Goal: Task Accomplishment & Management: Manage account settings

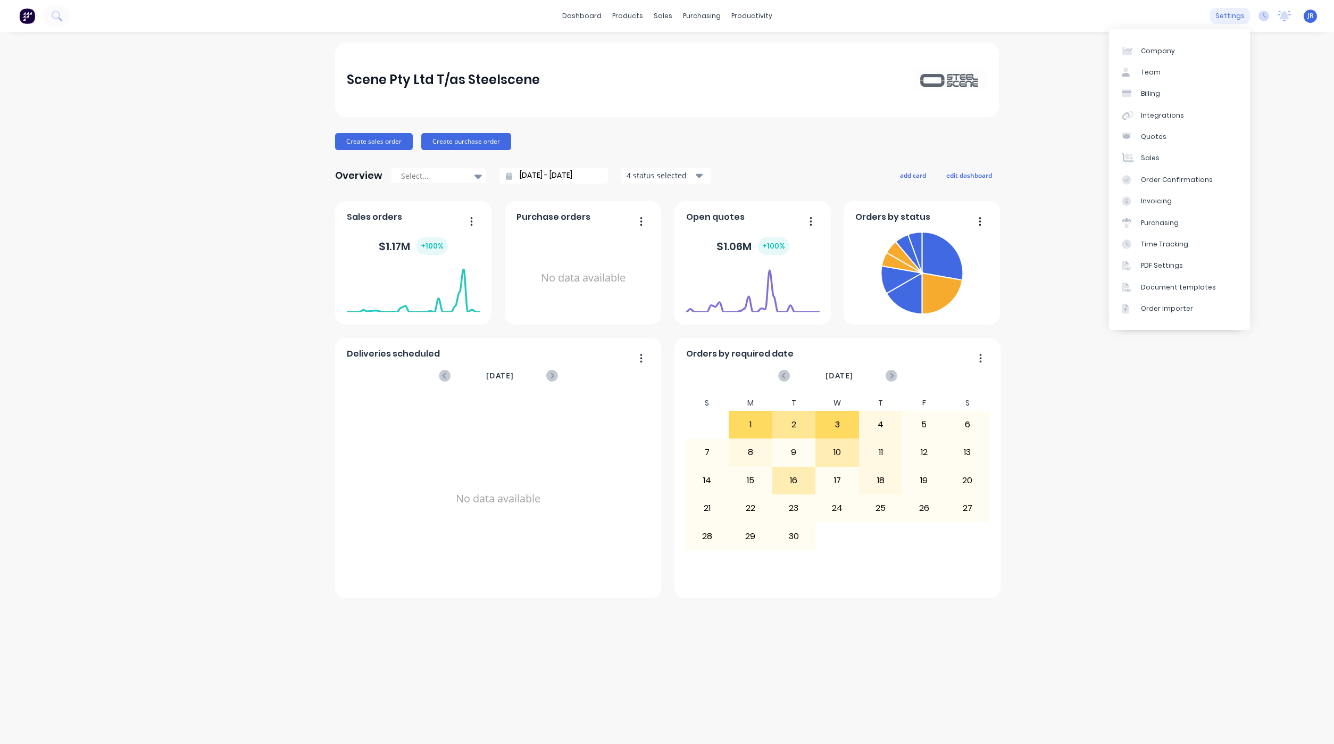
click at [1224, 12] on div "settings" at bounding box center [1230, 16] width 40 height 16
click at [1165, 69] on link "Team" at bounding box center [1179, 72] width 141 height 21
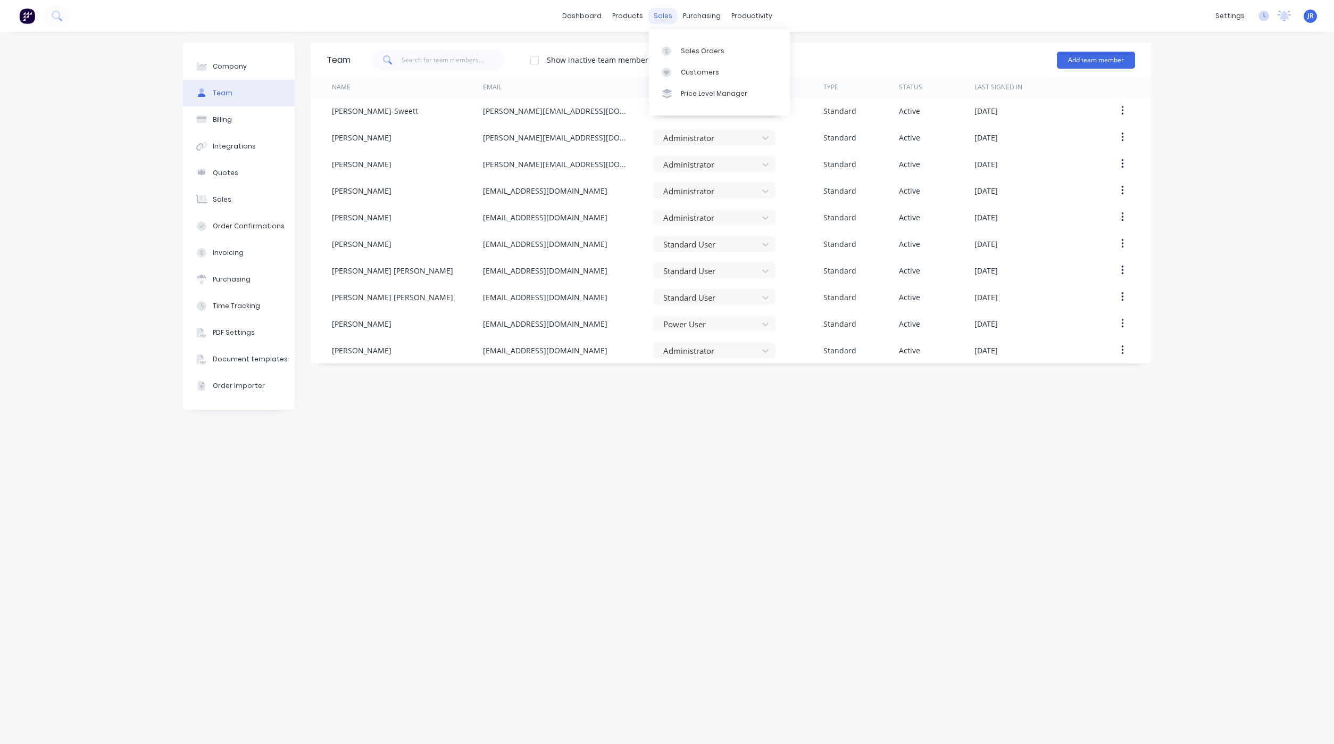
click at [669, 15] on div "sales" at bounding box center [662, 16] width 29 height 16
click at [668, 56] on link "Sales Orders" at bounding box center [719, 50] width 141 height 21
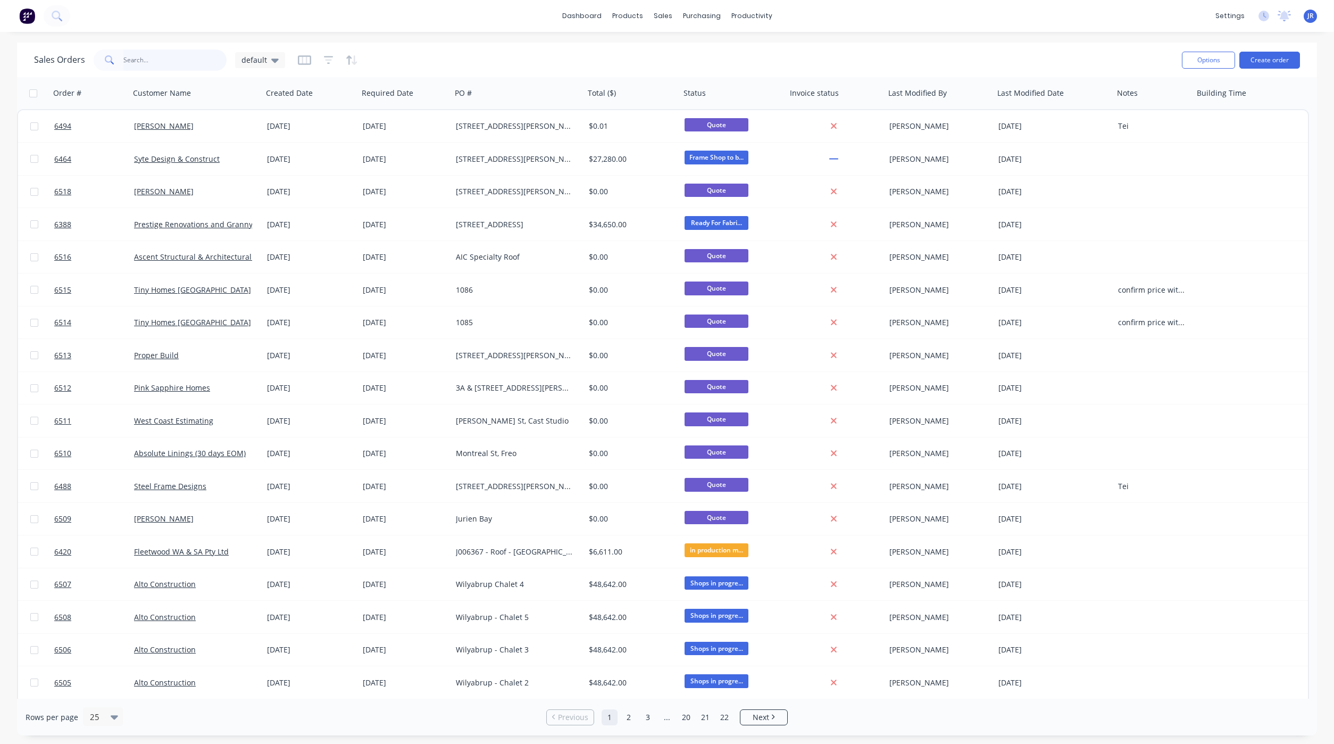
click at [129, 57] on input "text" at bounding box center [175, 59] width 104 height 21
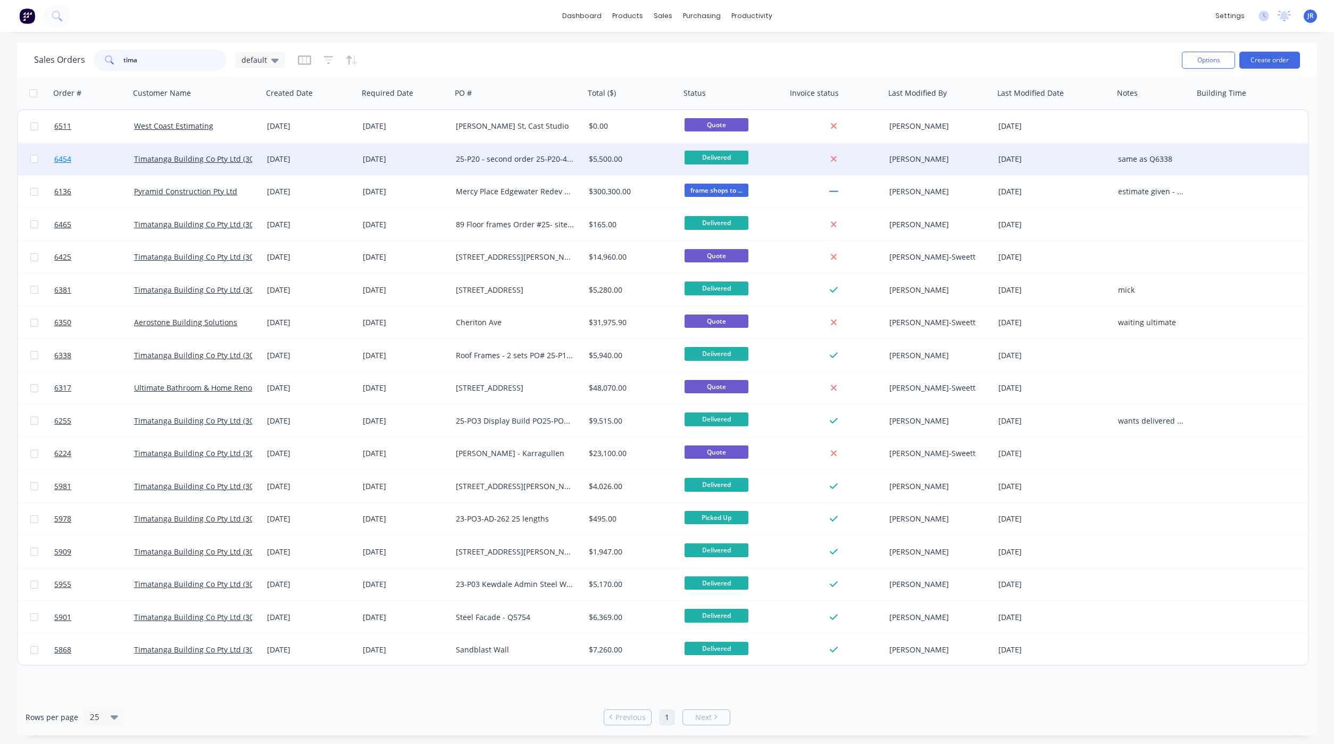
type input "tima"
click at [65, 162] on span "6454" at bounding box center [62, 159] width 17 height 11
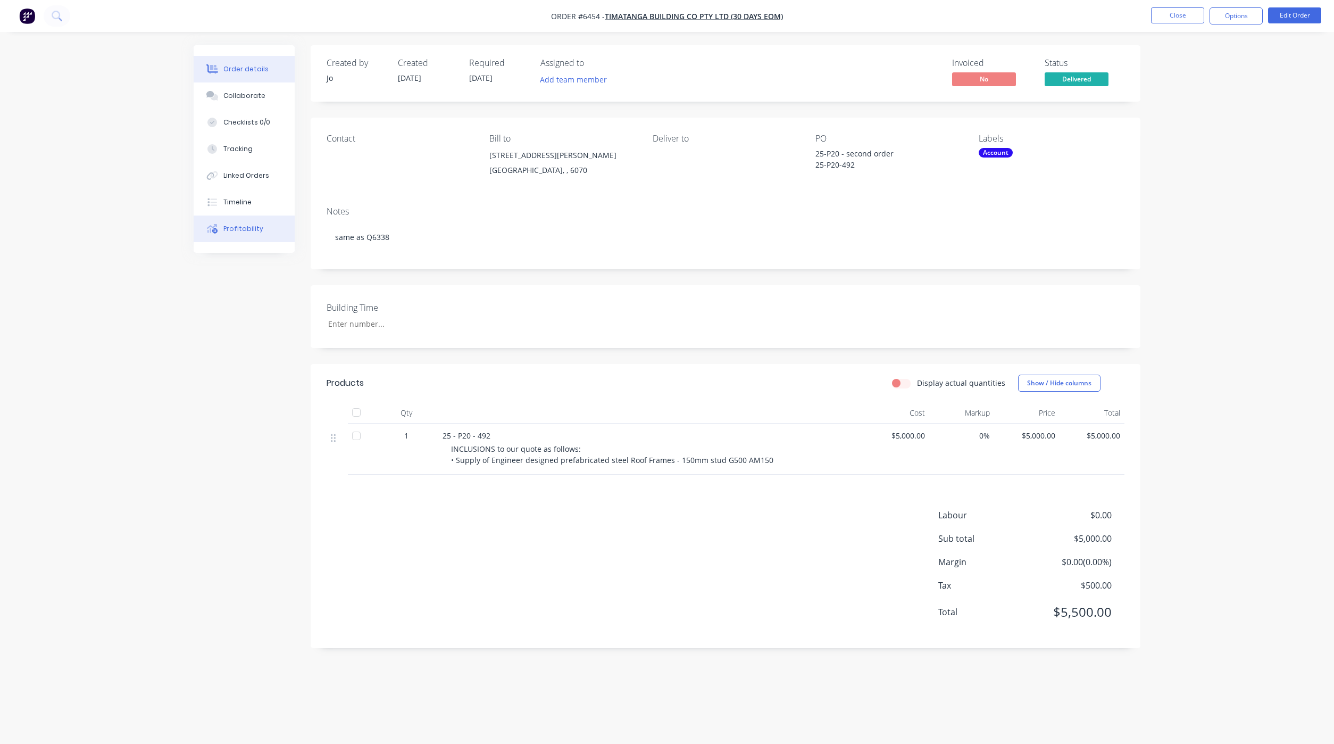
click at [241, 234] on button "Profitability" at bounding box center [244, 228] width 101 height 27
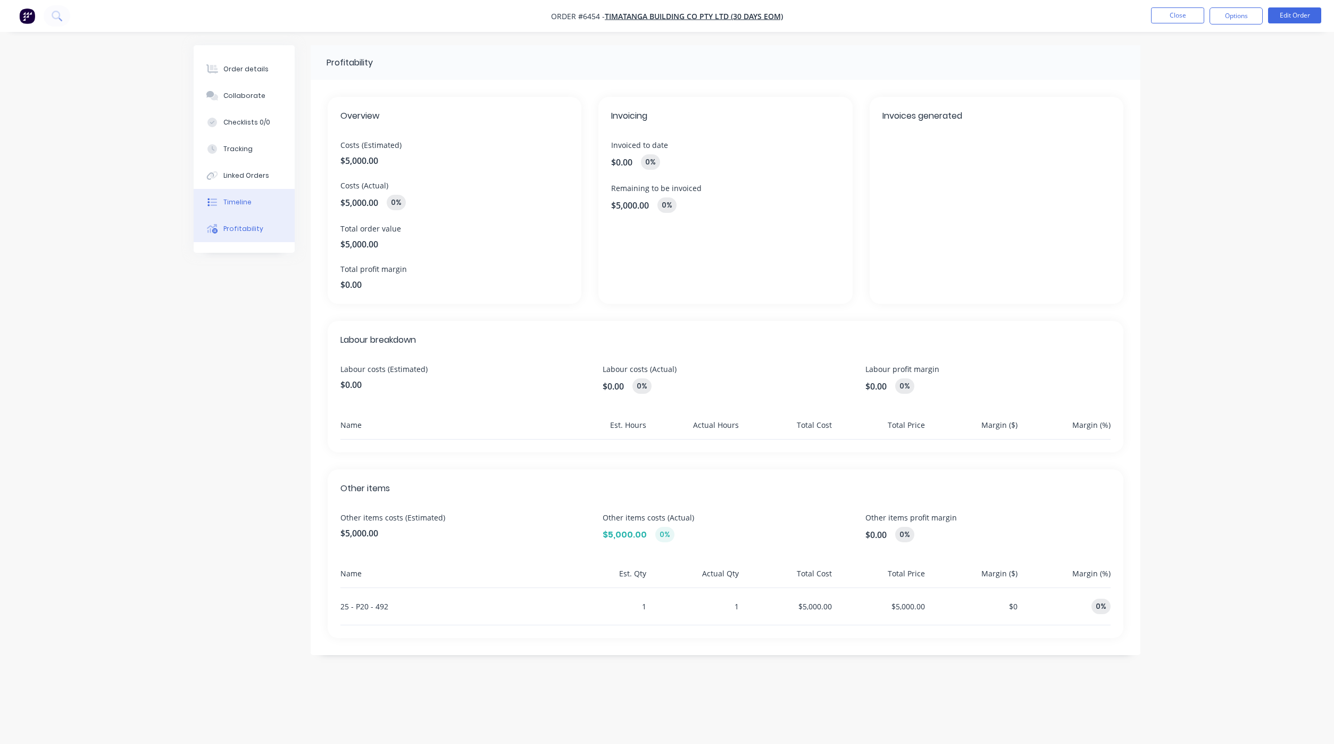
click at [238, 191] on button "Timeline" at bounding box center [244, 202] width 101 height 27
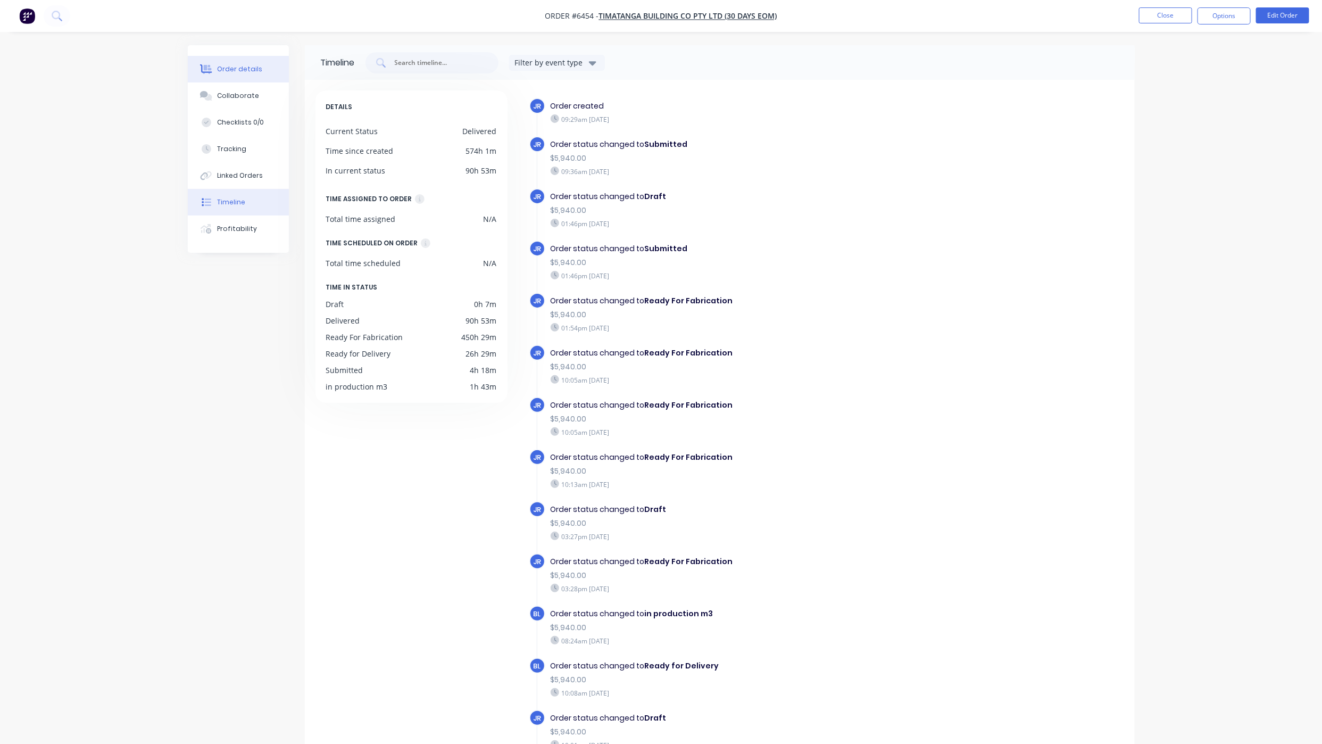
click at [208, 69] on icon at bounding box center [207, 69] width 9 height 9
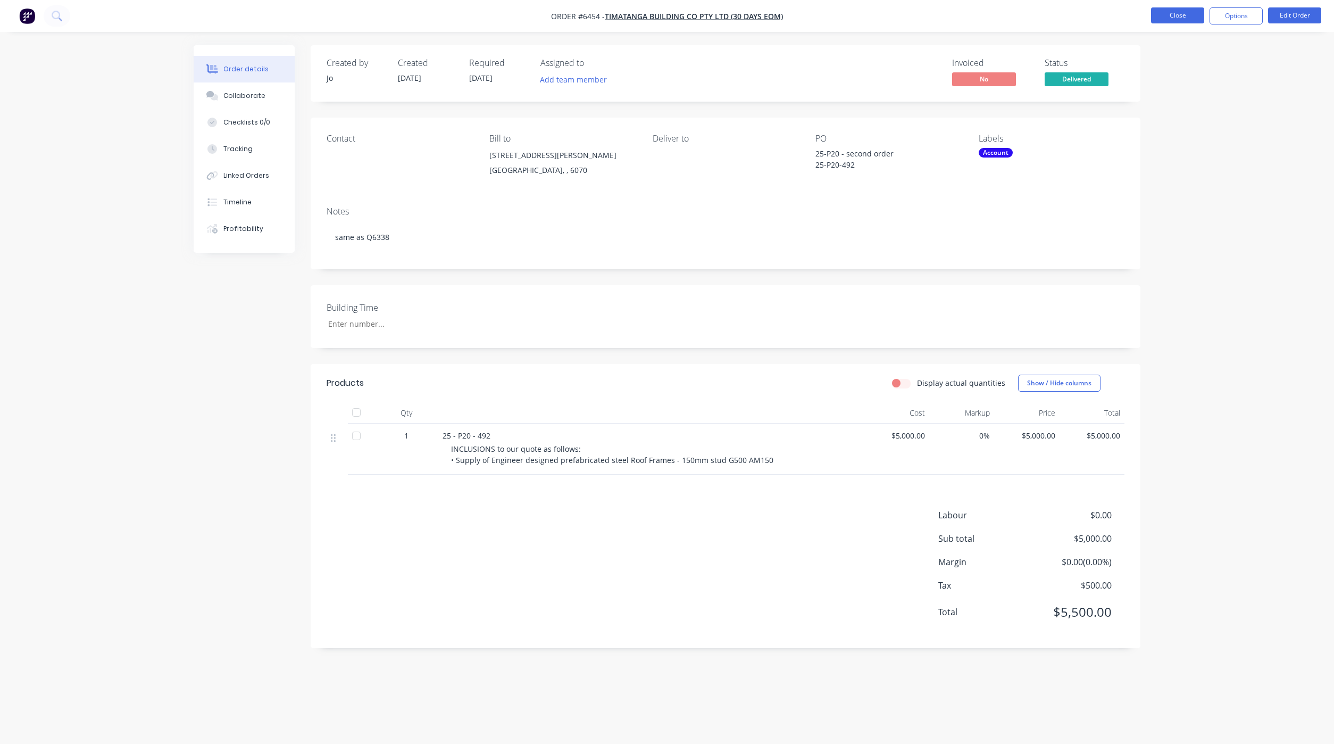
click at [1171, 13] on button "Close" at bounding box center [1177, 15] width 53 height 16
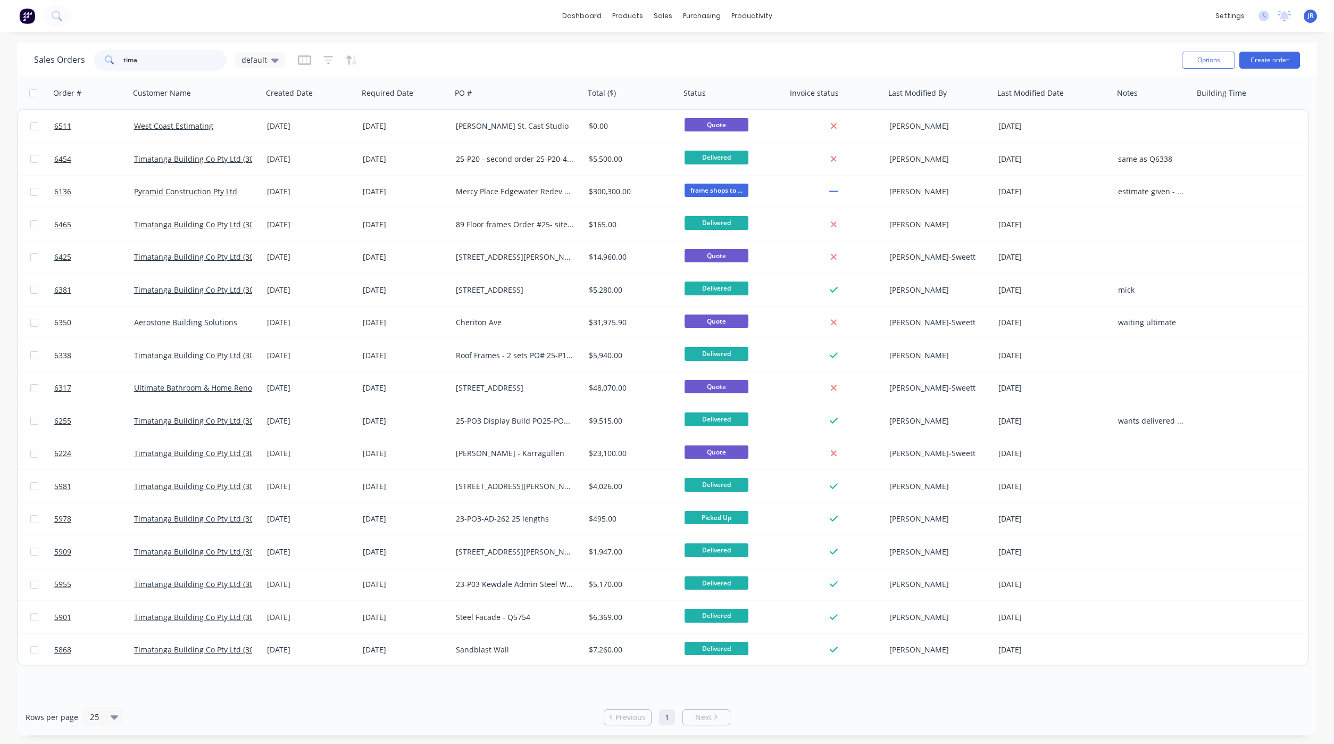
drag, startPoint x: 169, startPoint y: 55, endPoint x: -38, endPoint y: 53, distance: 206.9
click at [0, 53] on html "dashboard products sales purchasing productivity dashboard products Product Cat…" at bounding box center [667, 372] width 1334 height 744
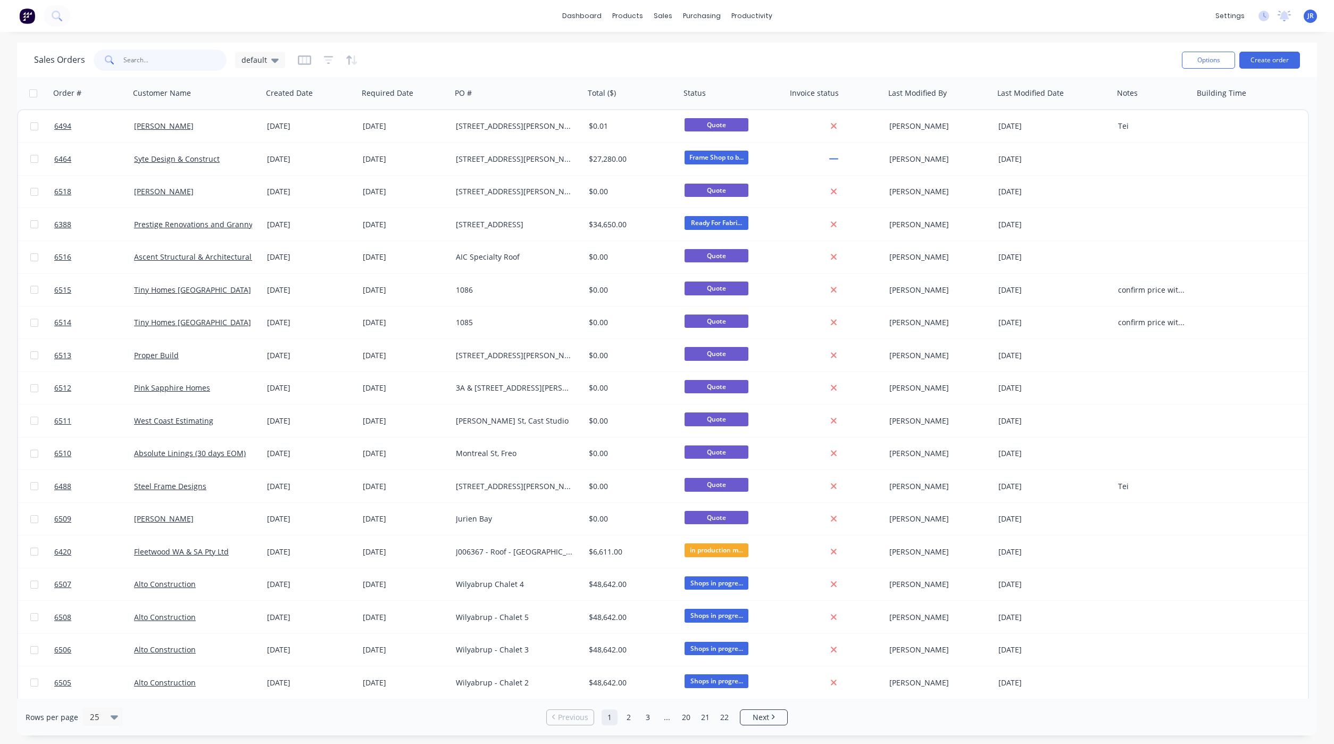
click at [147, 62] on input "text" at bounding box center [175, 59] width 104 height 21
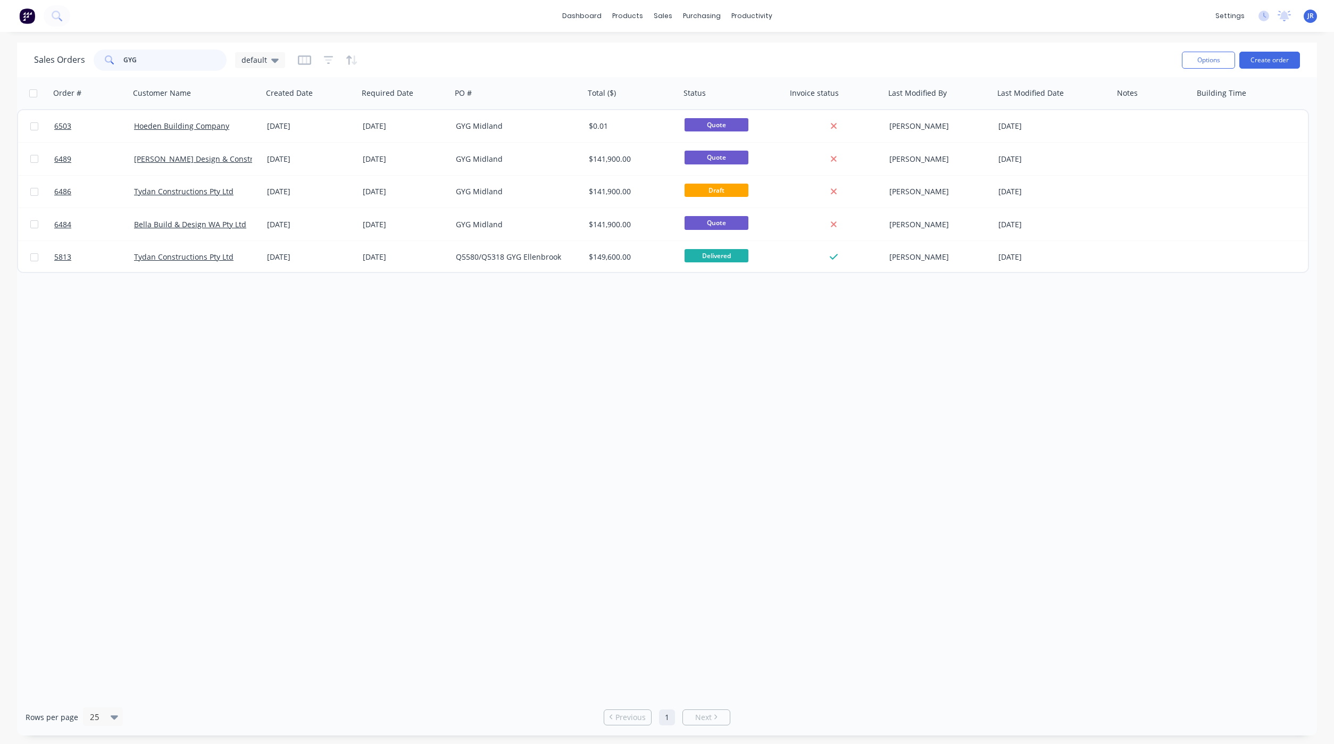
type input "GYG"
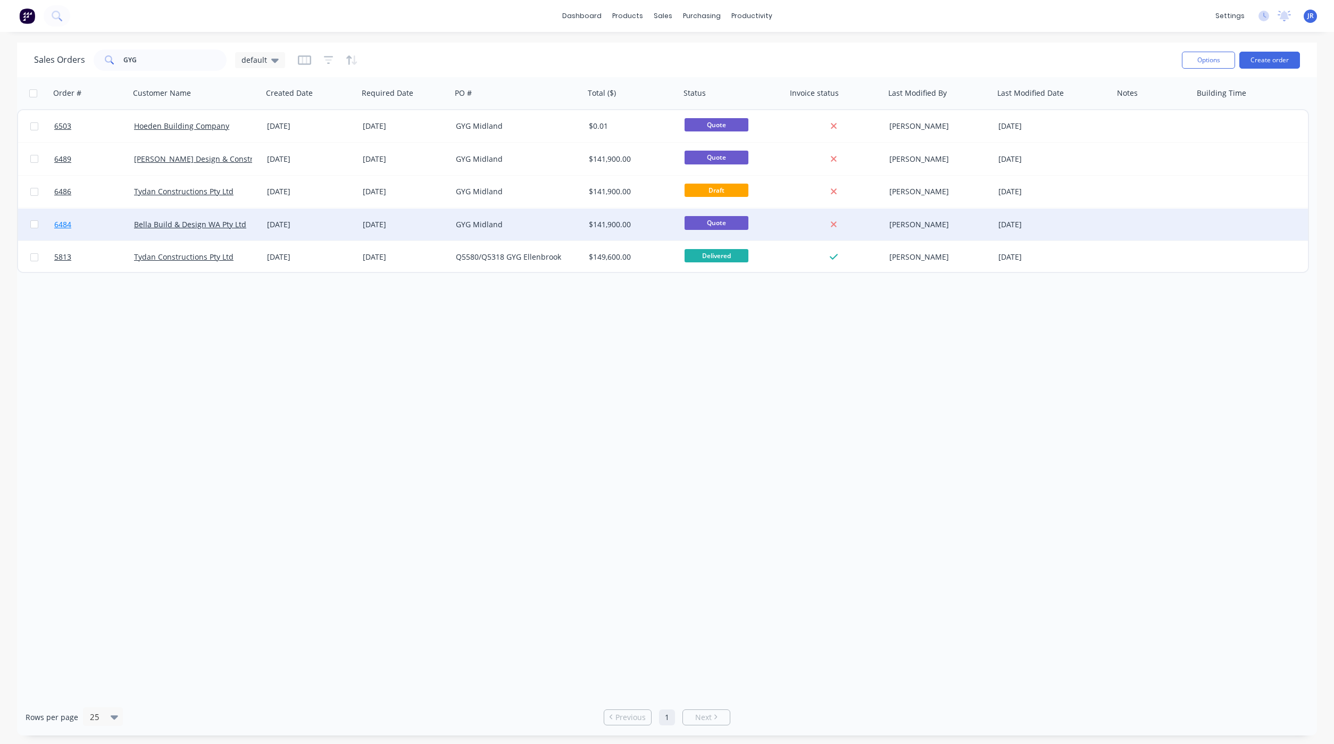
click at [58, 222] on span "6484" at bounding box center [62, 224] width 17 height 11
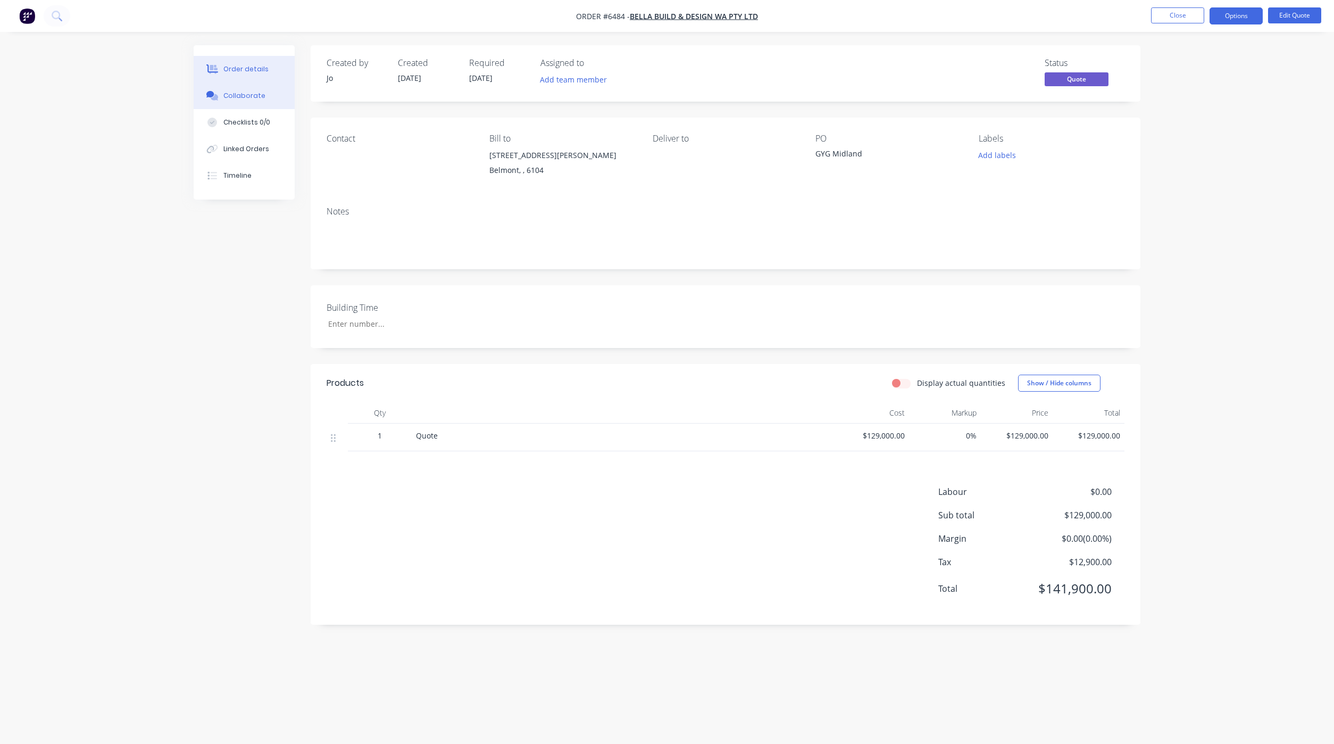
click at [236, 85] on button "Collaborate" at bounding box center [244, 95] width 101 height 27
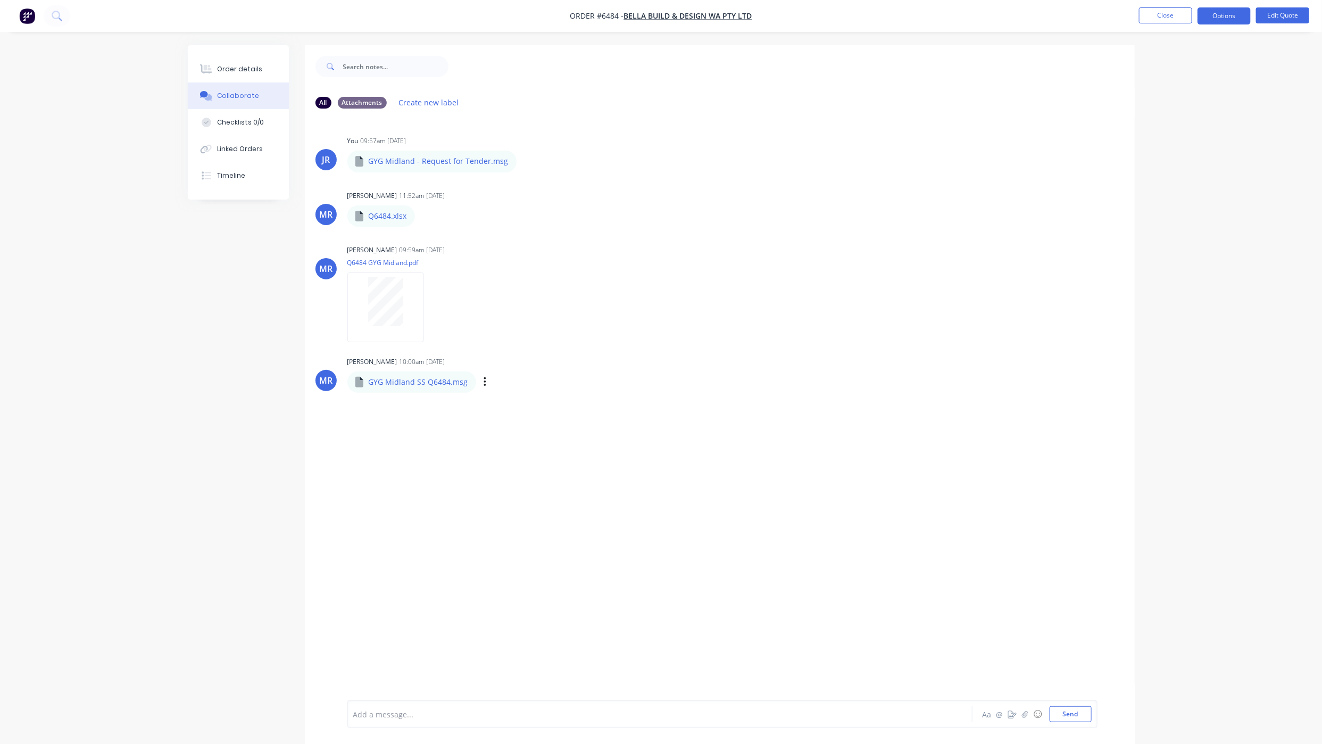
click at [485, 384] on div "Labels Download Delete" at bounding box center [540, 381] width 120 height 15
click at [483, 384] on button "button" at bounding box center [485, 381] width 4 height 15
click at [500, 410] on button "Download" at bounding box center [555, 410] width 120 height 24
click at [527, 439] on div "JR You 09:57am [DATE] GYG Midland - Request for Tender.msg GYG Midland - Reques…" at bounding box center [720, 408] width 830 height 583
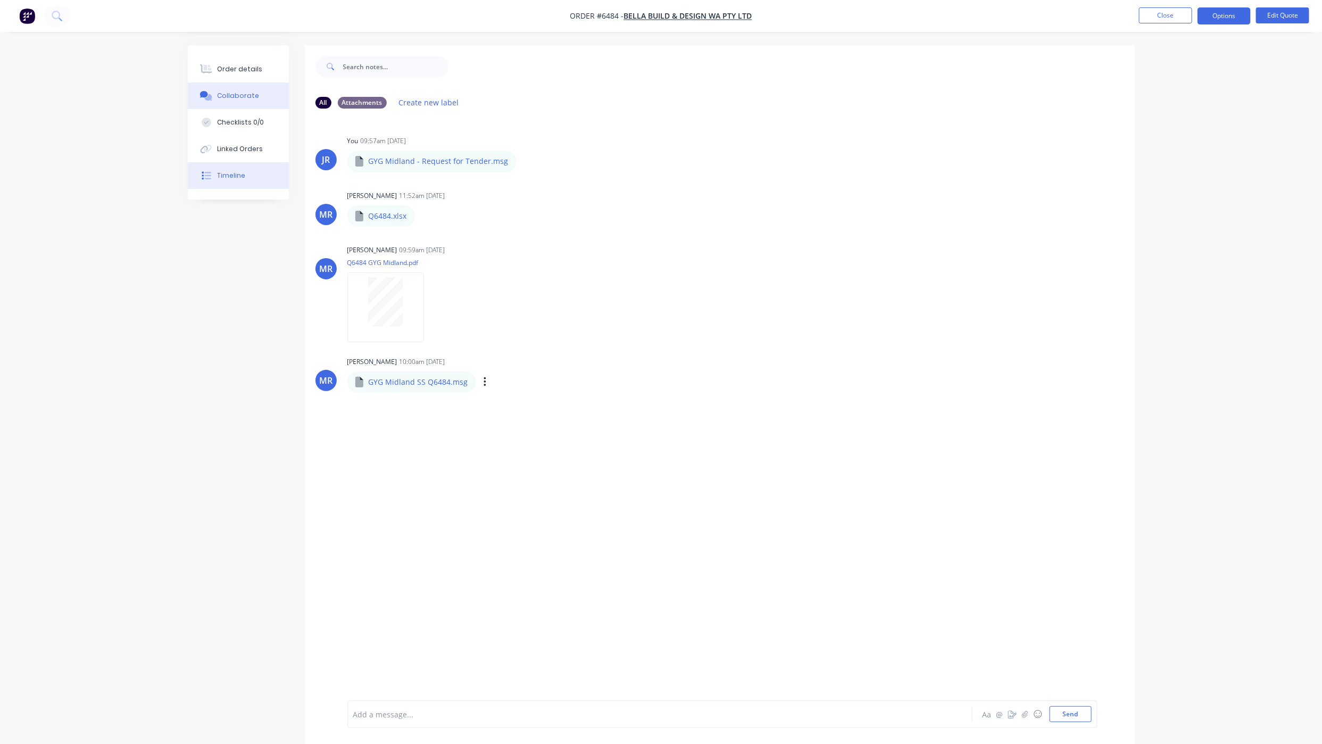
click at [234, 168] on button "Timeline" at bounding box center [238, 175] width 101 height 27
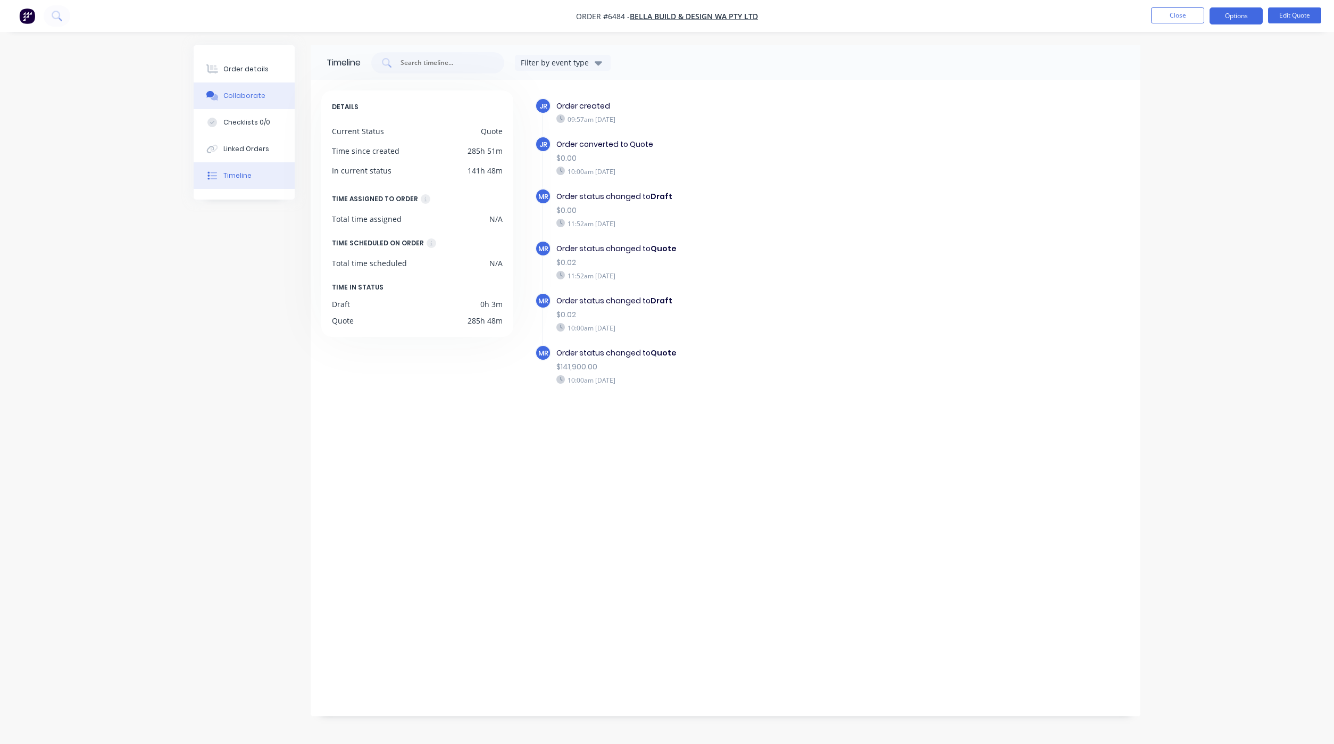
click at [237, 93] on div "Collaborate" at bounding box center [244, 96] width 42 height 10
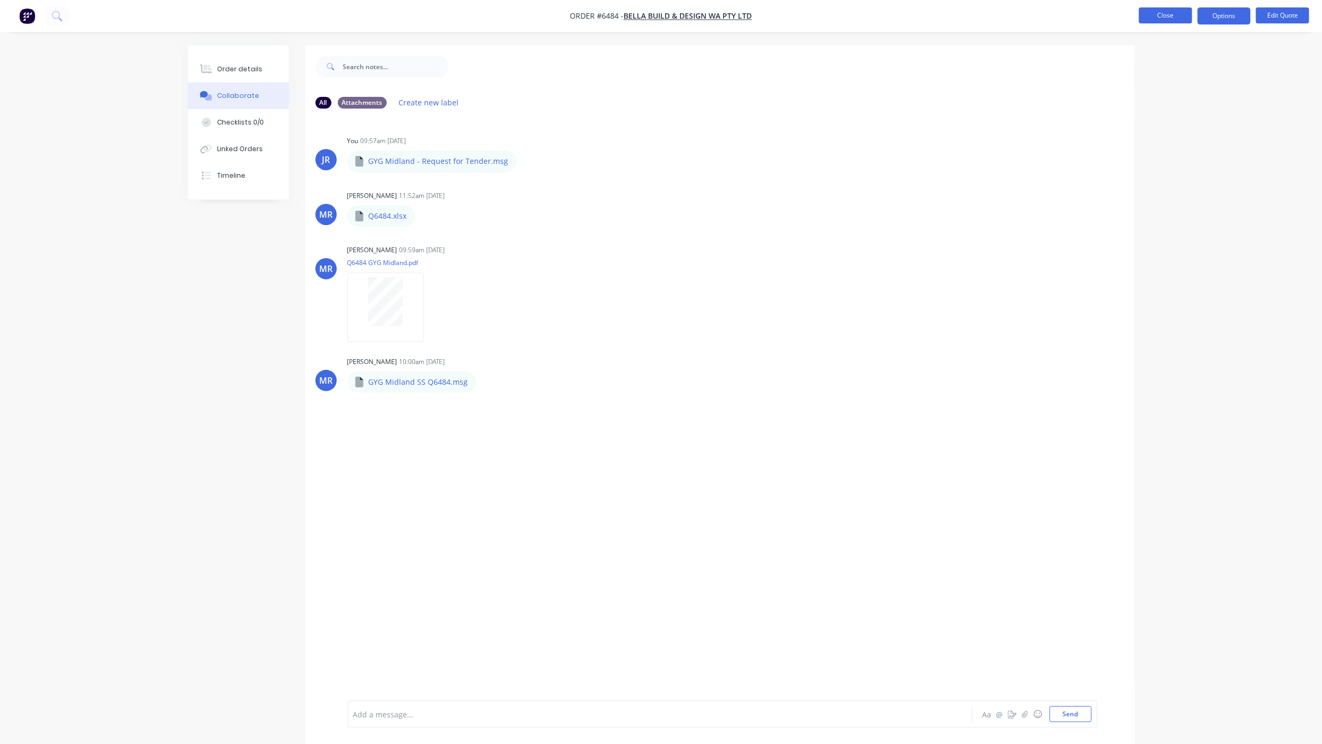
click at [1179, 16] on button "Close" at bounding box center [1165, 15] width 53 height 16
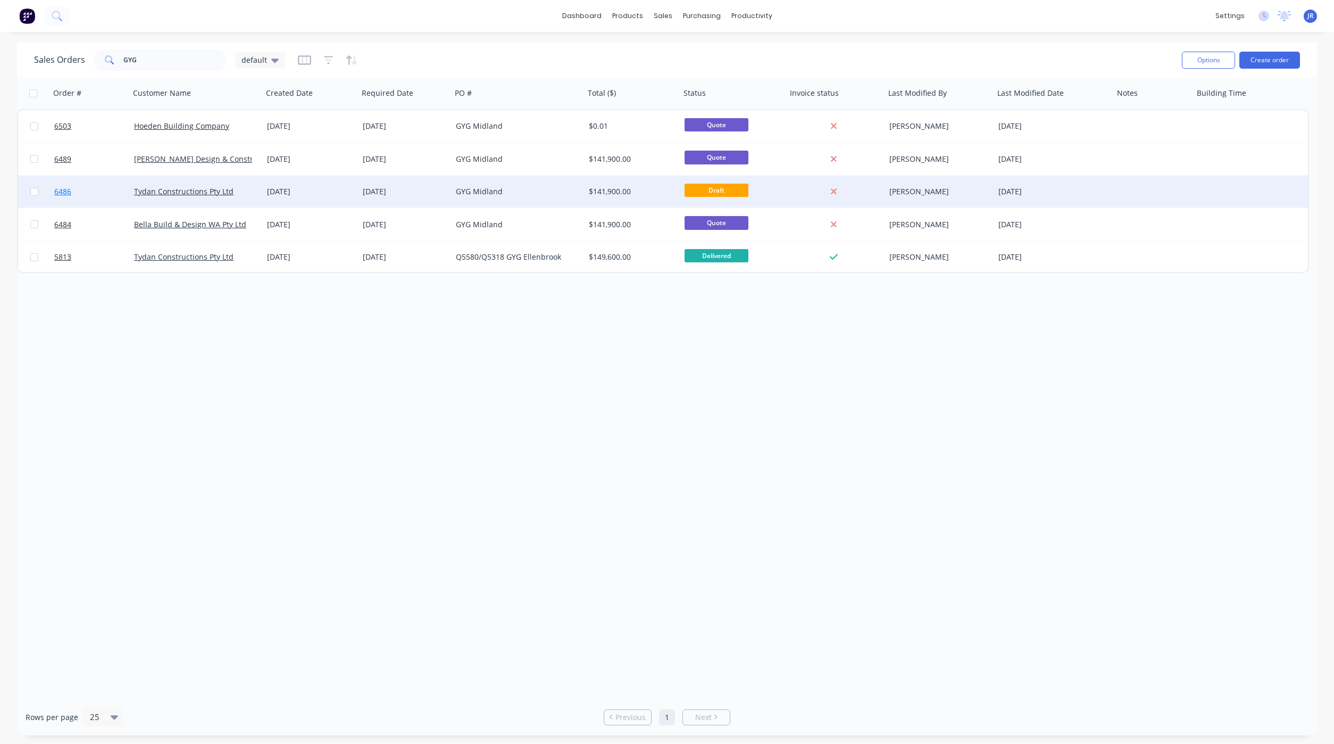
click at [54, 192] on span "6486" at bounding box center [62, 191] width 17 height 11
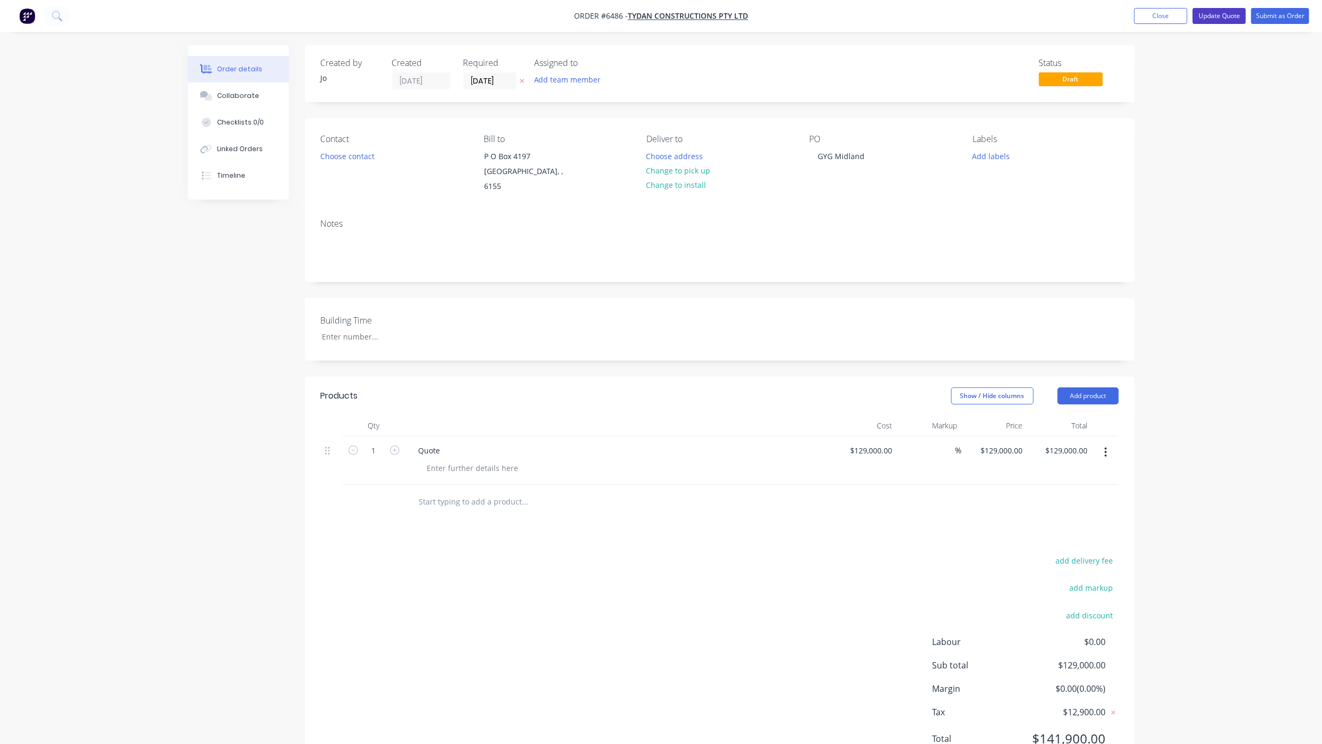
click at [1229, 15] on button "Update Quote" at bounding box center [1219, 16] width 53 height 16
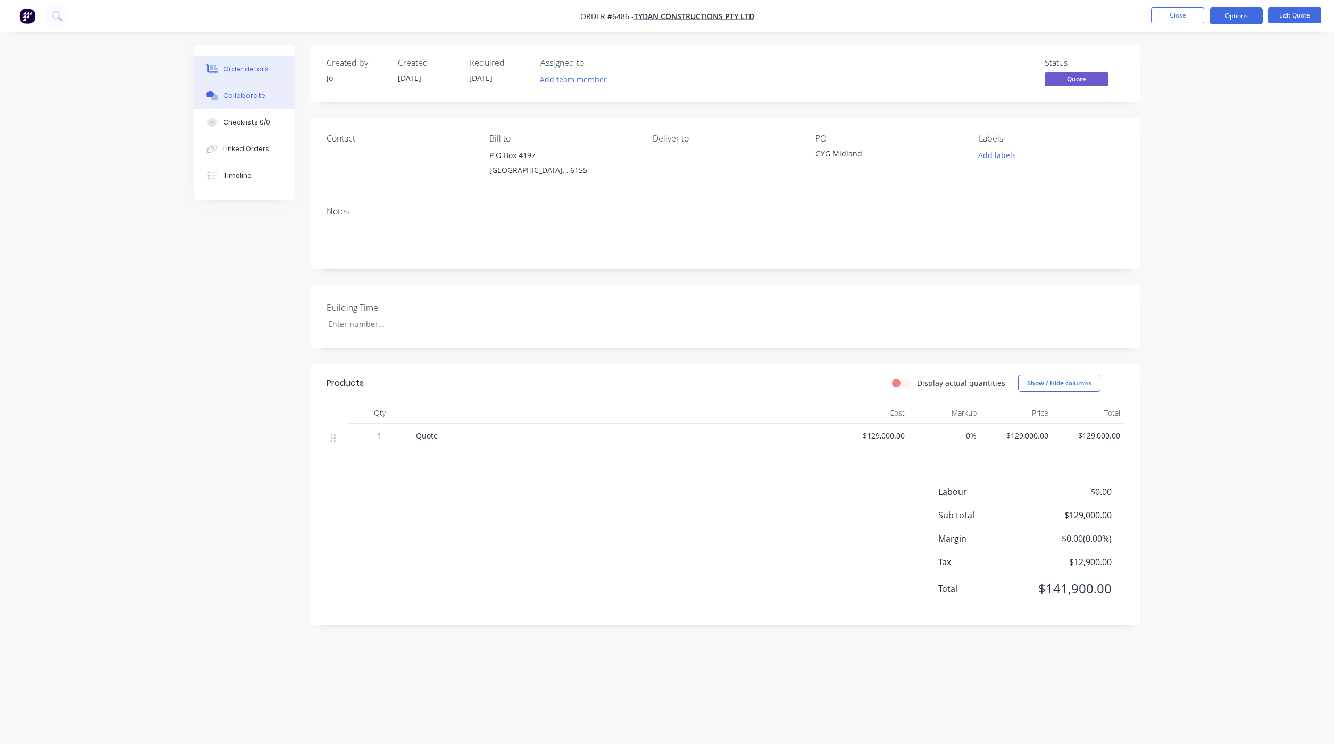
click at [221, 98] on button "Collaborate" at bounding box center [244, 95] width 101 height 27
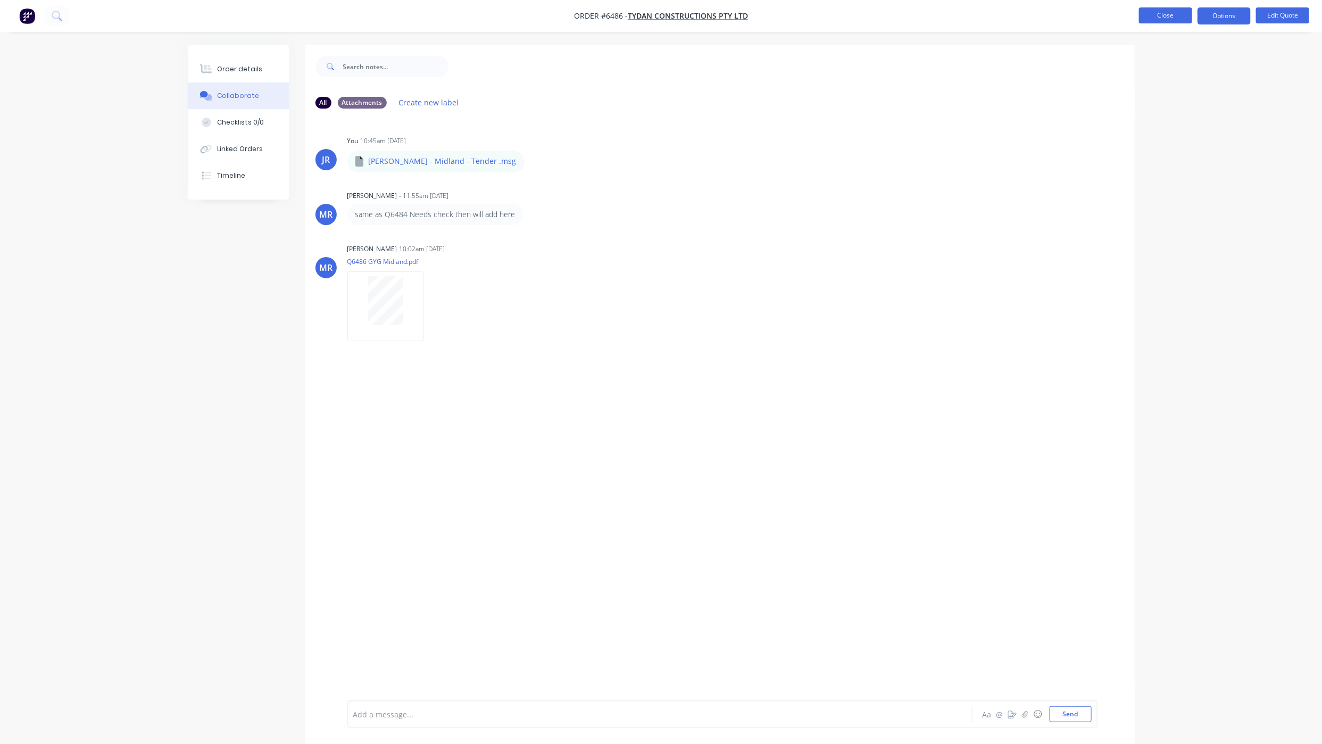
click at [1167, 16] on button "Close" at bounding box center [1165, 15] width 53 height 16
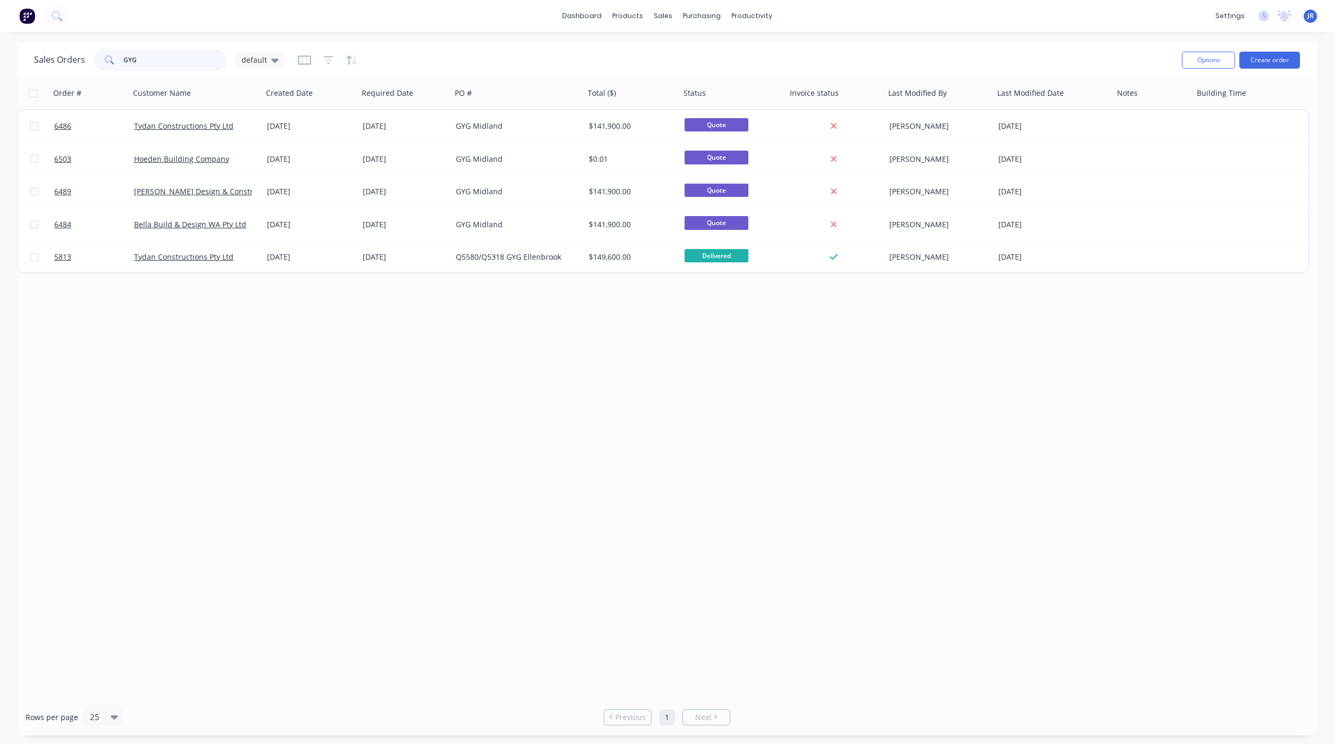
drag, startPoint x: 184, startPoint y: 69, endPoint x: 78, endPoint y: 57, distance: 106.0
click at [78, 57] on div "Sales Orders GYG default" at bounding box center [159, 59] width 251 height 21
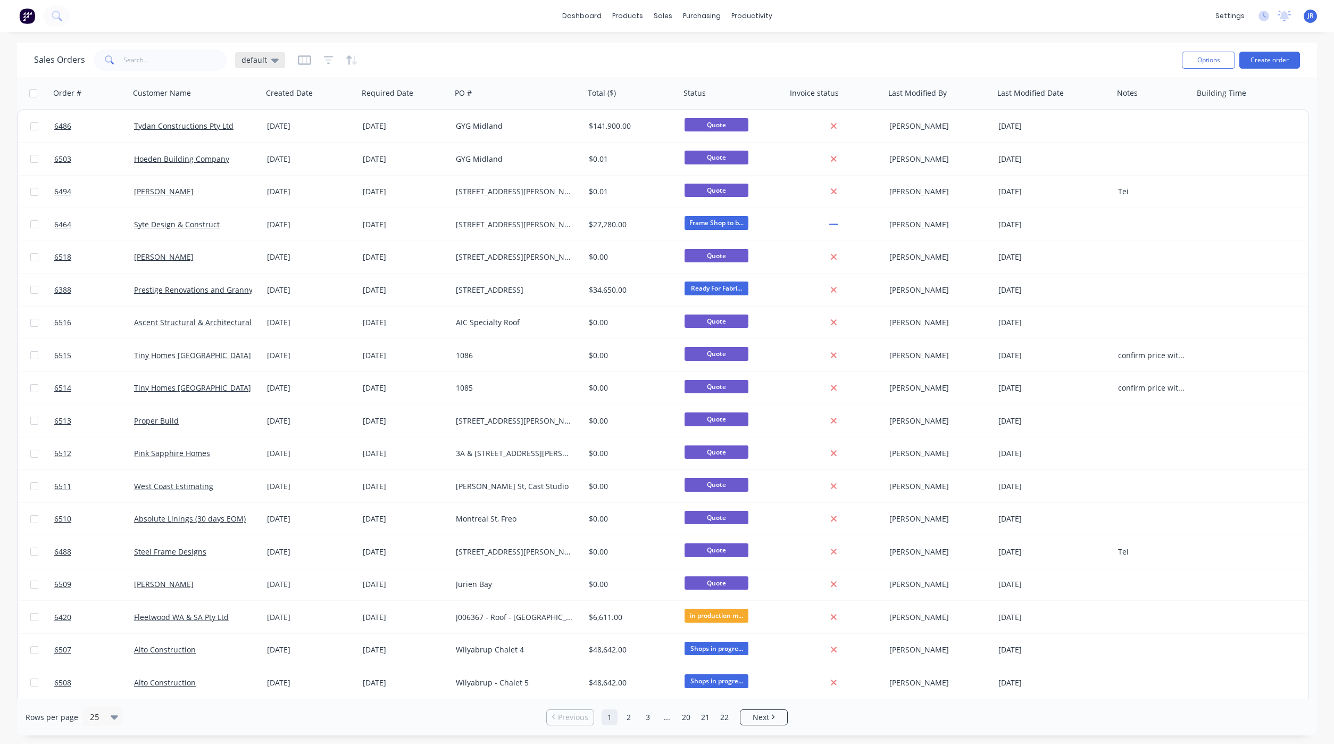
click at [271, 61] on icon at bounding box center [274, 61] width 7 height 4
click at [259, 206] on div "quotes edit" at bounding box center [309, 214] width 143 height 21
click at [260, 211] on button "quotes" at bounding box center [298, 215] width 121 height 12
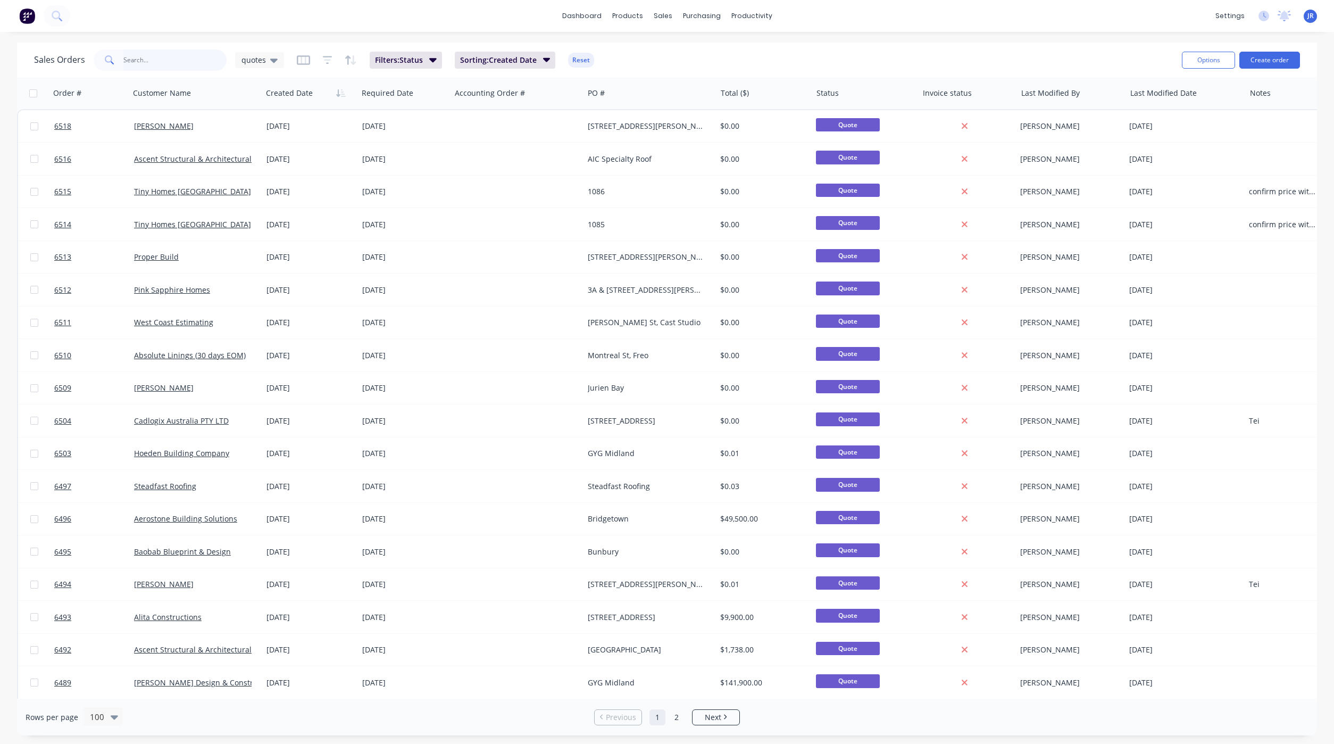
click at [168, 59] on input "text" at bounding box center [175, 59] width 104 height 21
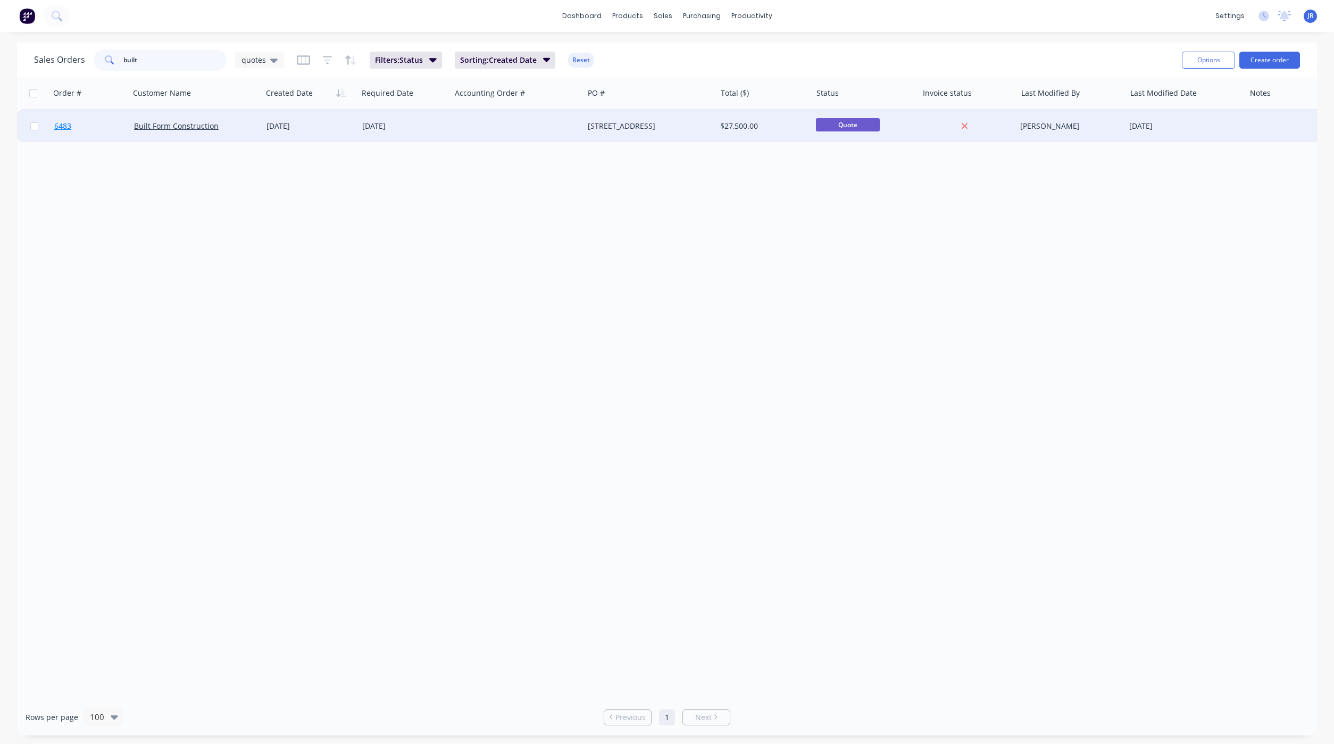
type input "built"
click at [61, 125] on span "6483" at bounding box center [62, 126] width 17 height 11
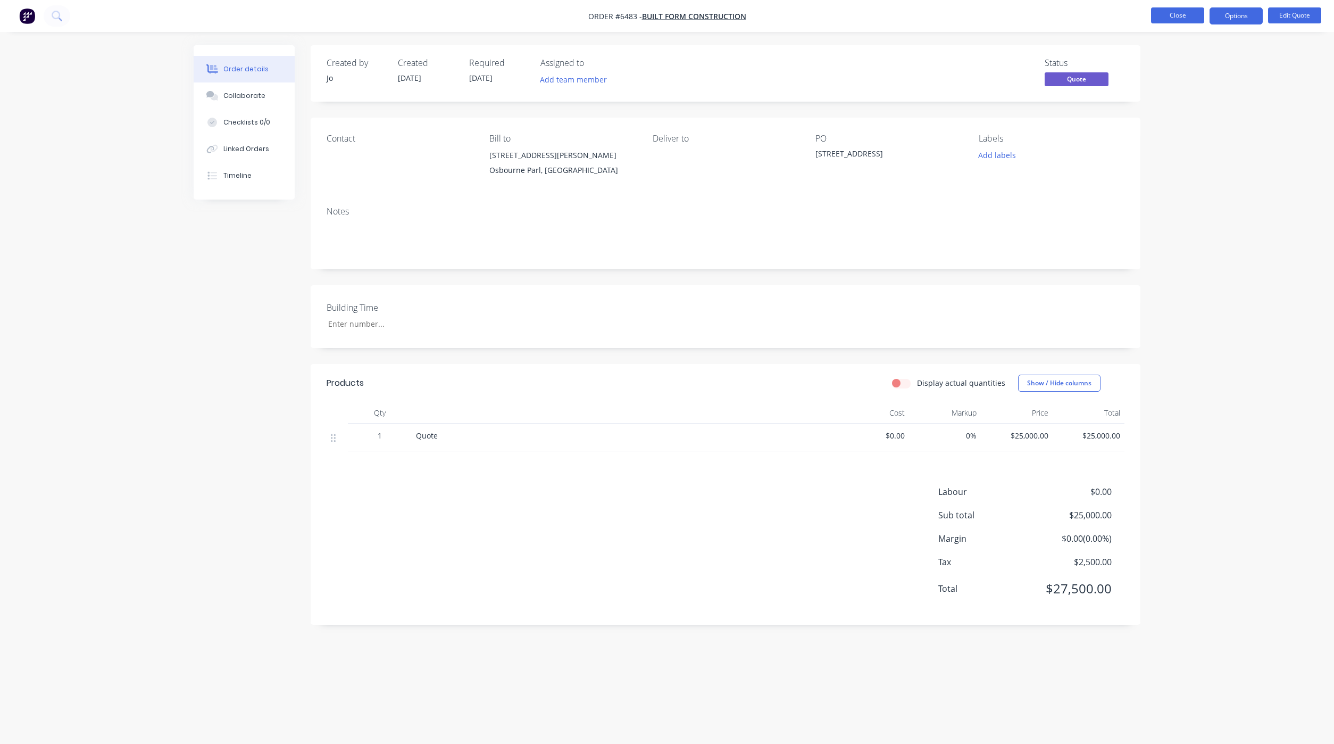
click at [1170, 13] on button "Close" at bounding box center [1177, 15] width 53 height 16
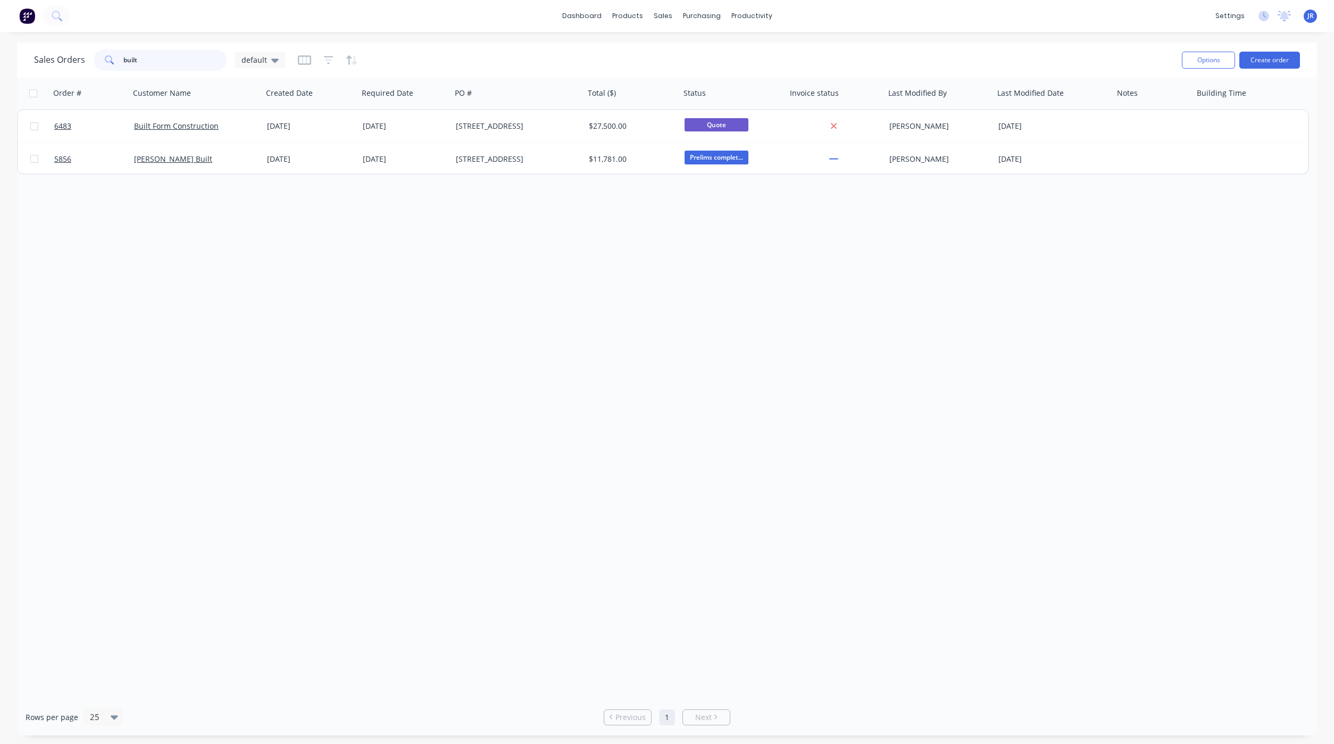
drag, startPoint x: 181, startPoint y: 59, endPoint x: 2, endPoint y: 34, distance: 180.5
click at [4, 34] on div "dashboard products sales purchasing productivity dashboard products Product Cat…" at bounding box center [667, 372] width 1334 height 744
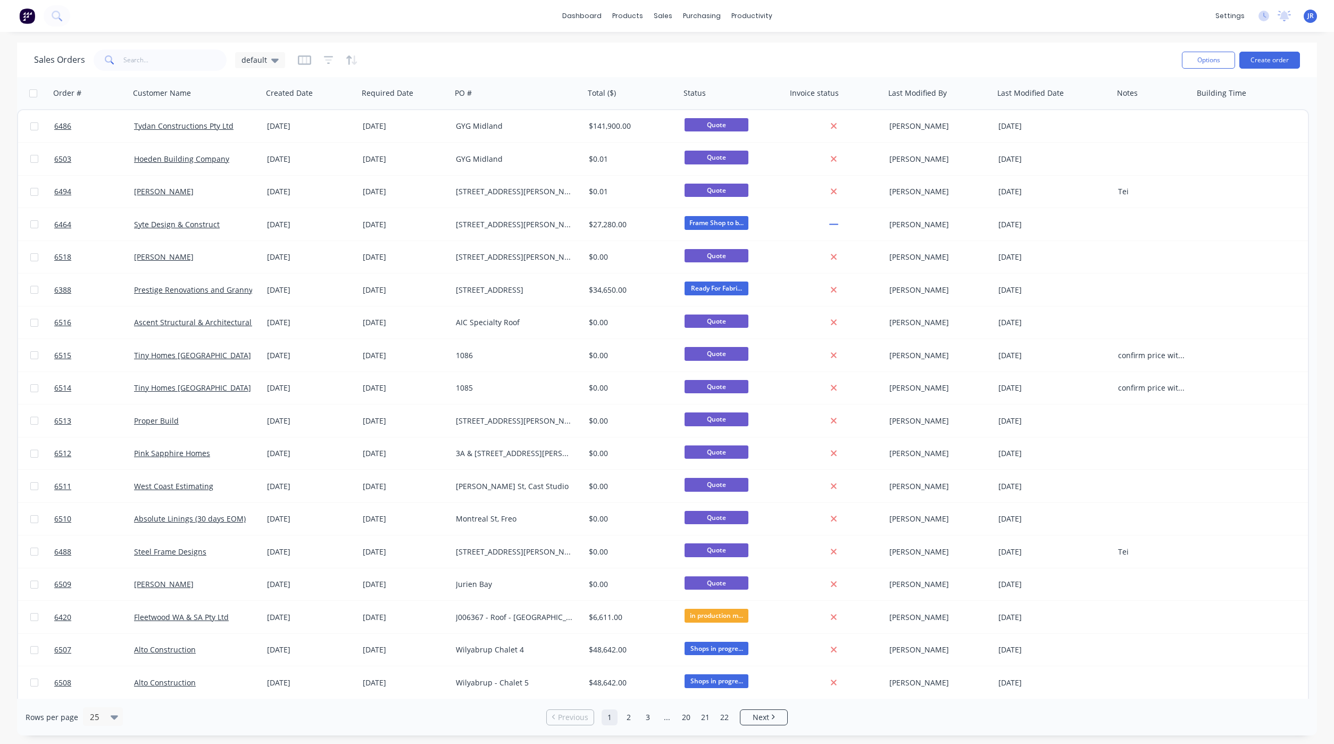
click at [320, 55] on div at bounding box center [328, 60] width 60 height 17
click at [326, 57] on icon "button" at bounding box center [329, 60] width 10 height 11
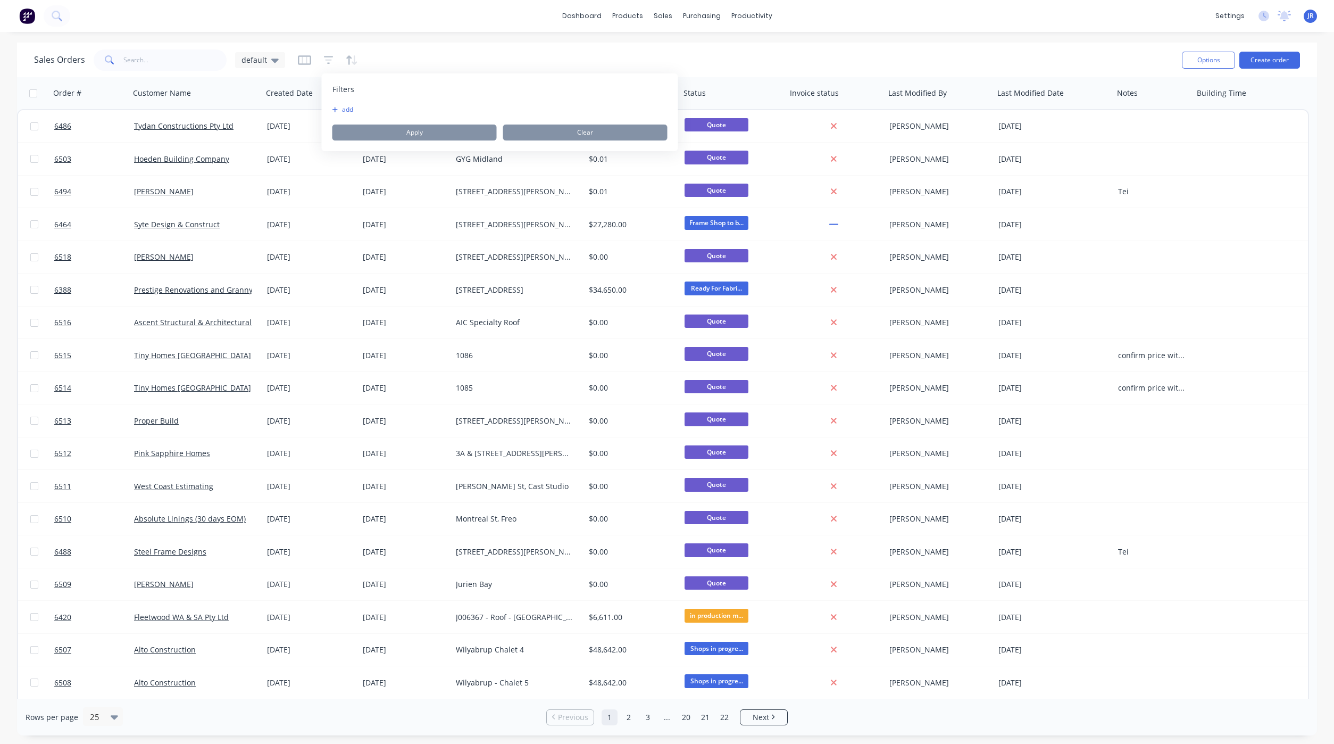
click at [339, 107] on button "add" at bounding box center [345, 109] width 27 height 9
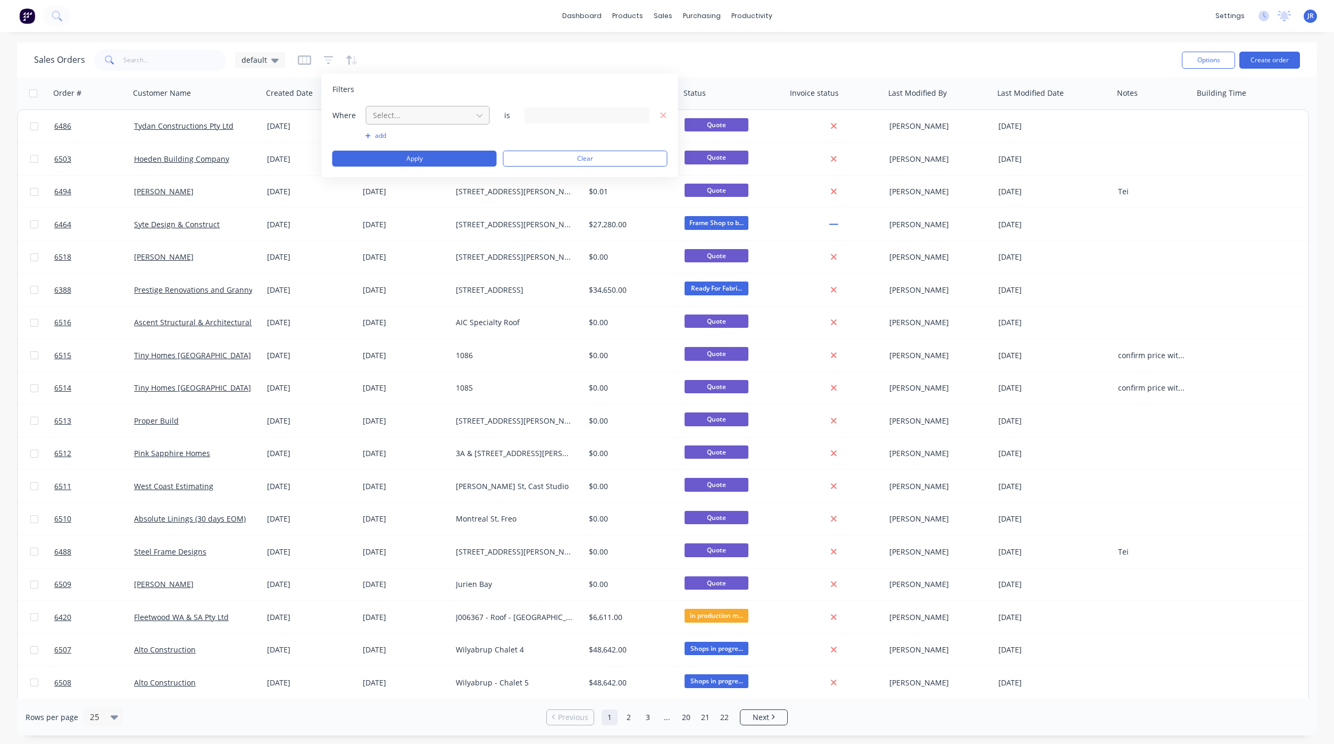
click at [371, 114] on div "Select..." at bounding box center [420, 115] width 102 height 18
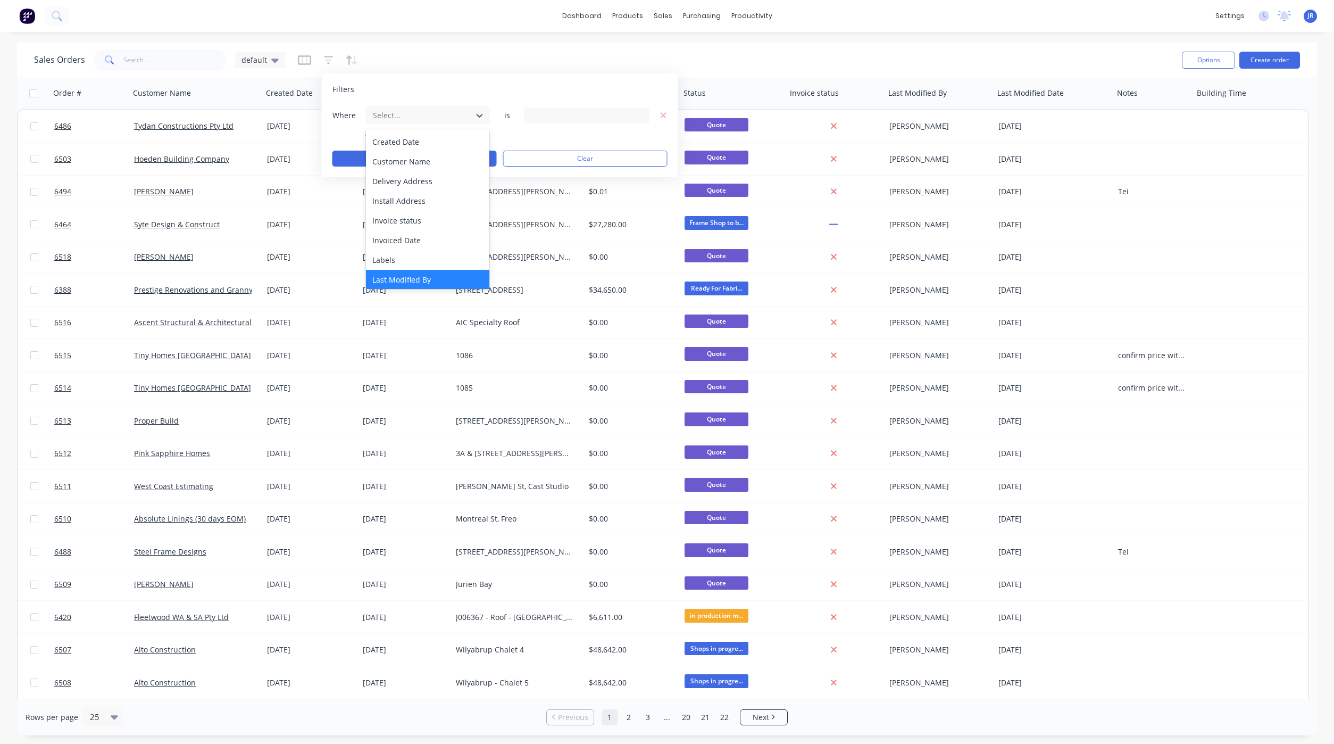
click at [429, 275] on div "Last Modified By" at bounding box center [427, 280] width 123 height 20
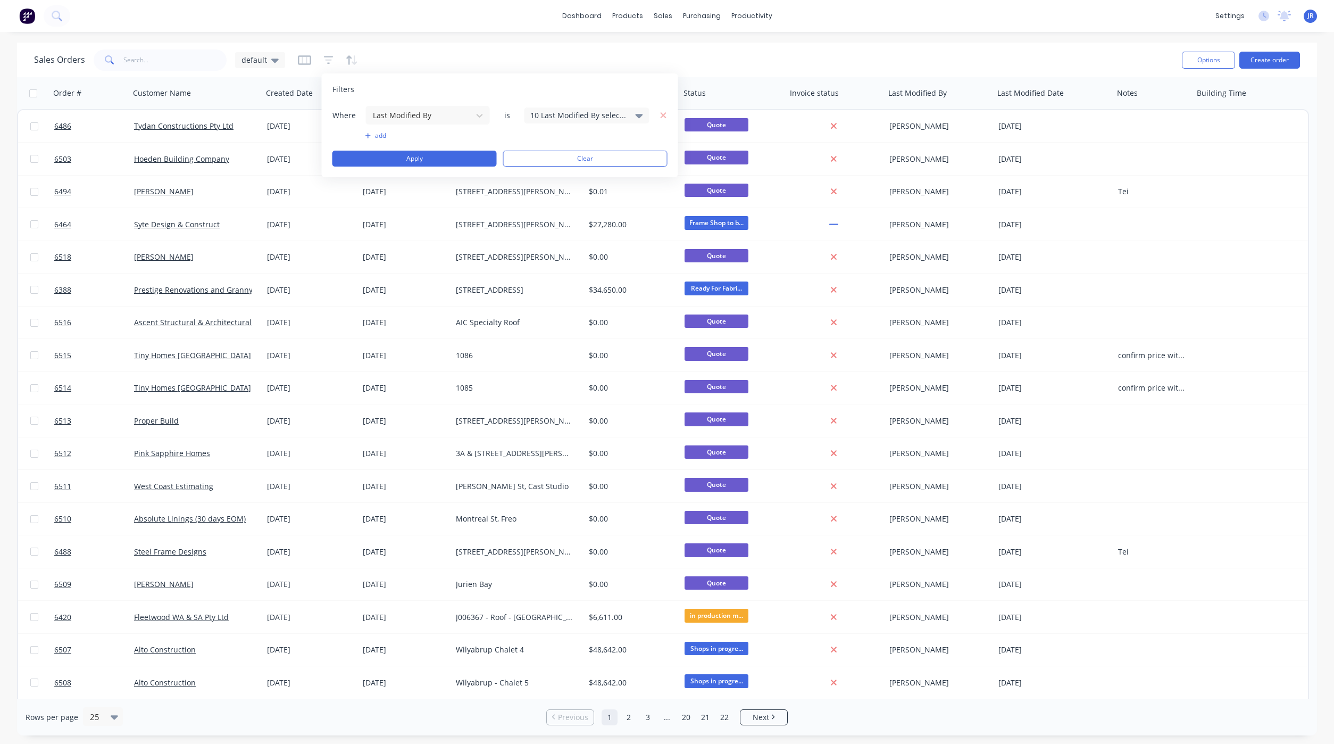
click at [586, 119] on div "10 Last Modified By selected" at bounding box center [578, 115] width 96 height 11
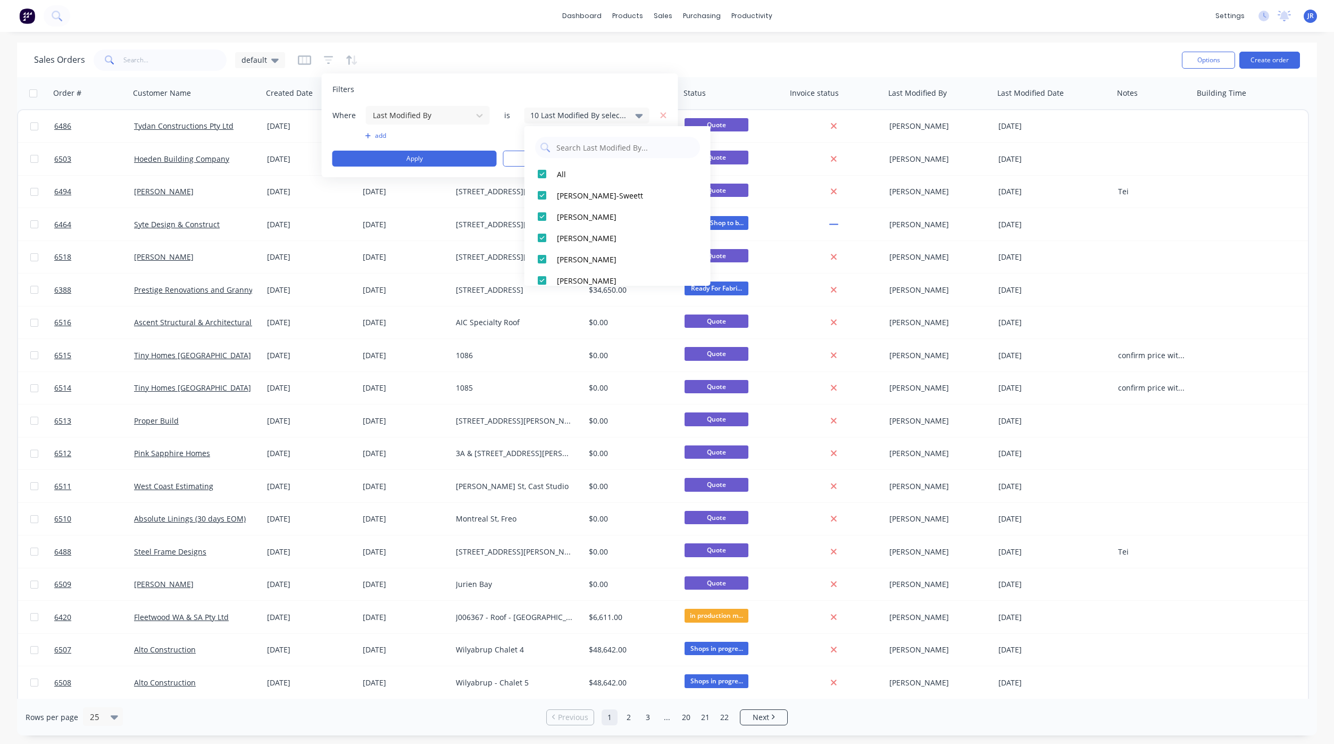
click at [586, 119] on div "10 Last Modified By selected" at bounding box center [578, 115] width 96 height 11
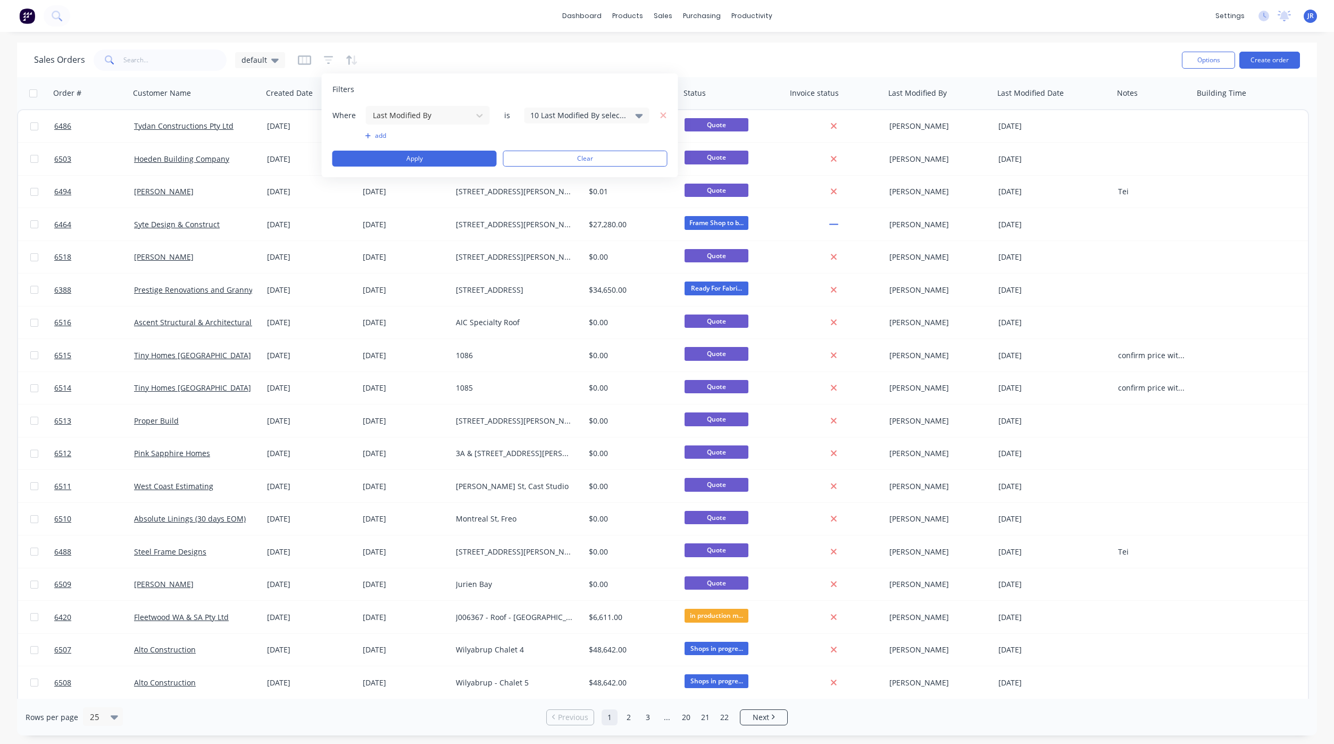
click at [573, 107] on div "10 Last Modified By selected" at bounding box center [586, 115] width 125 height 16
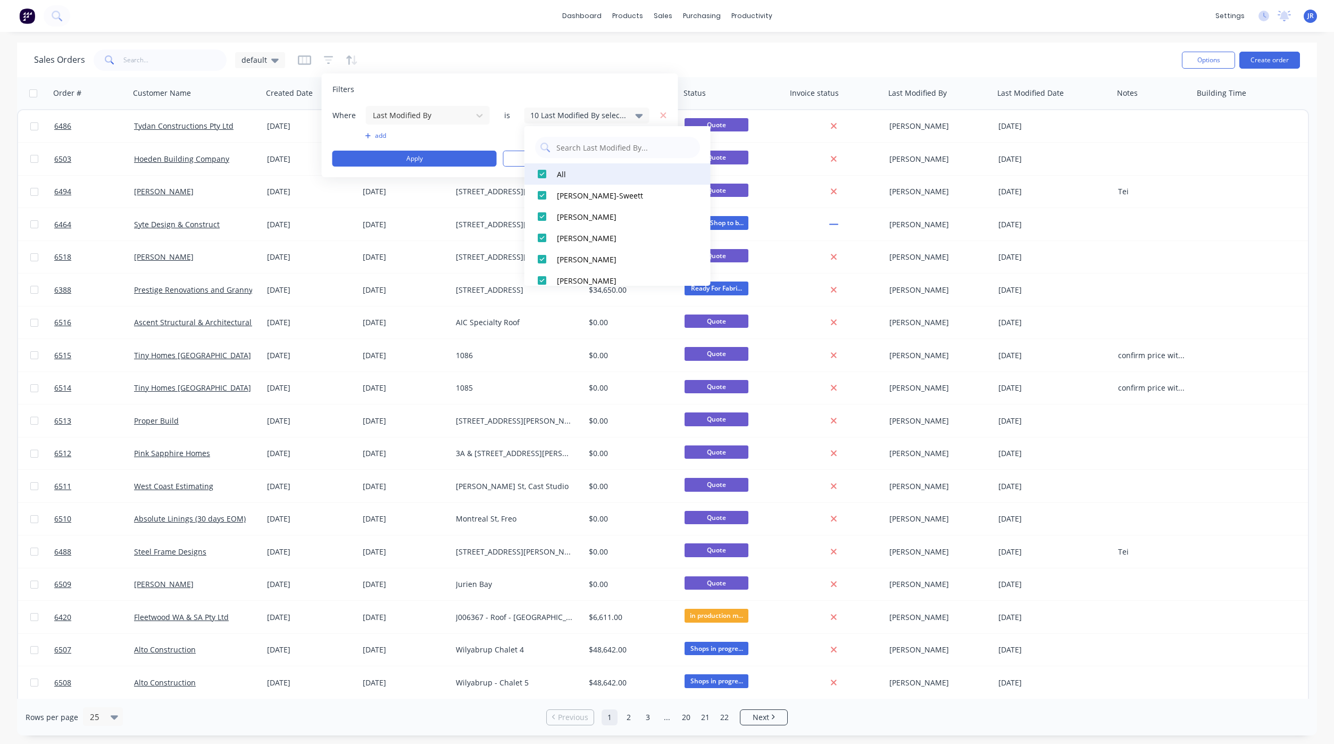
click at [539, 174] on div at bounding box center [541, 173] width 21 height 21
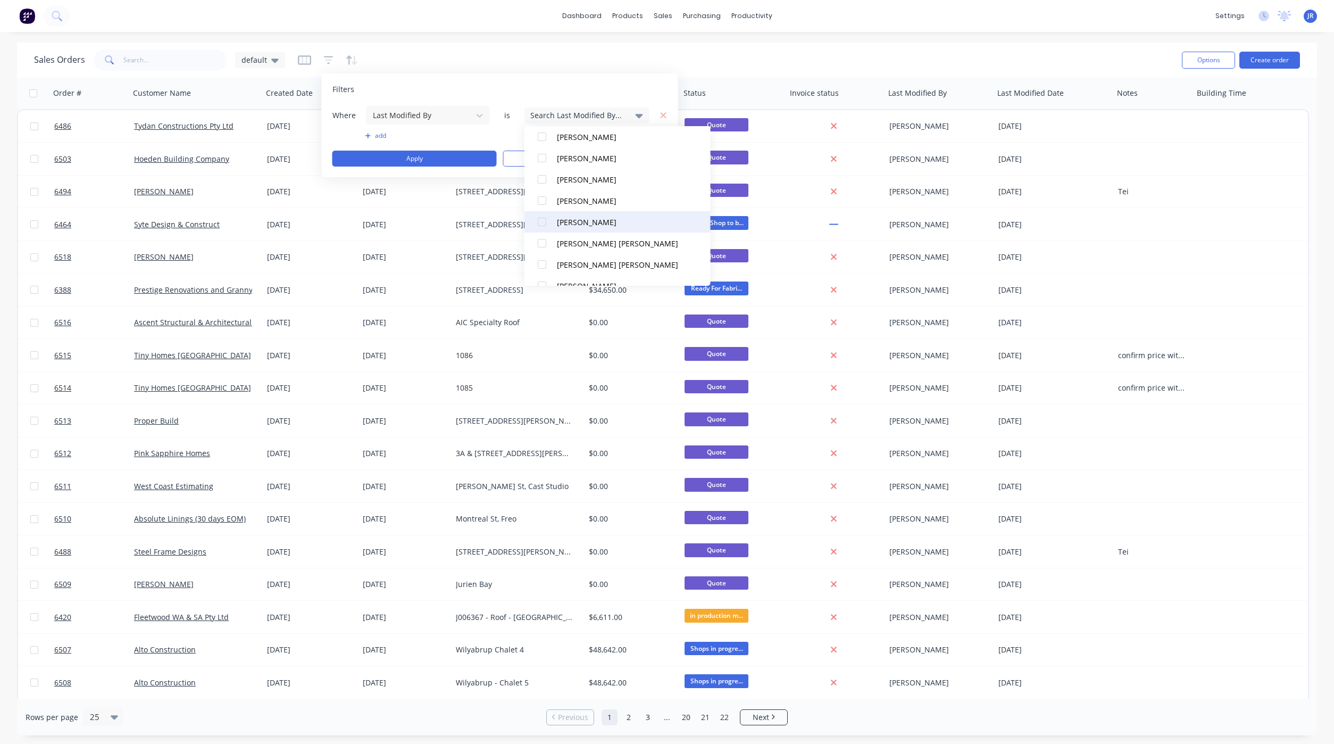
click at [540, 222] on div at bounding box center [541, 221] width 21 height 21
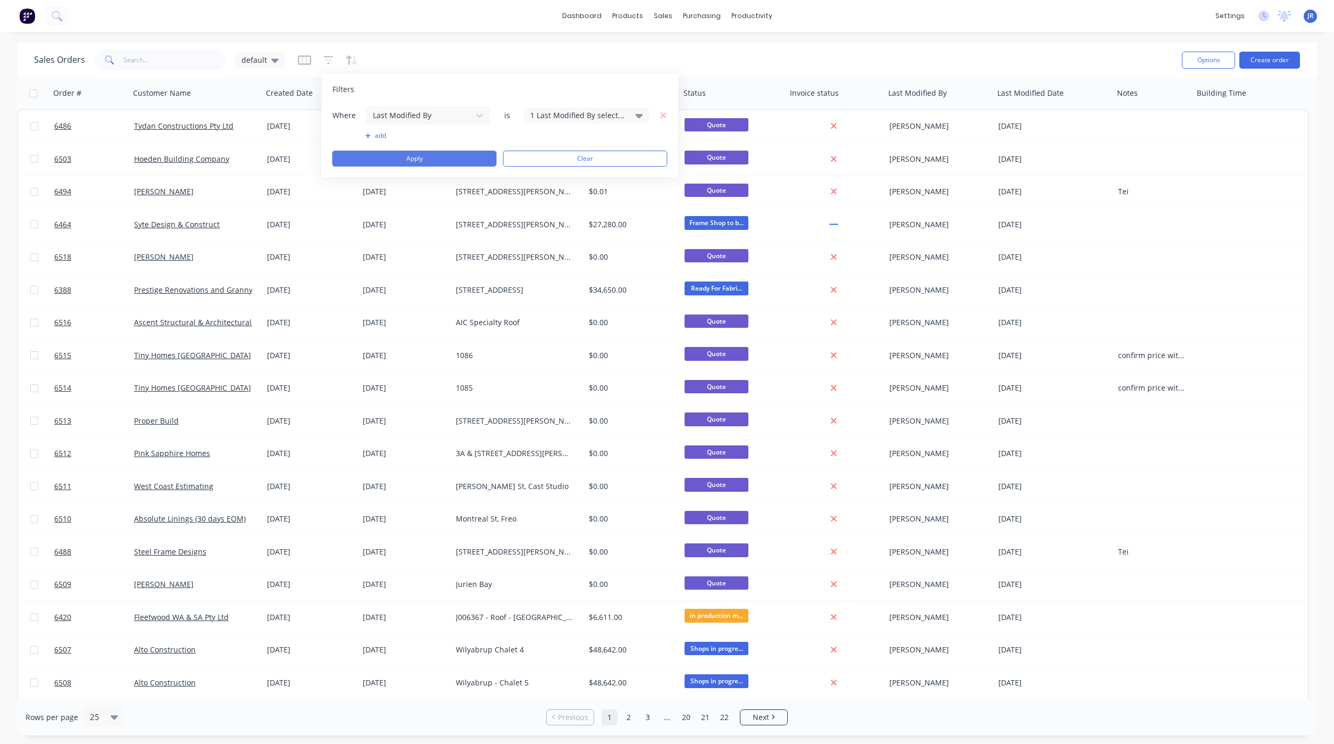
click at [428, 159] on button "Apply" at bounding box center [414, 159] width 164 height 16
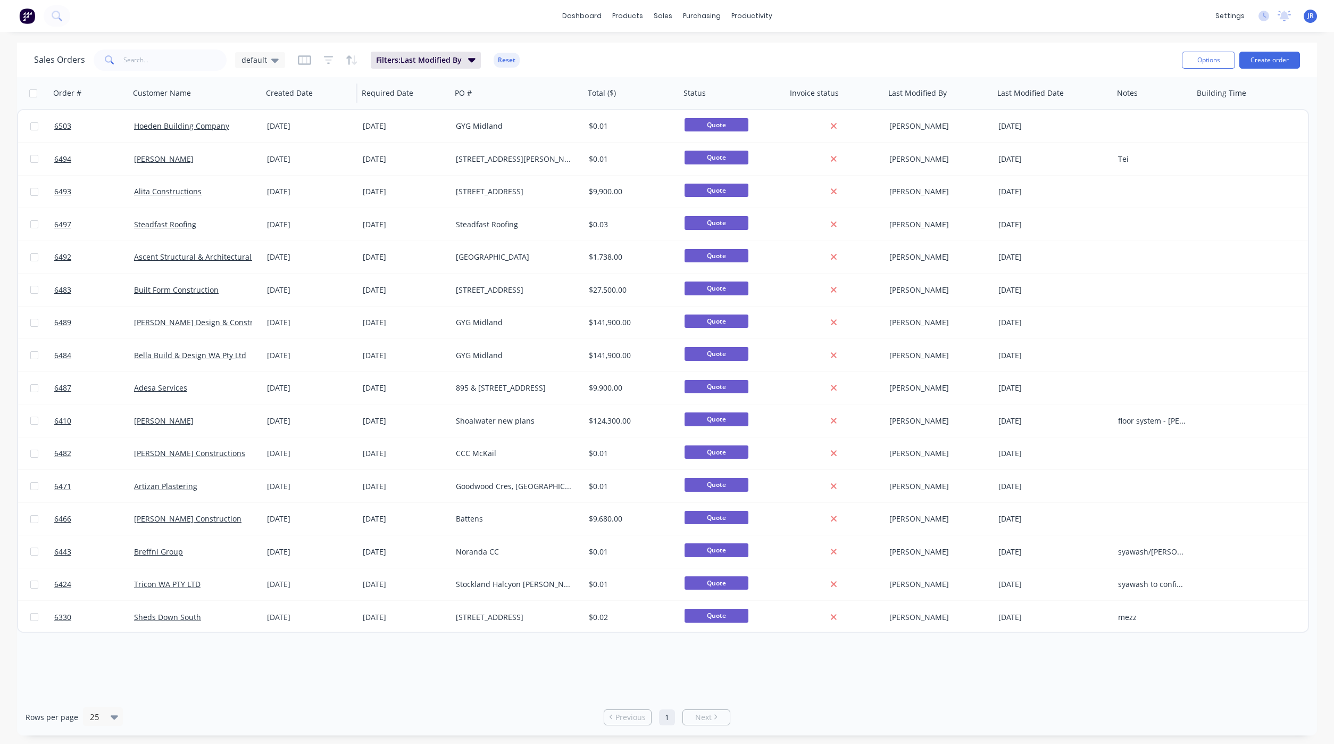
drag, startPoint x: 271, startPoint y: 59, endPoint x: 265, endPoint y: 77, distance: 19.2
click at [271, 59] on icon at bounding box center [274, 61] width 7 height 4
click at [265, 170] on button "default (Default)" at bounding box center [298, 172] width 121 height 12
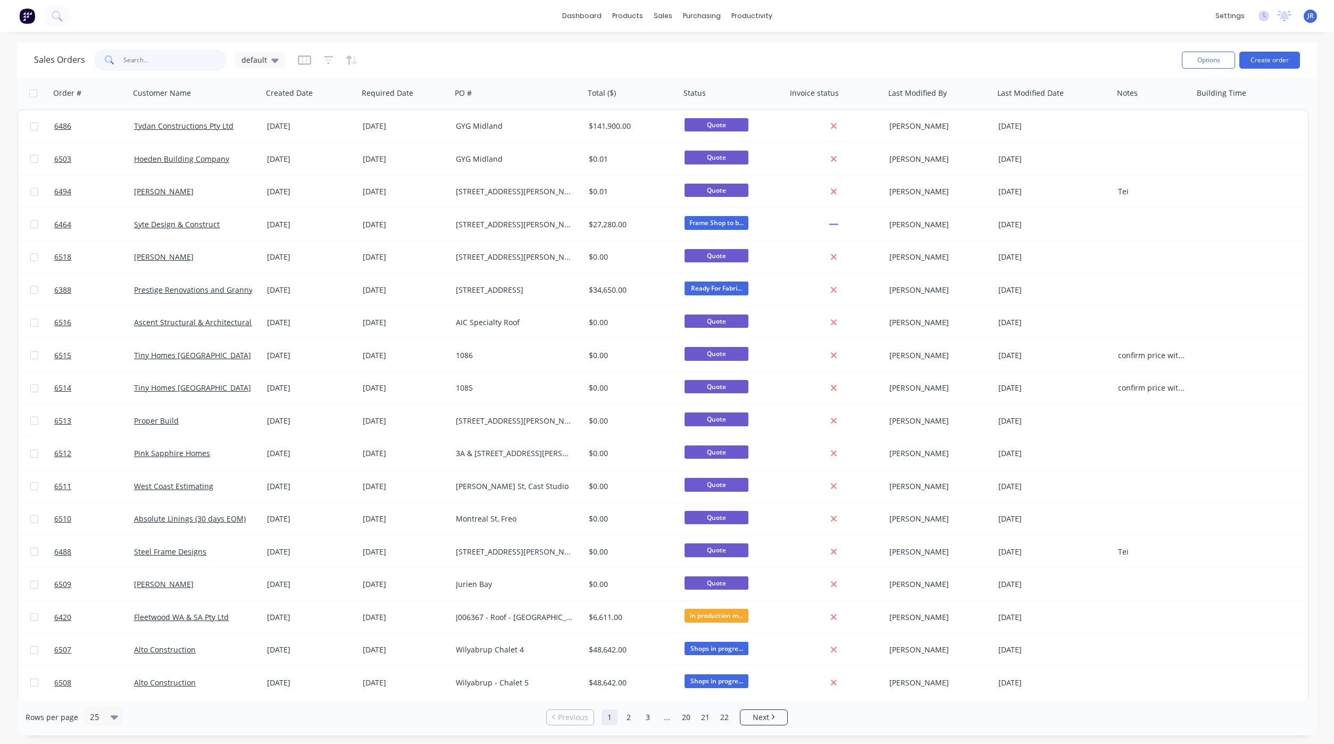
click at [153, 64] on input "text" at bounding box center [175, 59] width 104 height 21
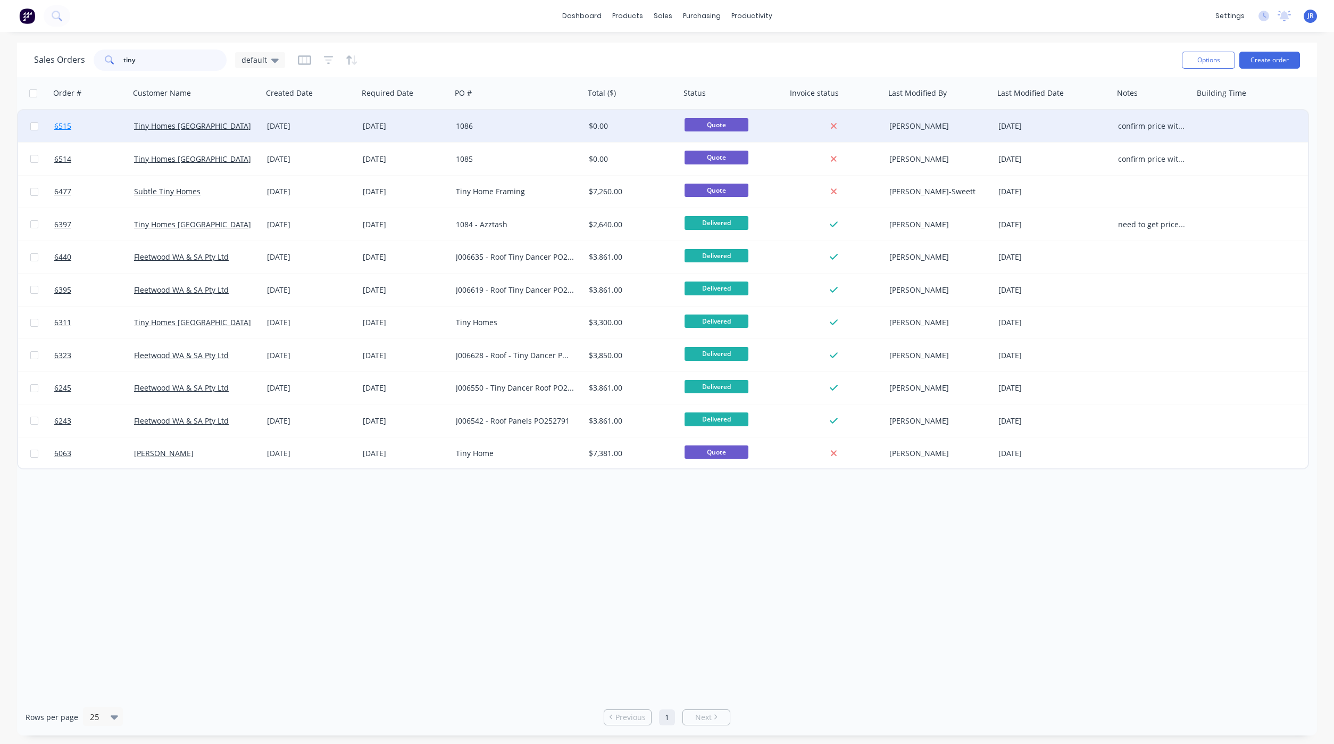
type input "tiny"
click at [63, 123] on span "6515" at bounding box center [62, 126] width 17 height 11
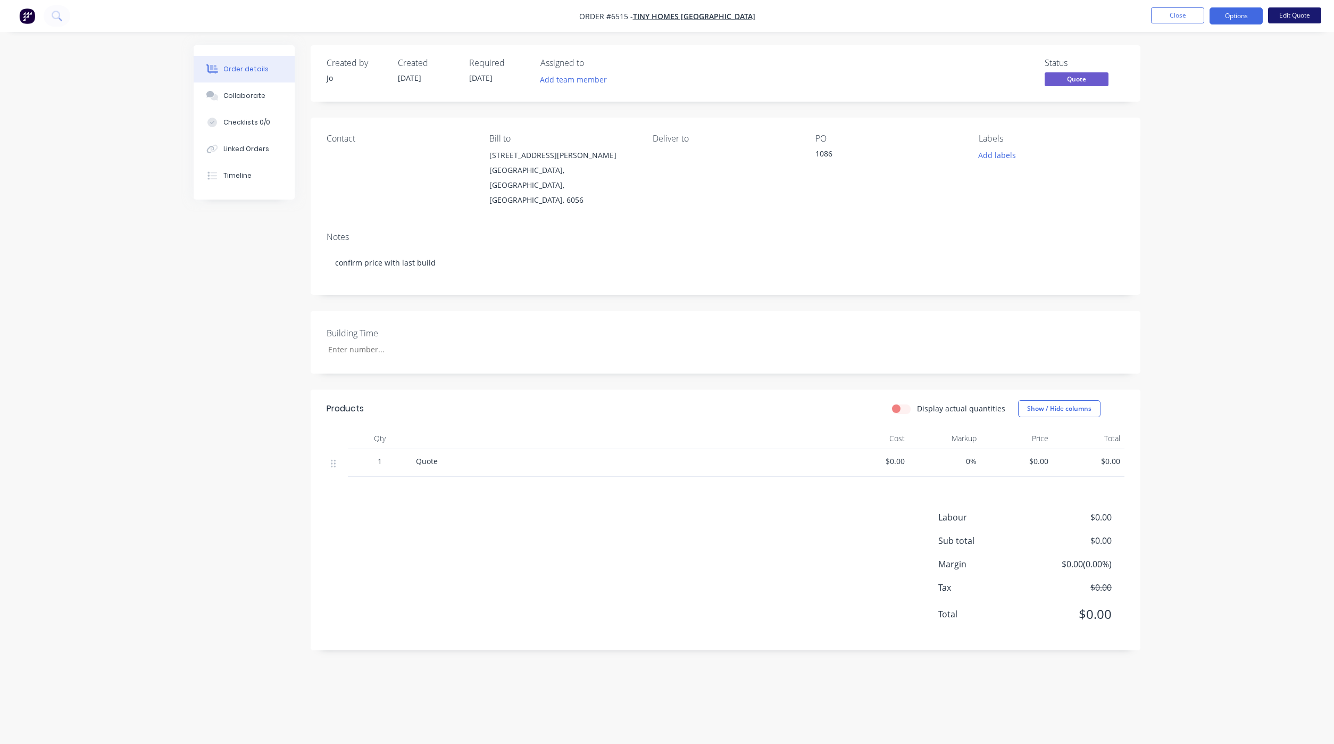
click at [1299, 20] on button "Edit Quote" at bounding box center [1294, 15] width 53 height 16
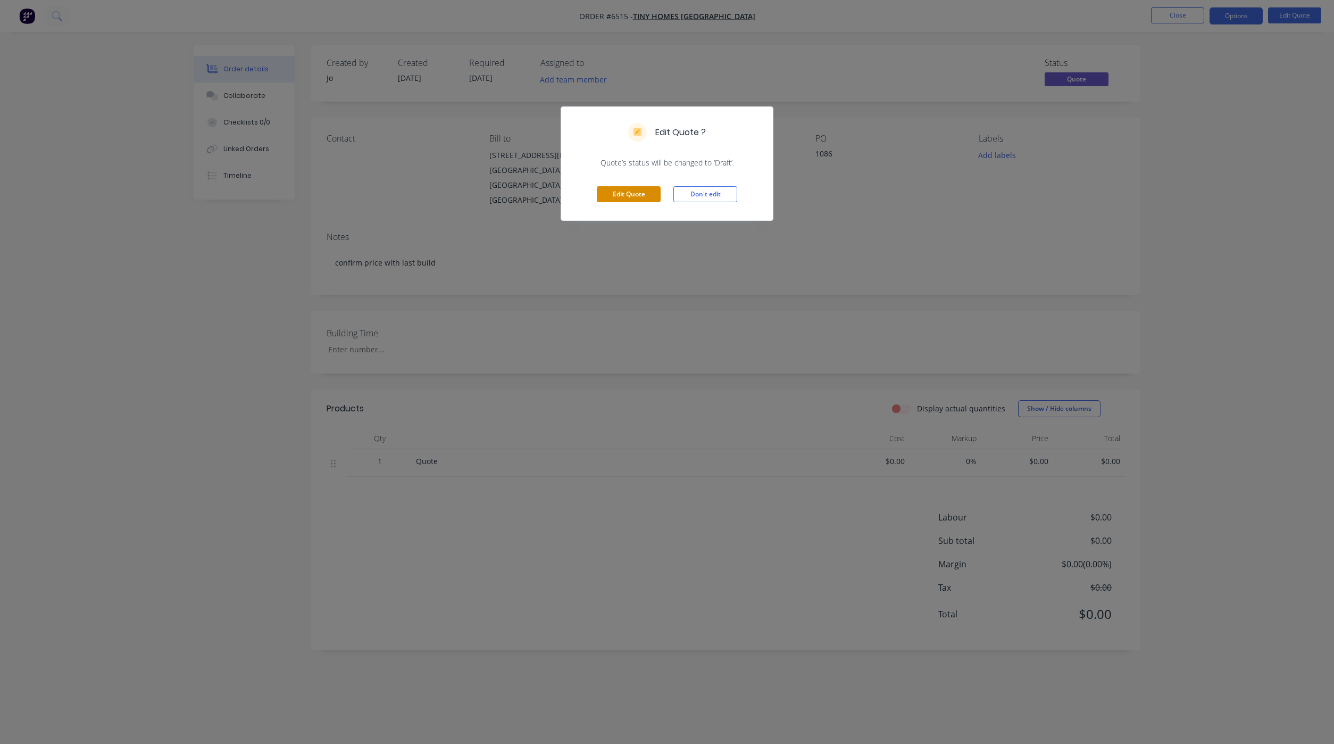
click at [628, 200] on button "Edit Quote" at bounding box center [629, 194] width 64 height 16
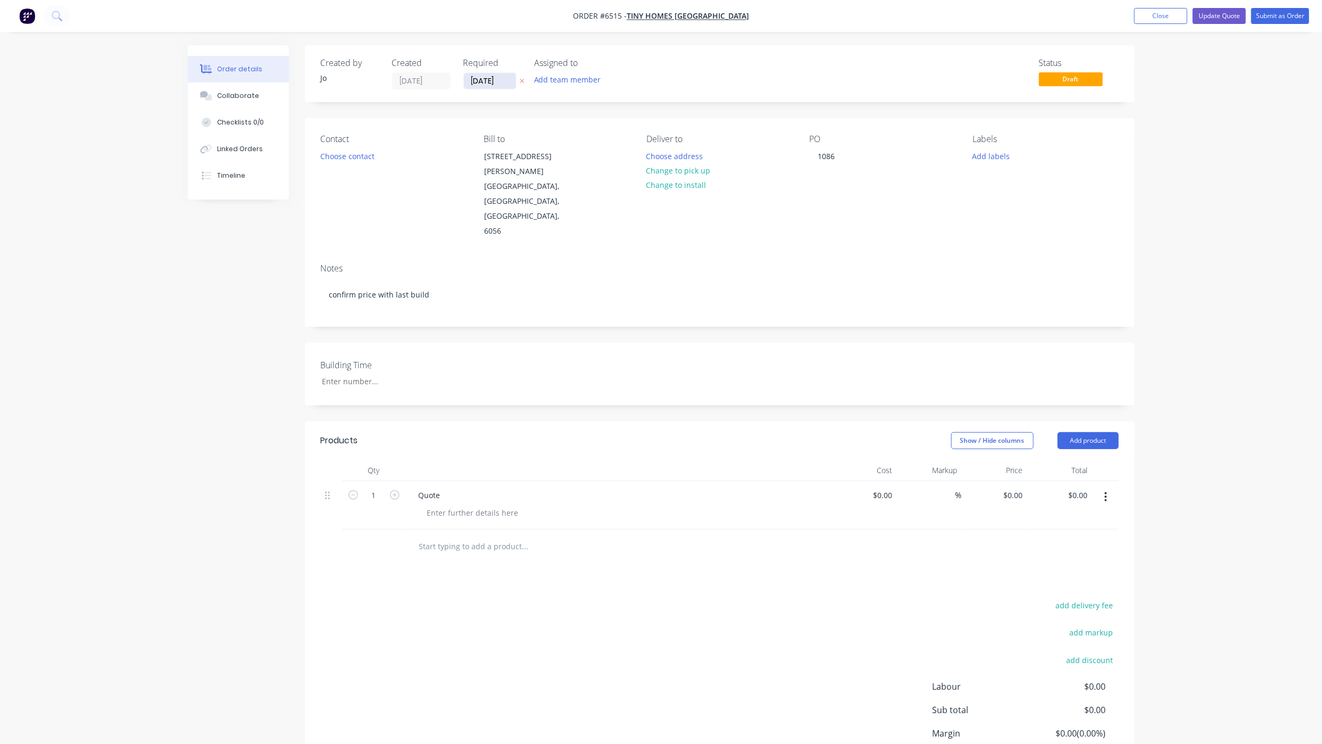
click at [495, 81] on input "[DATE]" at bounding box center [490, 81] width 52 height 16
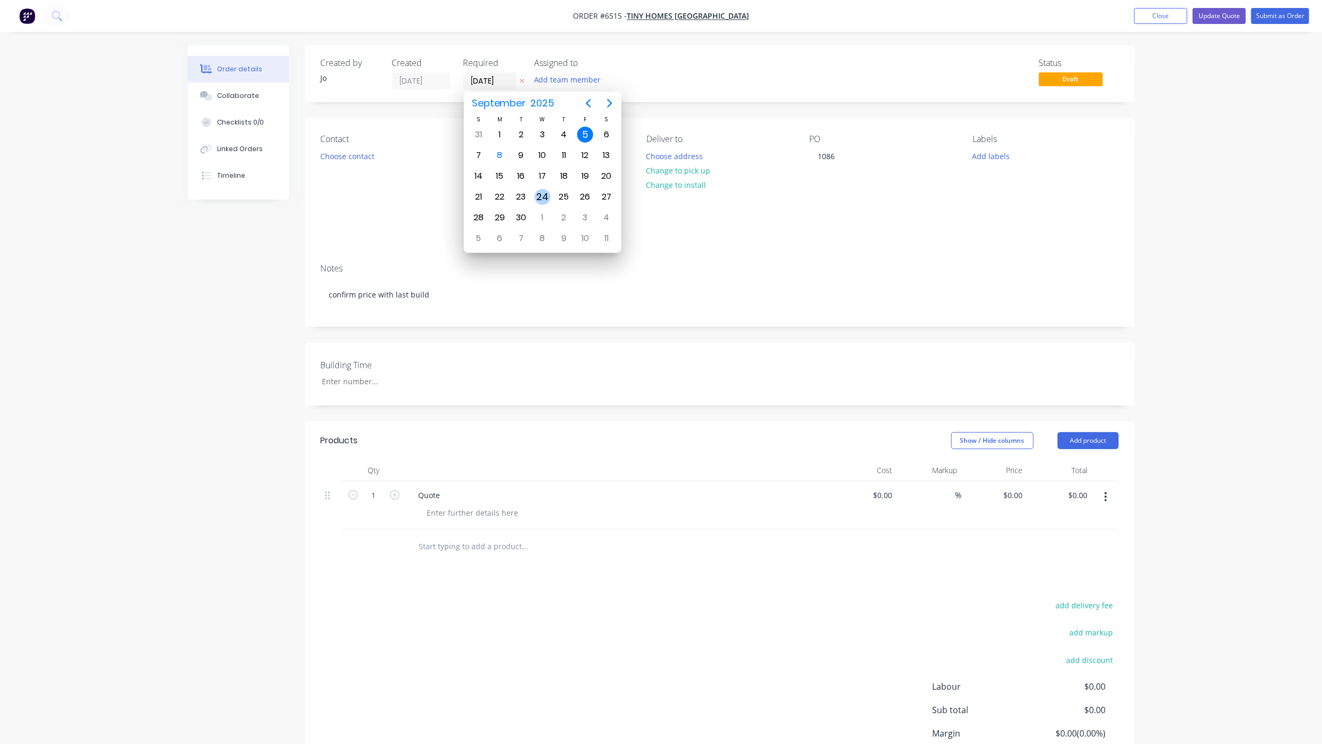
click at [543, 197] on div "24" at bounding box center [543, 197] width 16 height 16
type input "[DATE]"
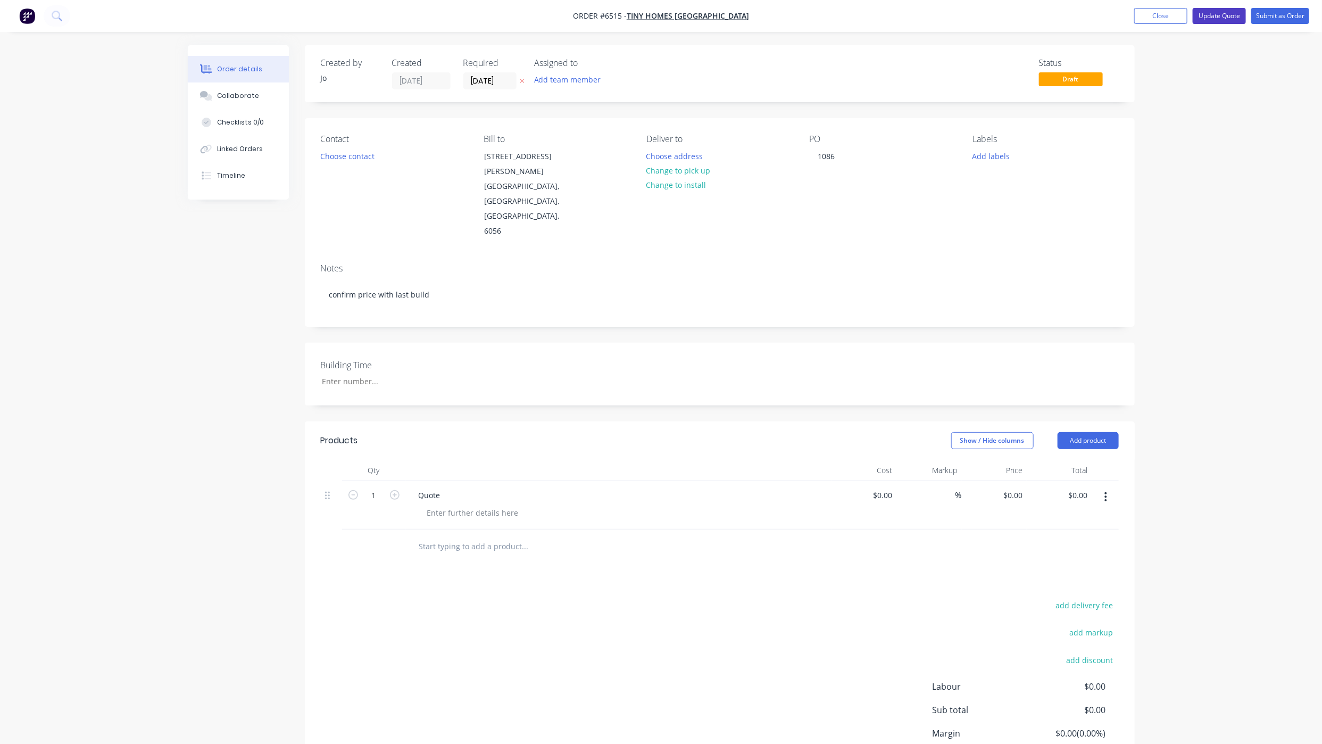
click at [1215, 20] on button "Update Quote" at bounding box center [1219, 16] width 53 height 16
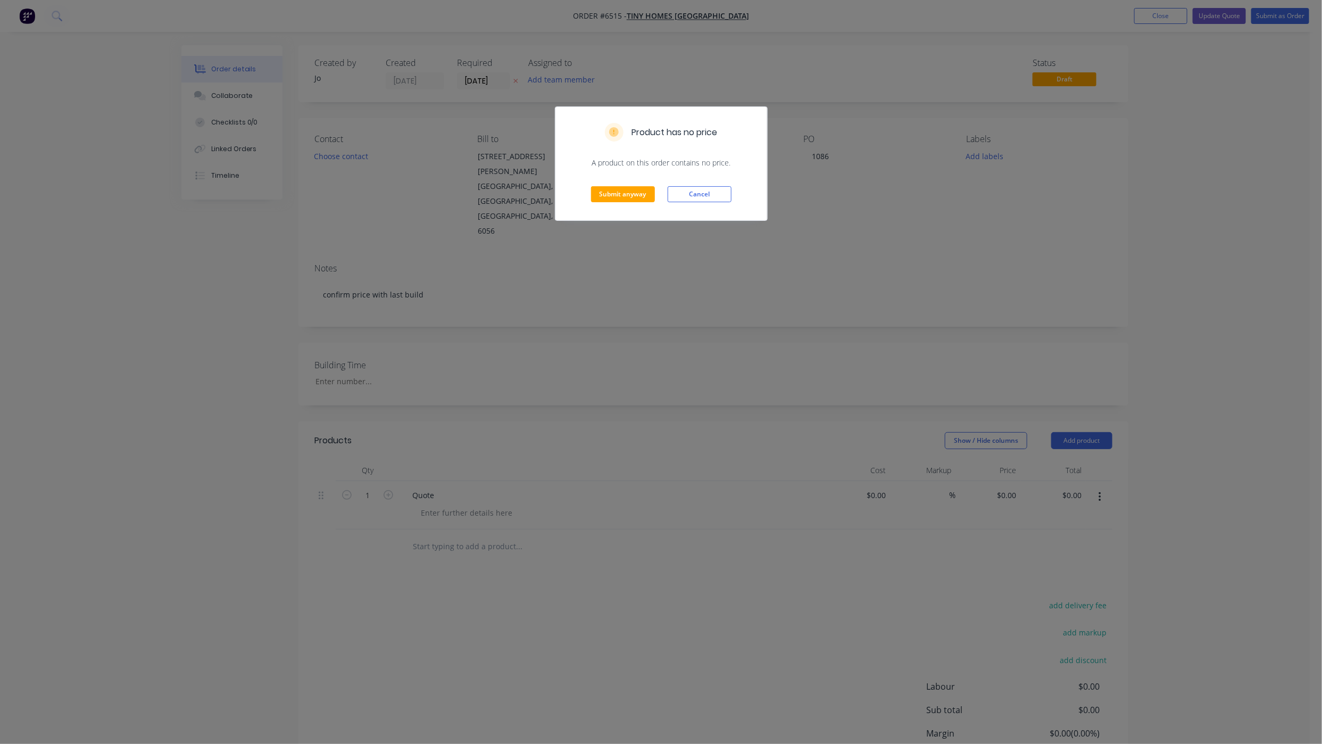
click at [618, 203] on div "Submit anyway Cancel" at bounding box center [661, 194] width 212 height 52
click at [618, 198] on button "Submit anyway" at bounding box center [623, 194] width 64 height 16
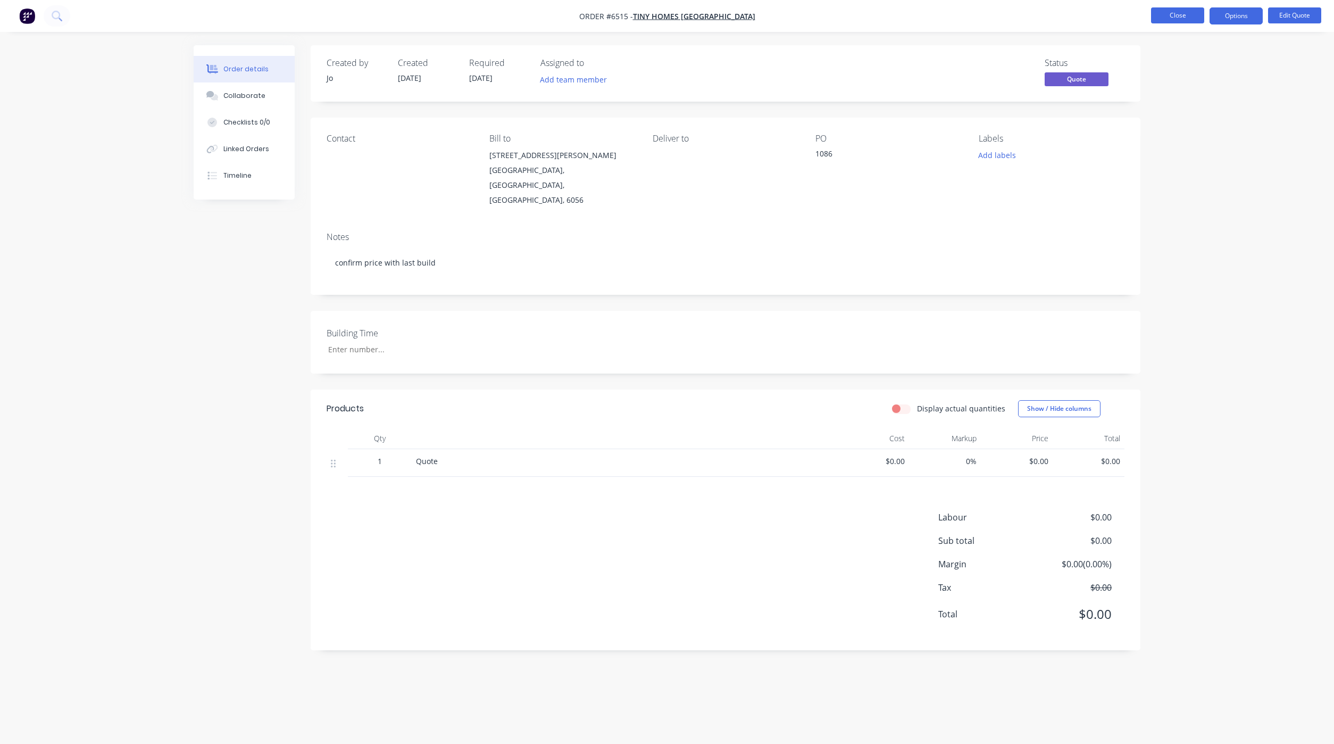
click at [1172, 13] on button "Close" at bounding box center [1177, 15] width 53 height 16
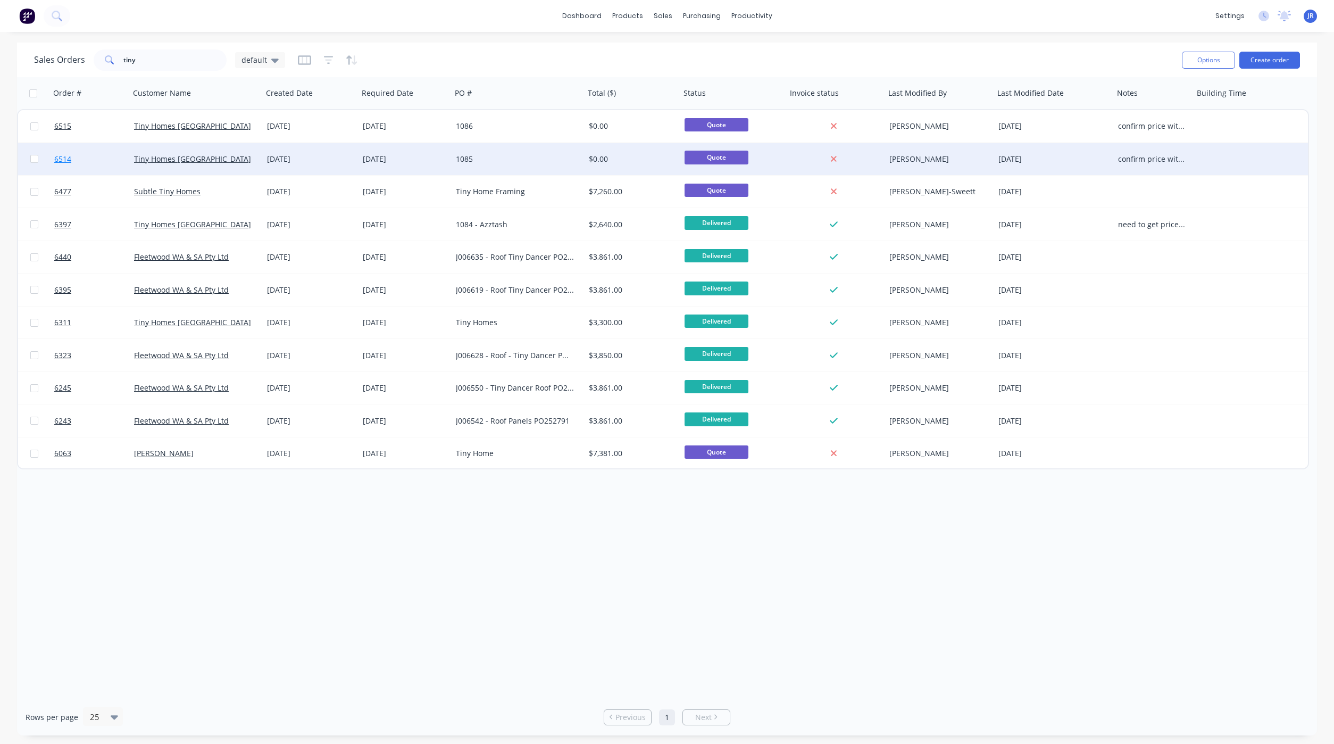
click at [54, 158] on span "6514" at bounding box center [62, 159] width 17 height 11
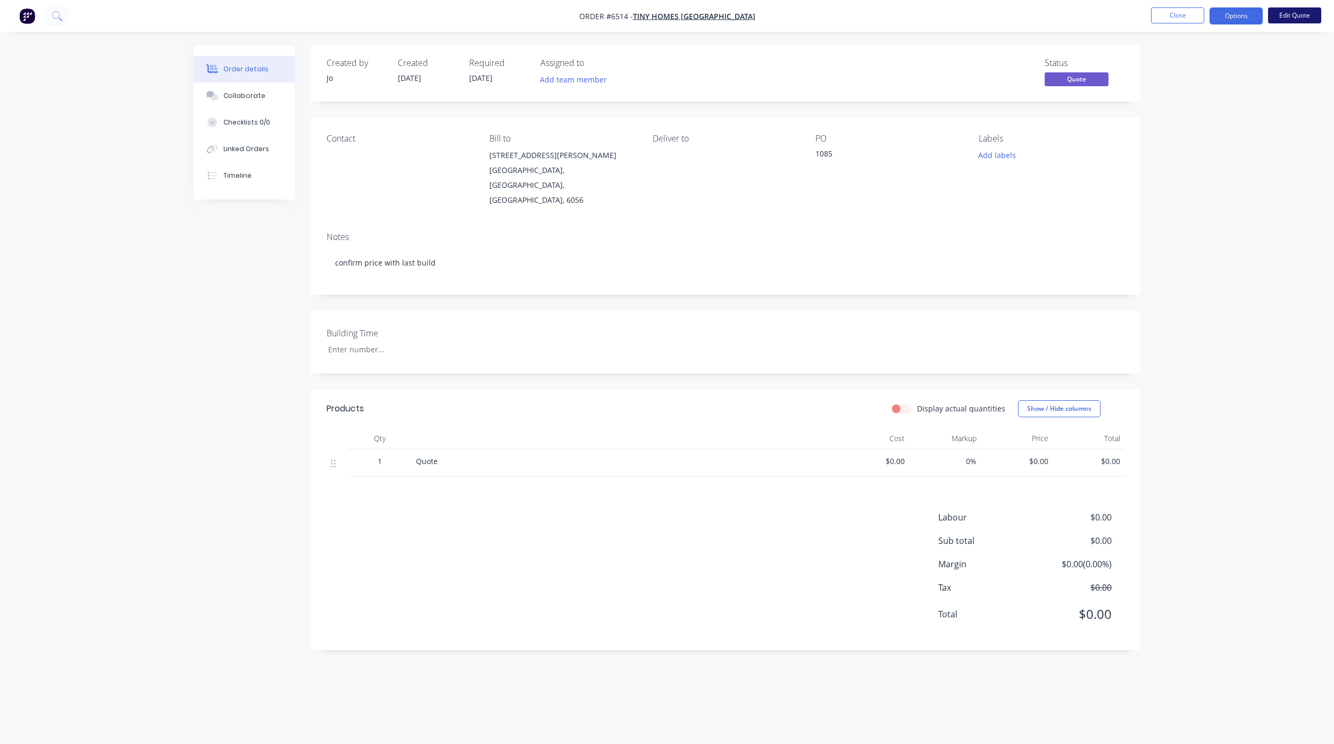
click at [1301, 16] on button "Edit Quote" at bounding box center [1294, 15] width 53 height 16
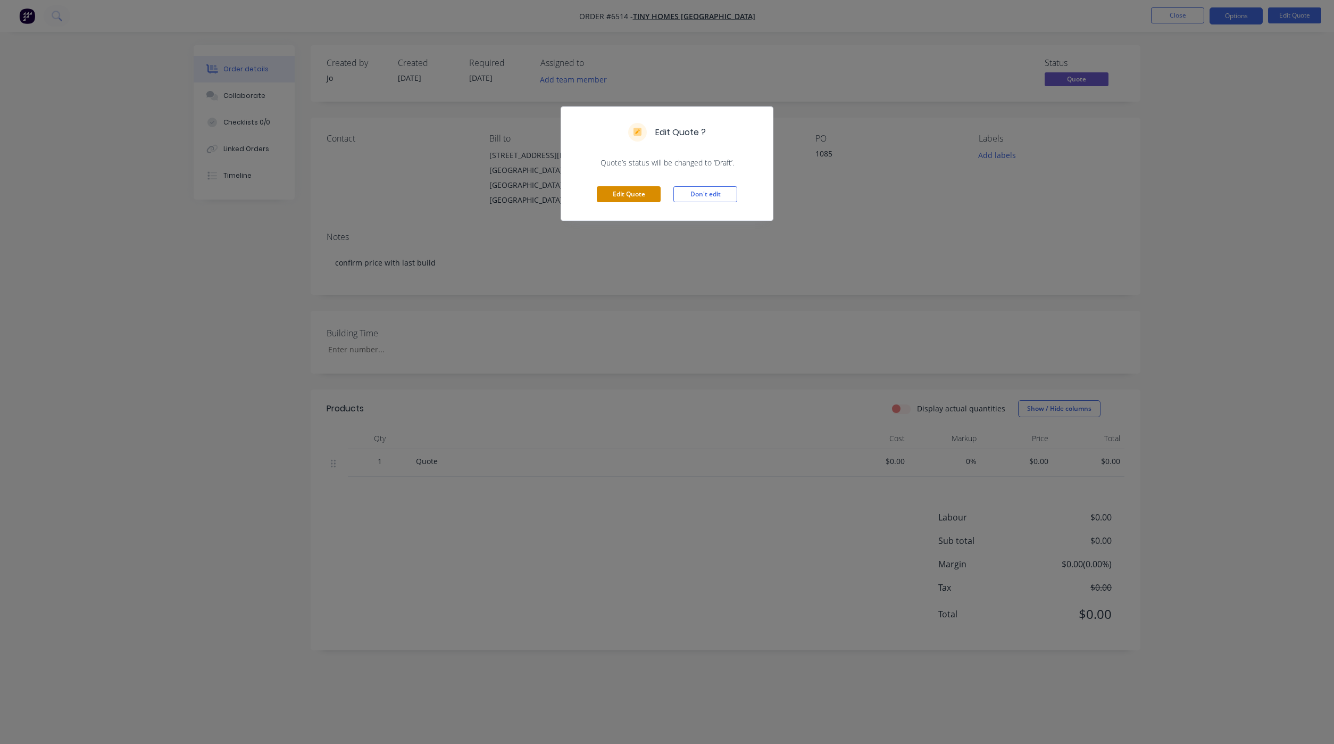
click at [620, 190] on button "Edit Quote" at bounding box center [629, 194] width 64 height 16
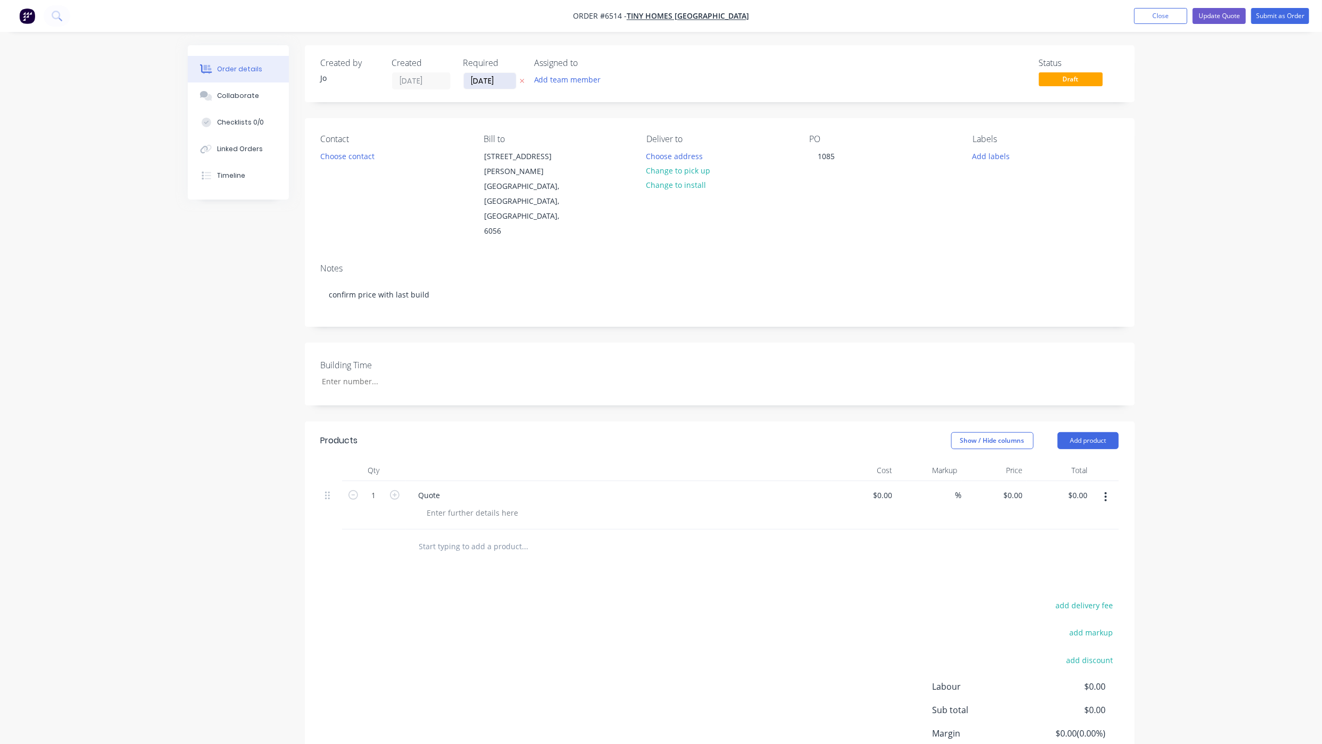
click at [481, 81] on input "[DATE]" at bounding box center [490, 81] width 52 height 16
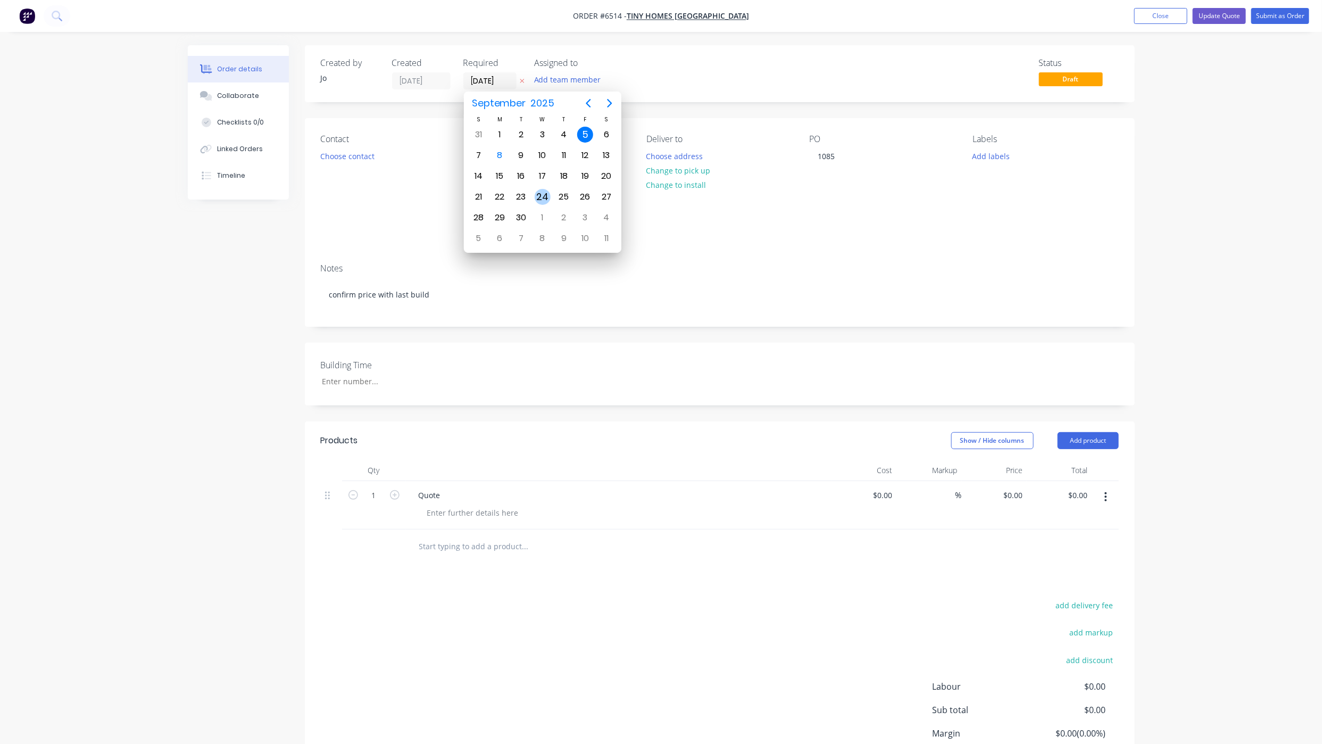
click at [538, 195] on div "24" at bounding box center [543, 197] width 16 height 16
type input "[DATE]"
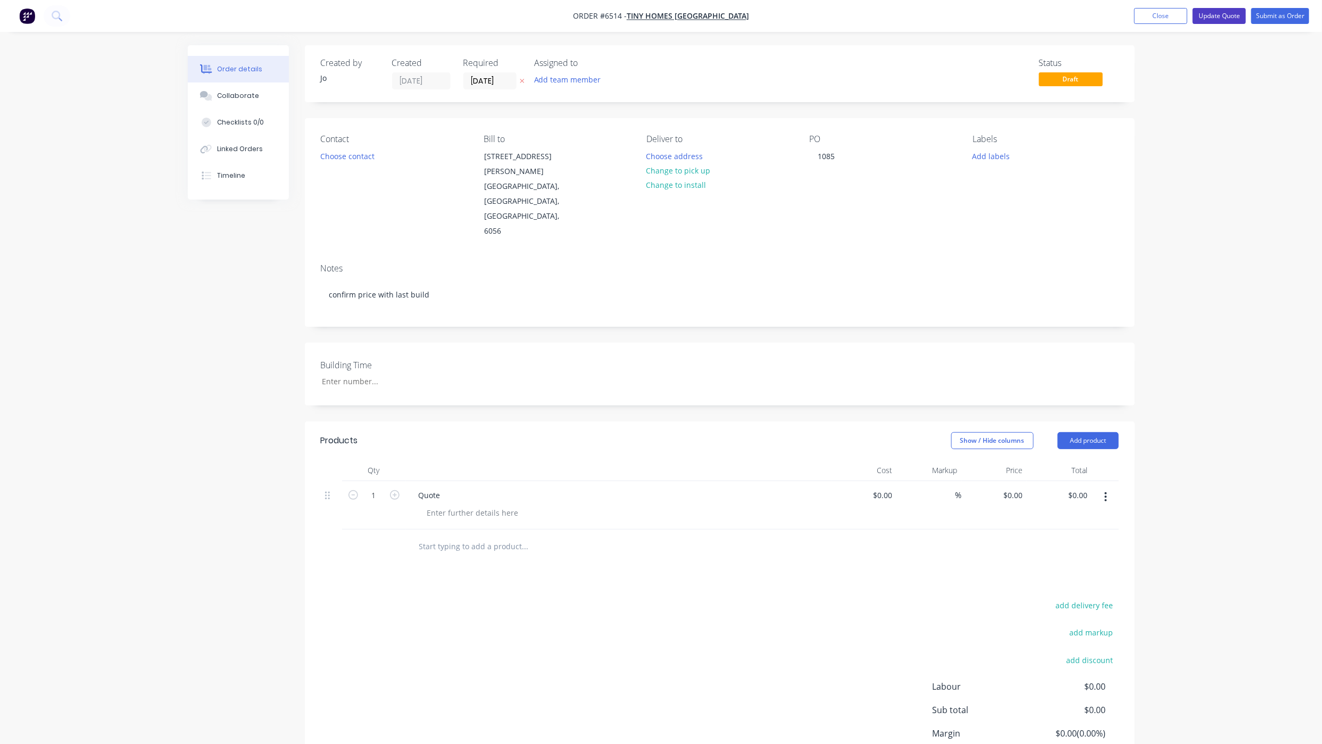
click at [1215, 21] on button "Update Quote" at bounding box center [1219, 16] width 53 height 16
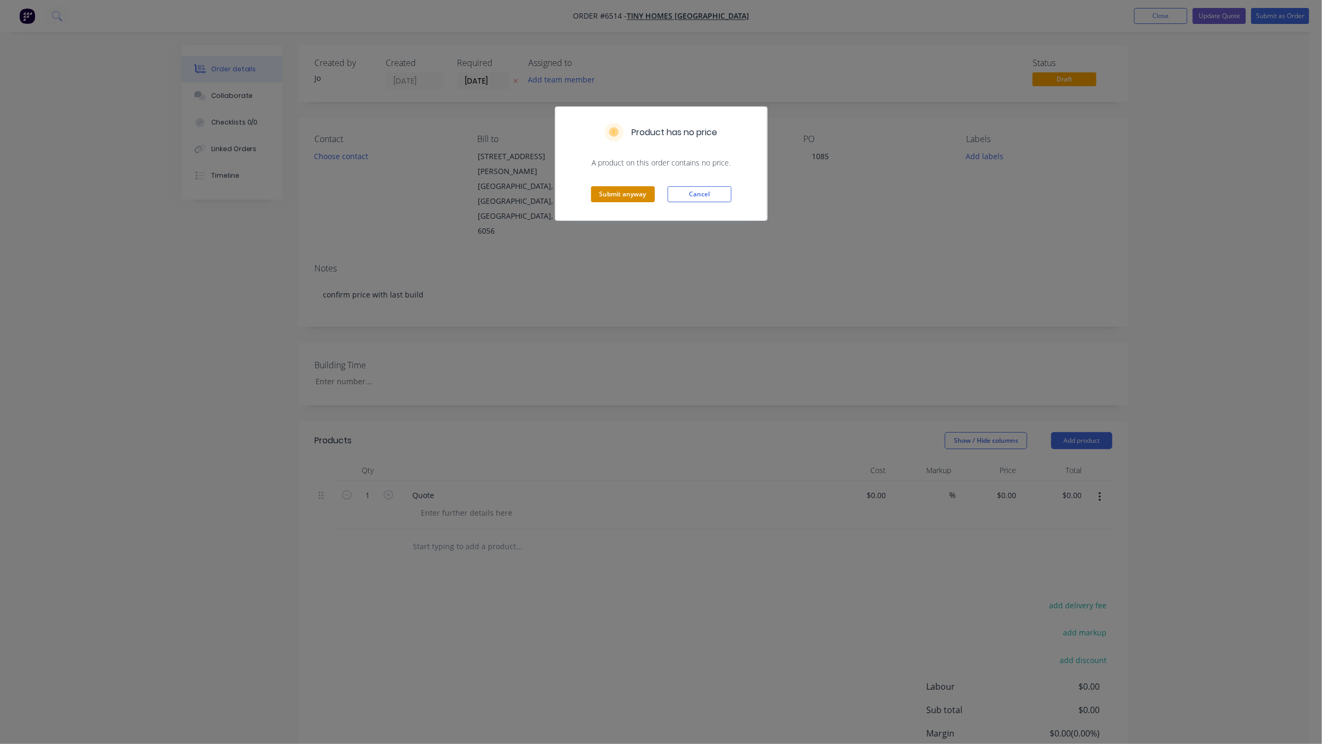
click at [601, 195] on button "Submit anyway" at bounding box center [623, 194] width 64 height 16
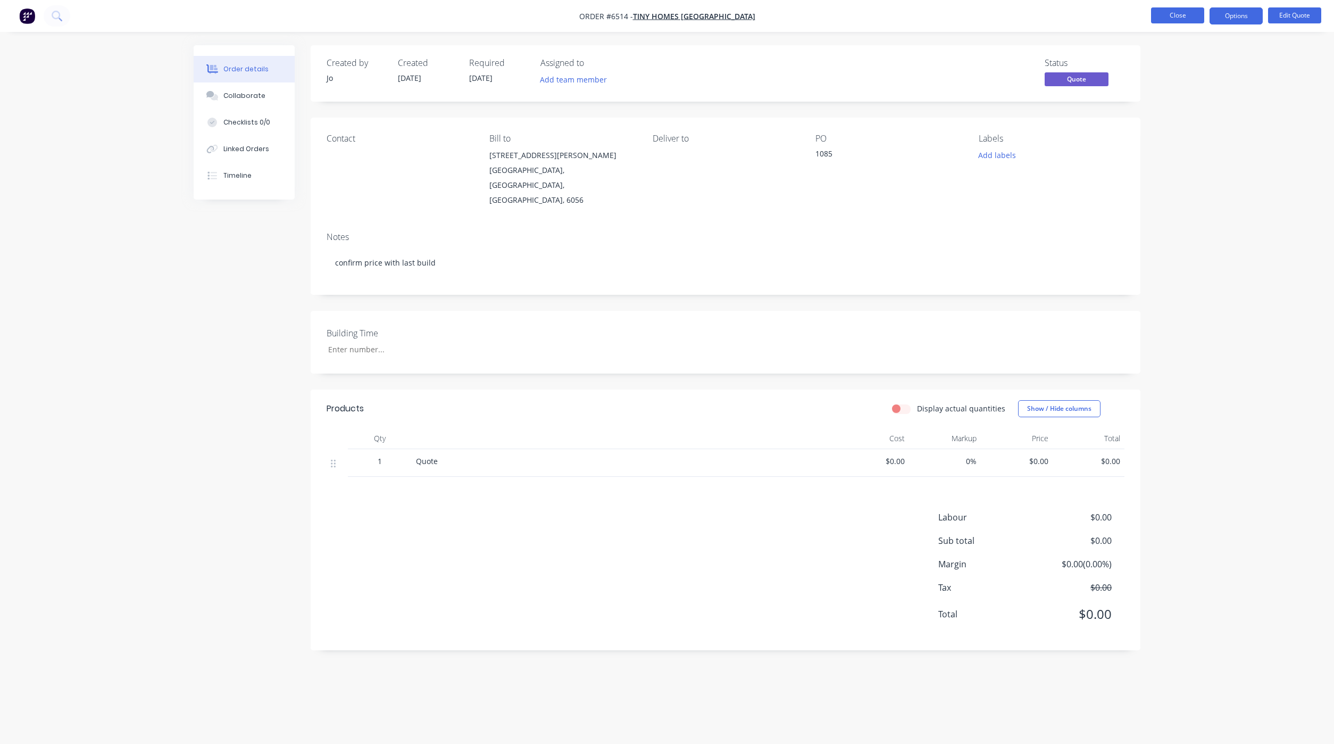
click at [1157, 18] on button "Close" at bounding box center [1177, 15] width 53 height 16
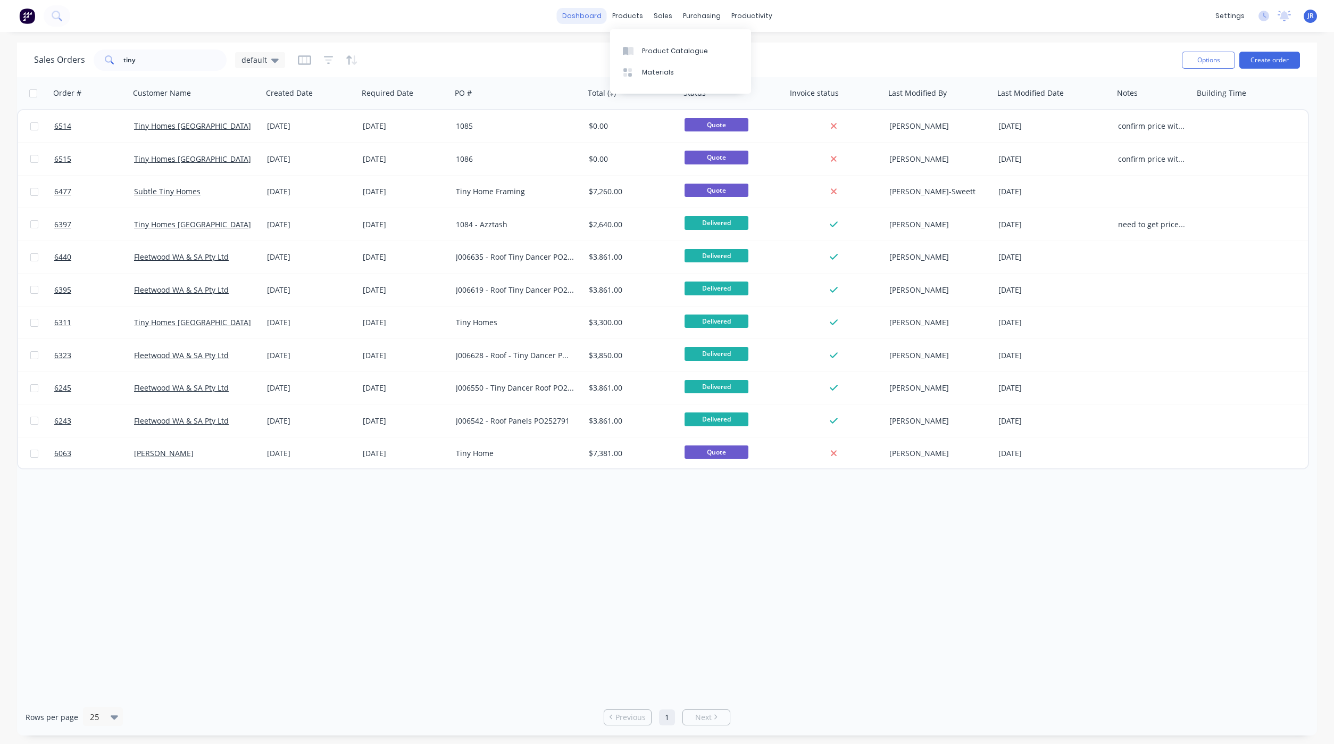
click at [563, 9] on div "dashboard" at bounding box center [582, 16] width 50 height 16
click at [577, 14] on link "dashboard" at bounding box center [582, 16] width 50 height 16
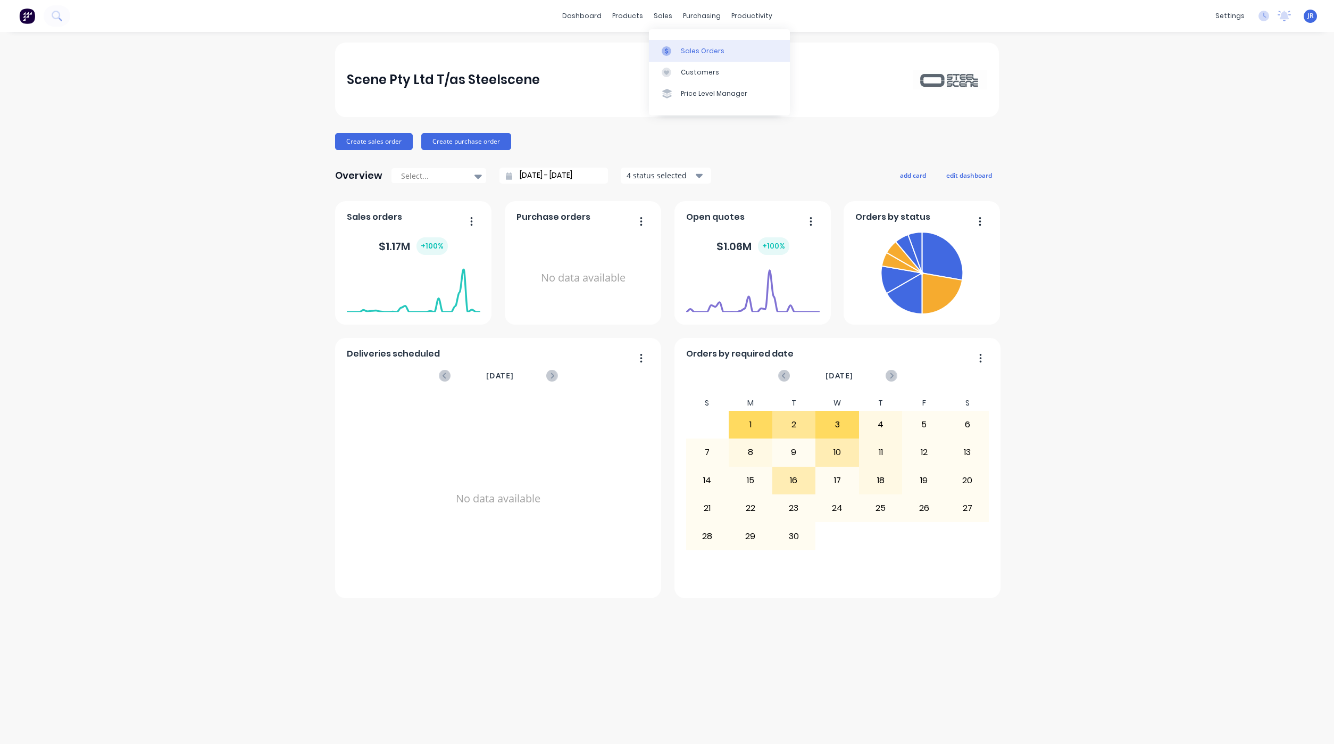
click at [671, 48] on icon at bounding box center [667, 51] width 10 height 10
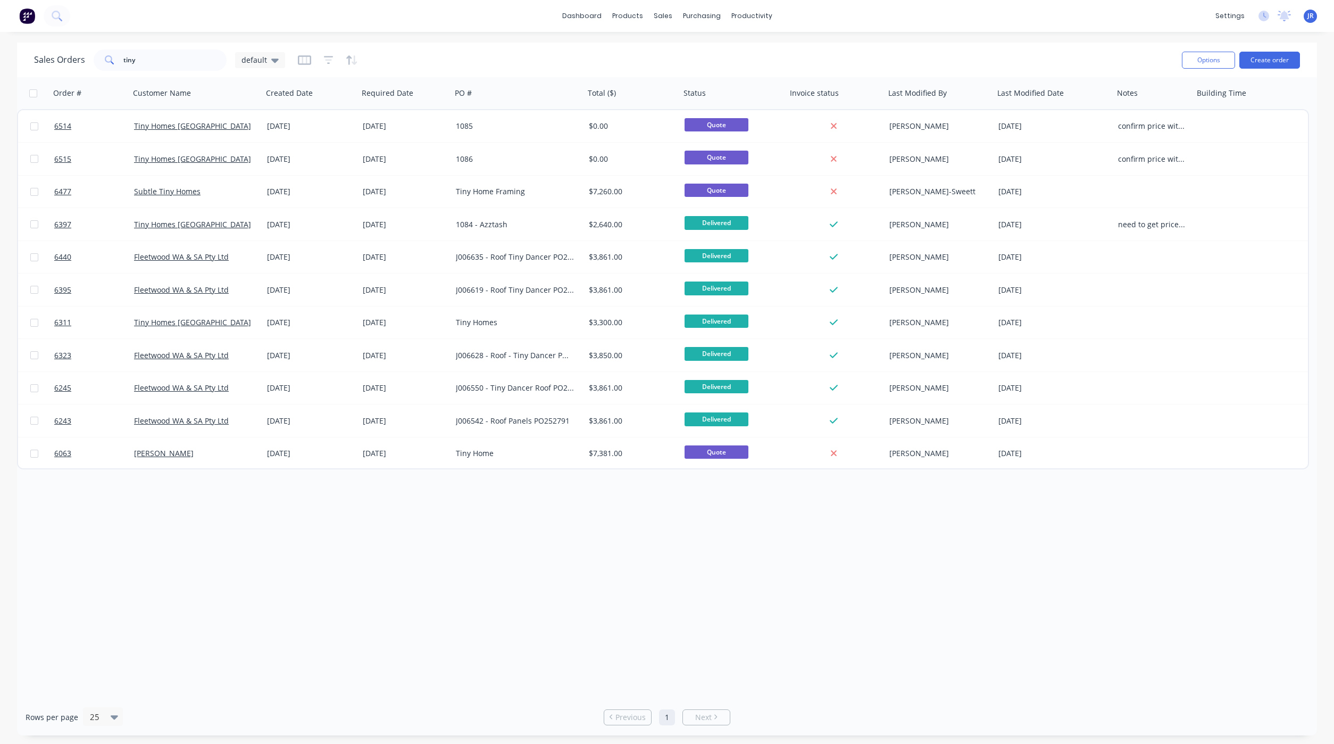
drag, startPoint x: 186, startPoint y: 598, endPoint x: 181, endPoint y: 587, distance: 12.2
click at [184, 595] on div "Order # Customer Name Created Date Required Date PO # Total ($) Status Invoice …" at bounding box center [667, 387] width 1300 height 621
drag, startPoint x: 162, startPoint y: 52, endPoint x: -34, endPoint y: 47, distance: 195.3
click at [0, 47] on html "dashboard products sales purchasing productivity dashboard products Product Cat…" at bounding box center [667, 372] width 1334 height 744
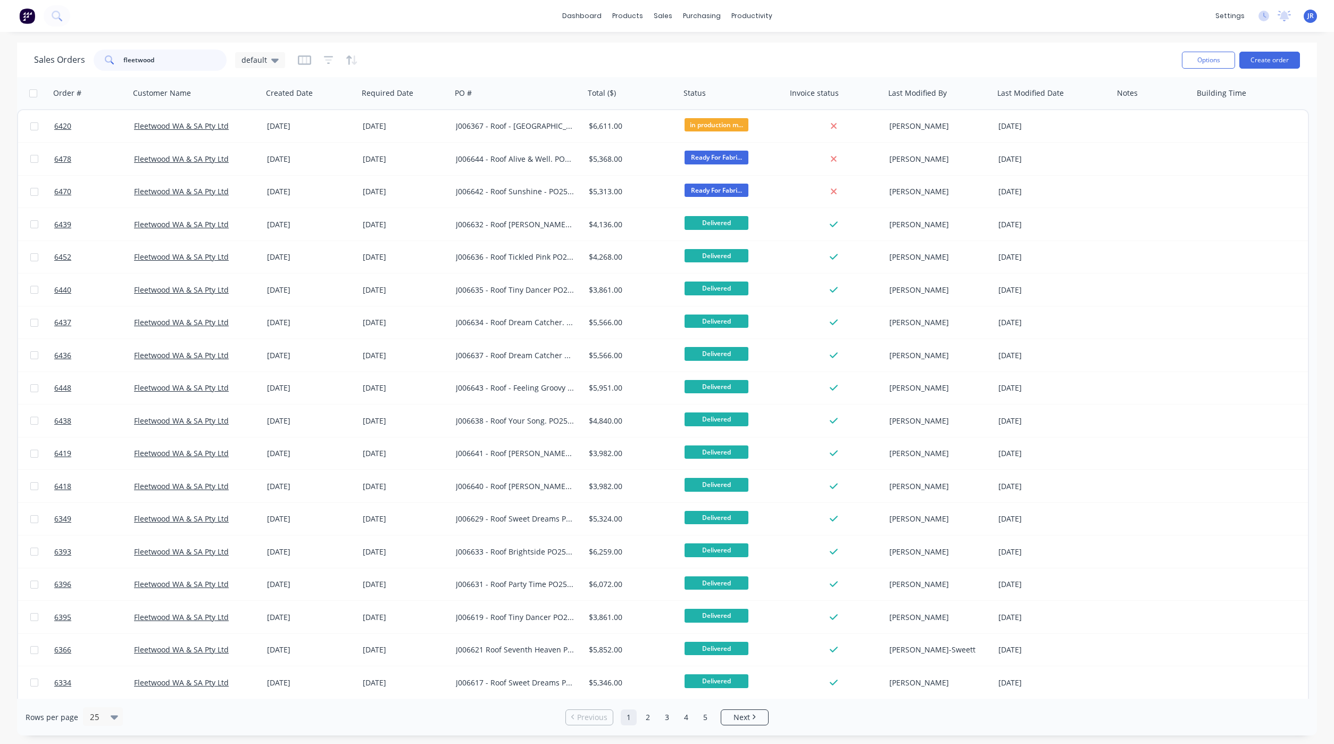
type input "fleetwood"
click at [1271, 52] on button "Create order" at bounding box center [1269, 60] width 61 height 17
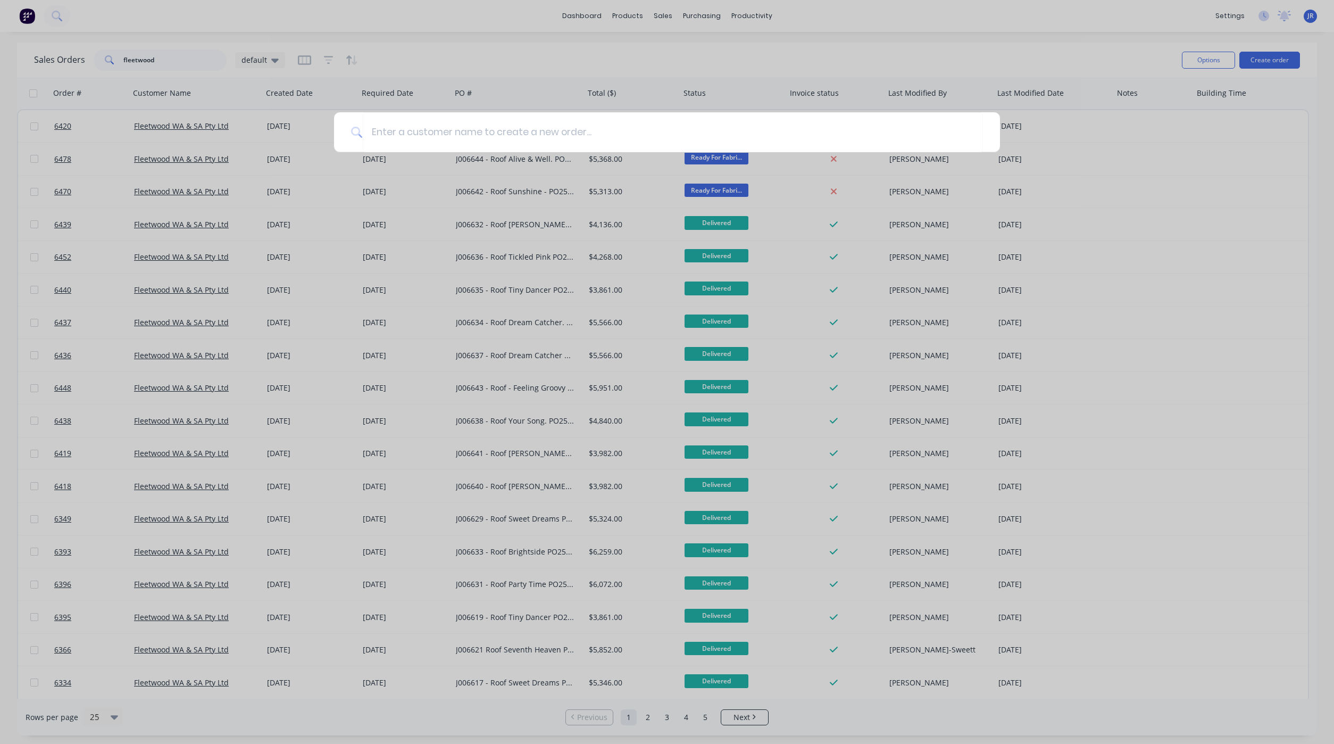
click at [1061, 28] on div at bounding box center [667, 372] width 1334 height 744
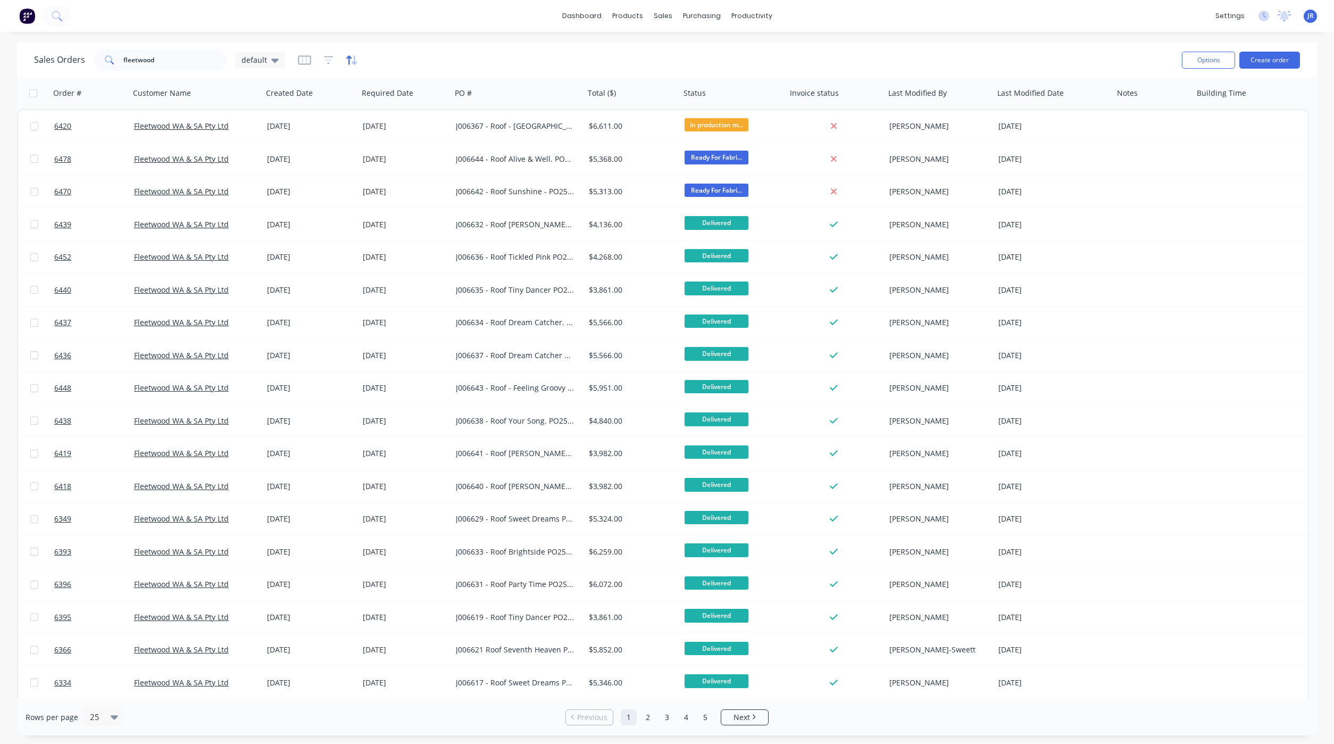
click at [346, 57] on icon "button" at bounding box center [348, 59] width 5 height 9
click at [334, 58] on div at bounding box center [328, 60] width 60 height 17
click at [326, 58] on icon "button" at bounding box center [329, 60] width 10 height 11
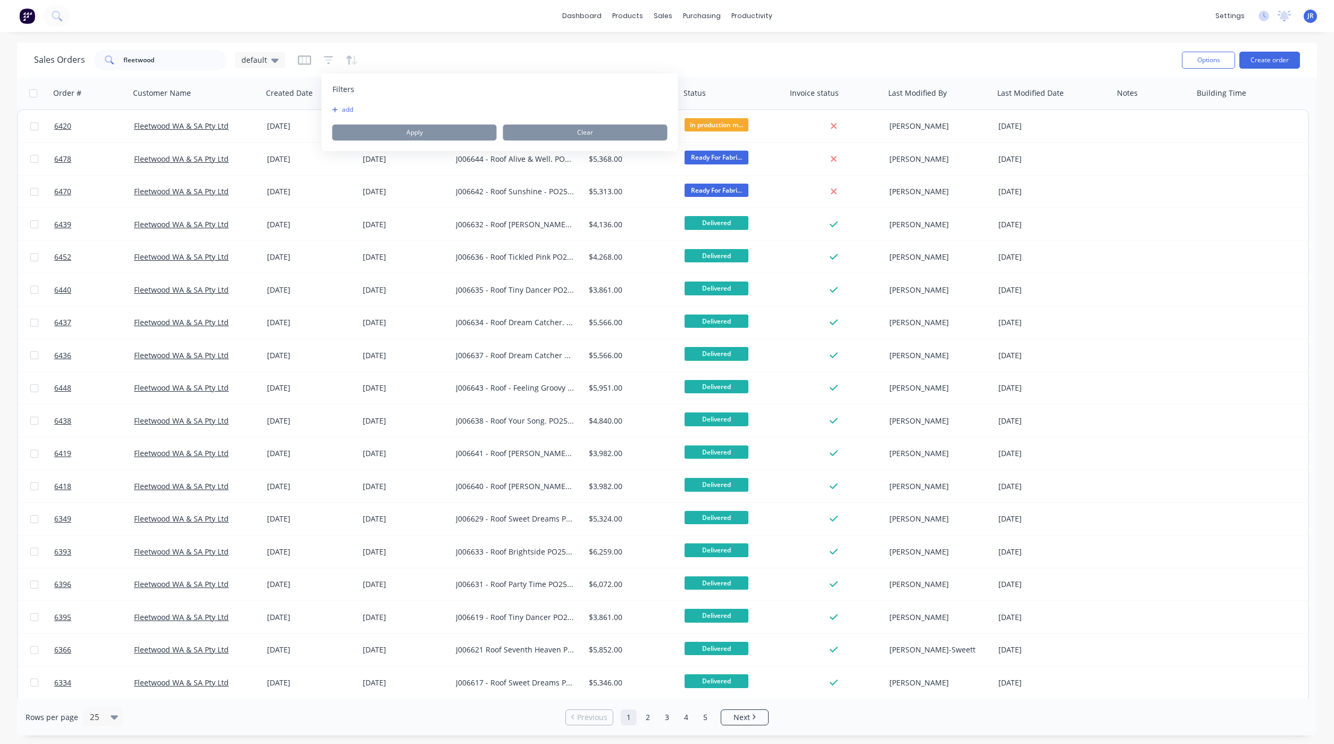
click at [339, 112] on button "add" at bounding box center [345, 109] width 27 height 9
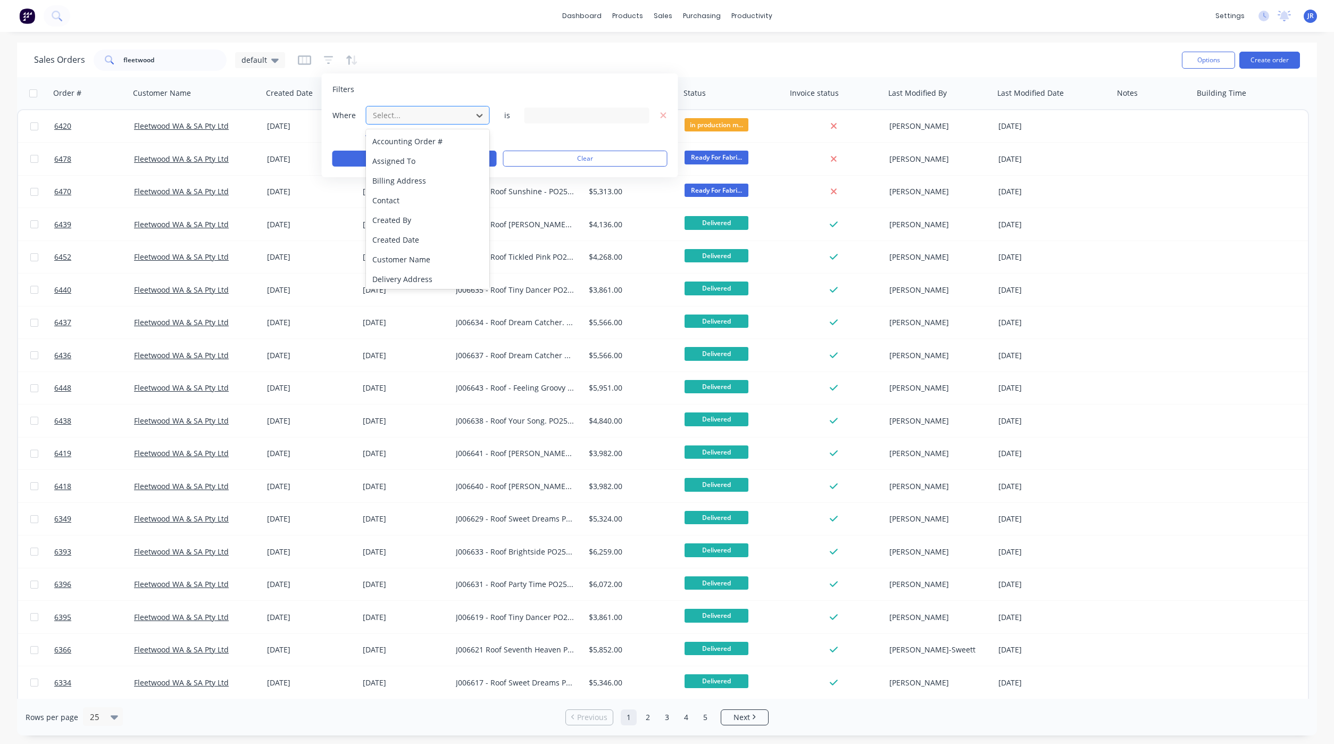
click at [393, 112] on div at bounding box center [419, 115] width 95 height 13
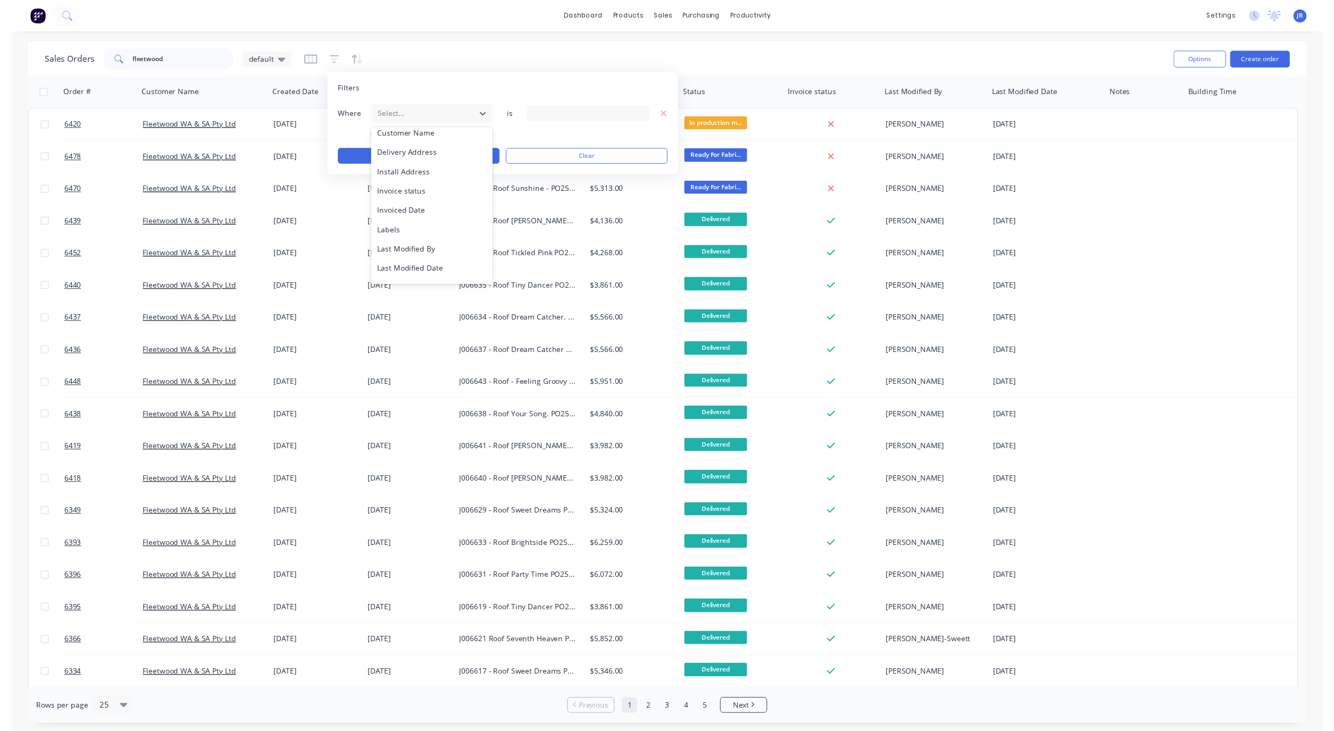
scroll to position [257, 0]
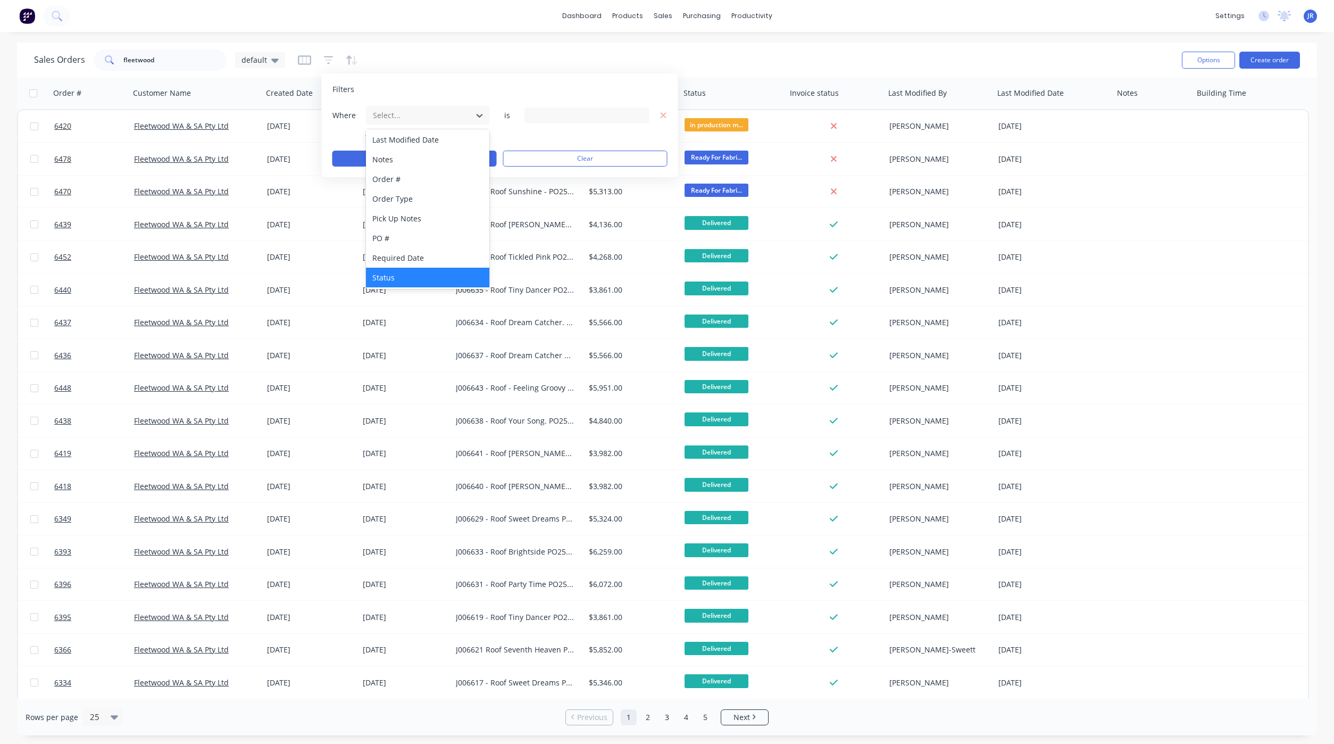
click at [387, 279] on div "Status" at bounding box center [427, 278] width 123 height 20
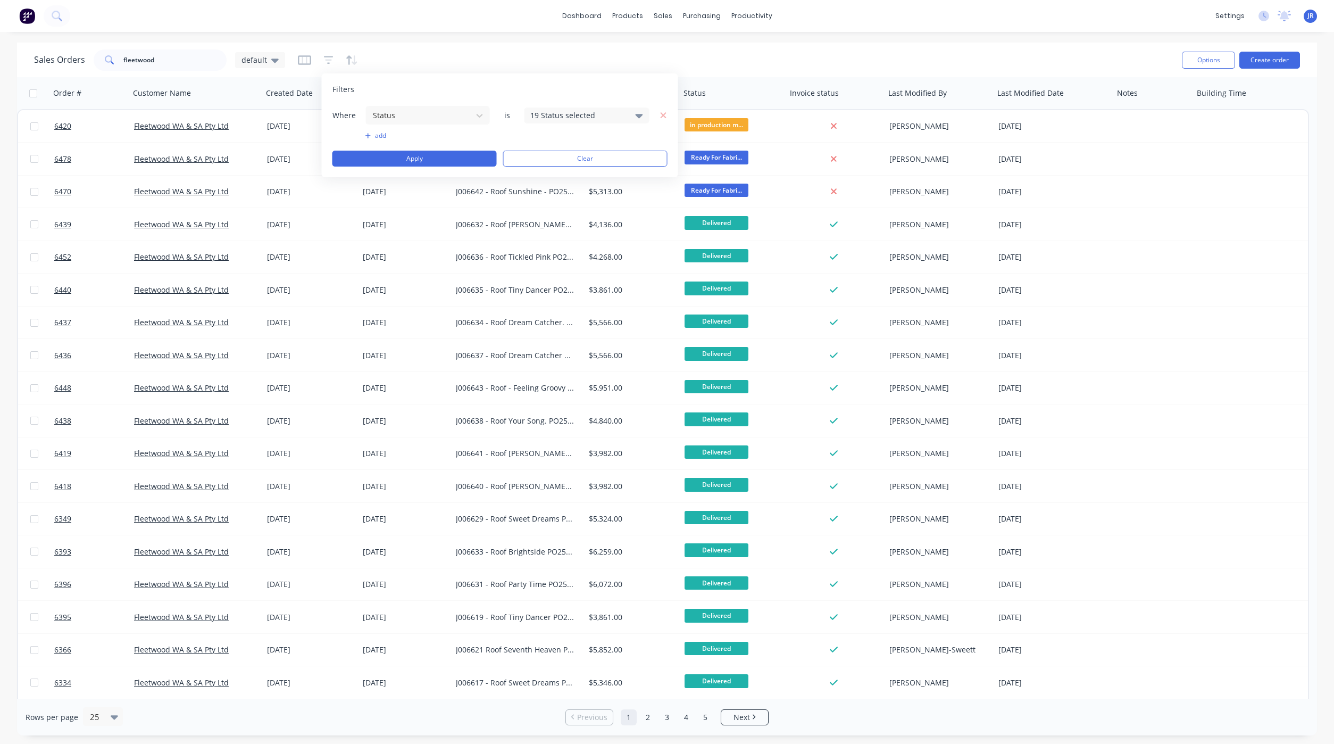
click at [556, 114] on div "19 Status selected" at bounding box center [578, 115] width 96 height 11
click at [545, 172] on div at bounding box center [541, 173] width 21 height 21
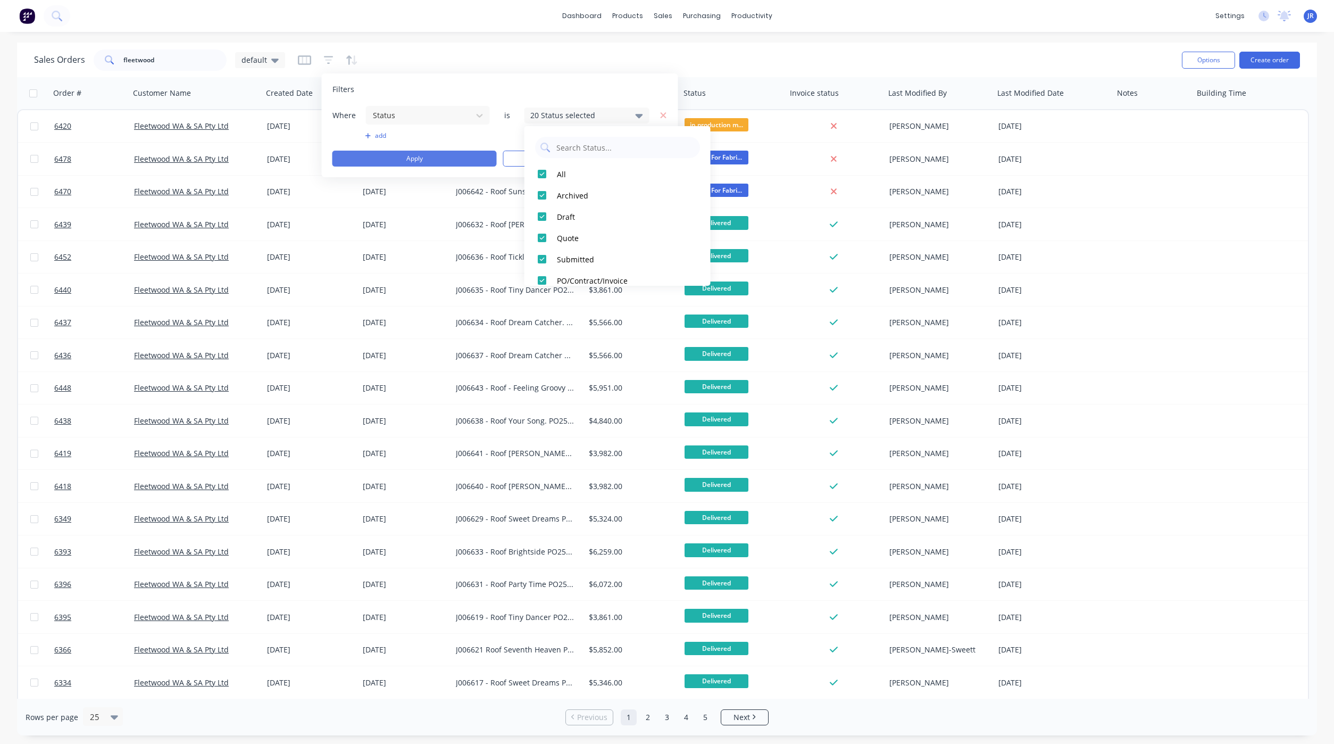
click at [385, 153] on button "Apply" at bounding box center [414, 159] width 164 height 16
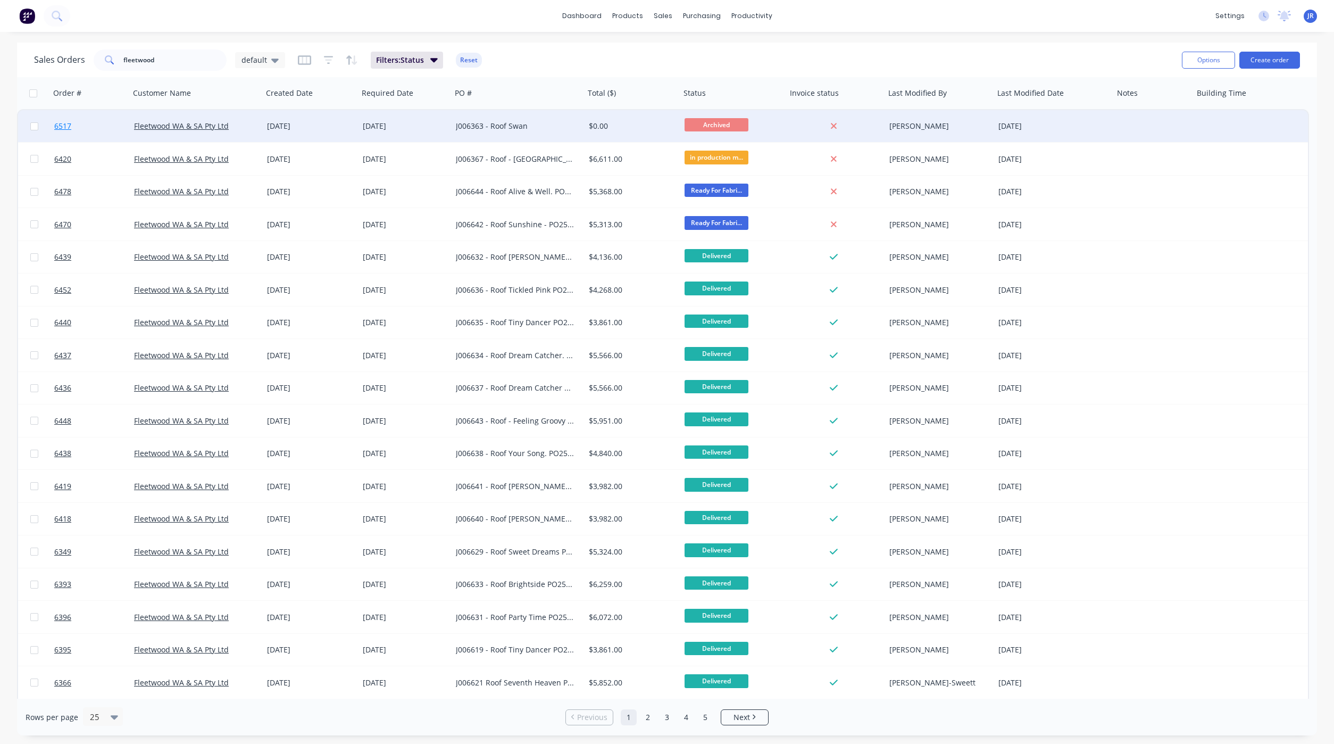
click at [69, 122] on span "6517" at bounding box center [62, 126] width 17 height 11
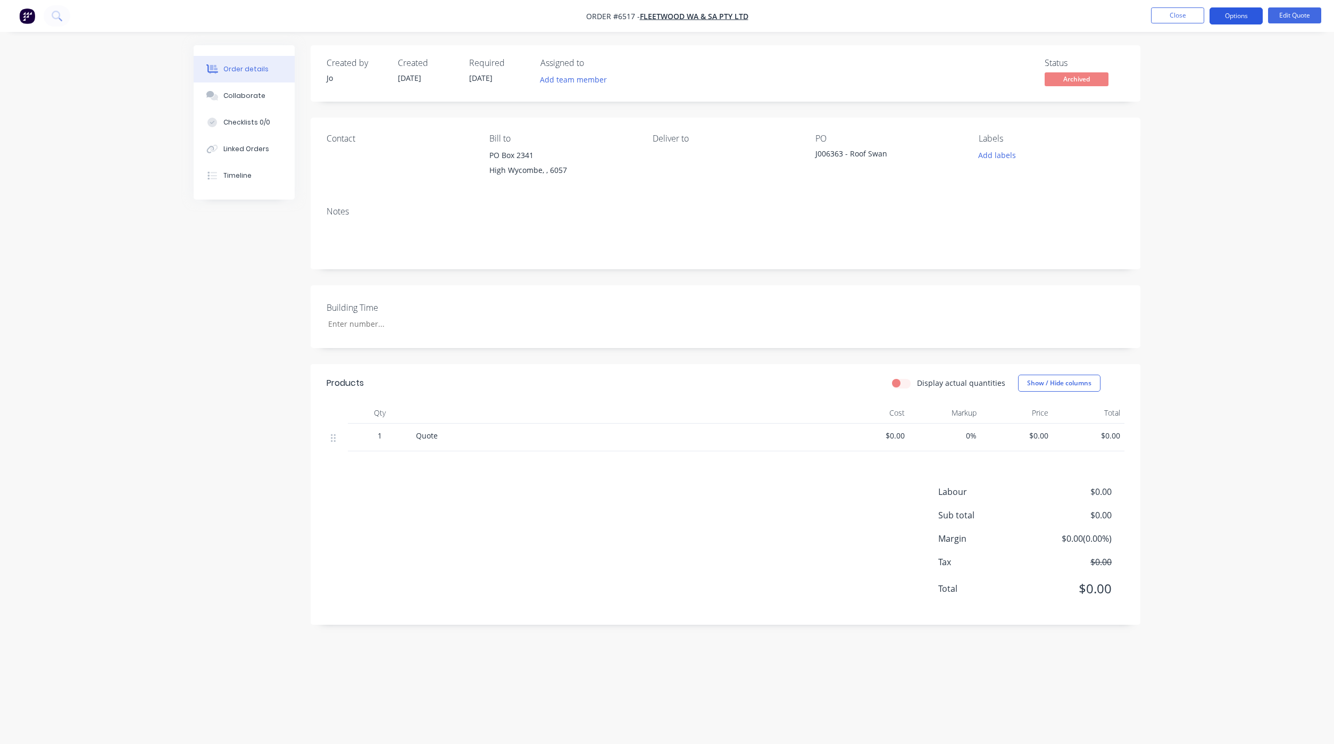
click at [1229, 23] on button "Options" at bounding box center [1236, 15] width 53 height 17
click at [1183, 232] on div "Unarchive" at bounding box center [1204, 234] width 98 height 15
click at [1246, 320] on div "Order details Collaborate Checklists 0/0 Linked Orders Timeline Order details C…" at bounding box center [667, 372] width 1334 height 744
click at [484, 77] on span "[DATE]" at bounding box center [480, 78] width 23 height 10
click at [1288, 19] on button "Edit Quote" at bounding box center [1294, 15] width 53 height 16
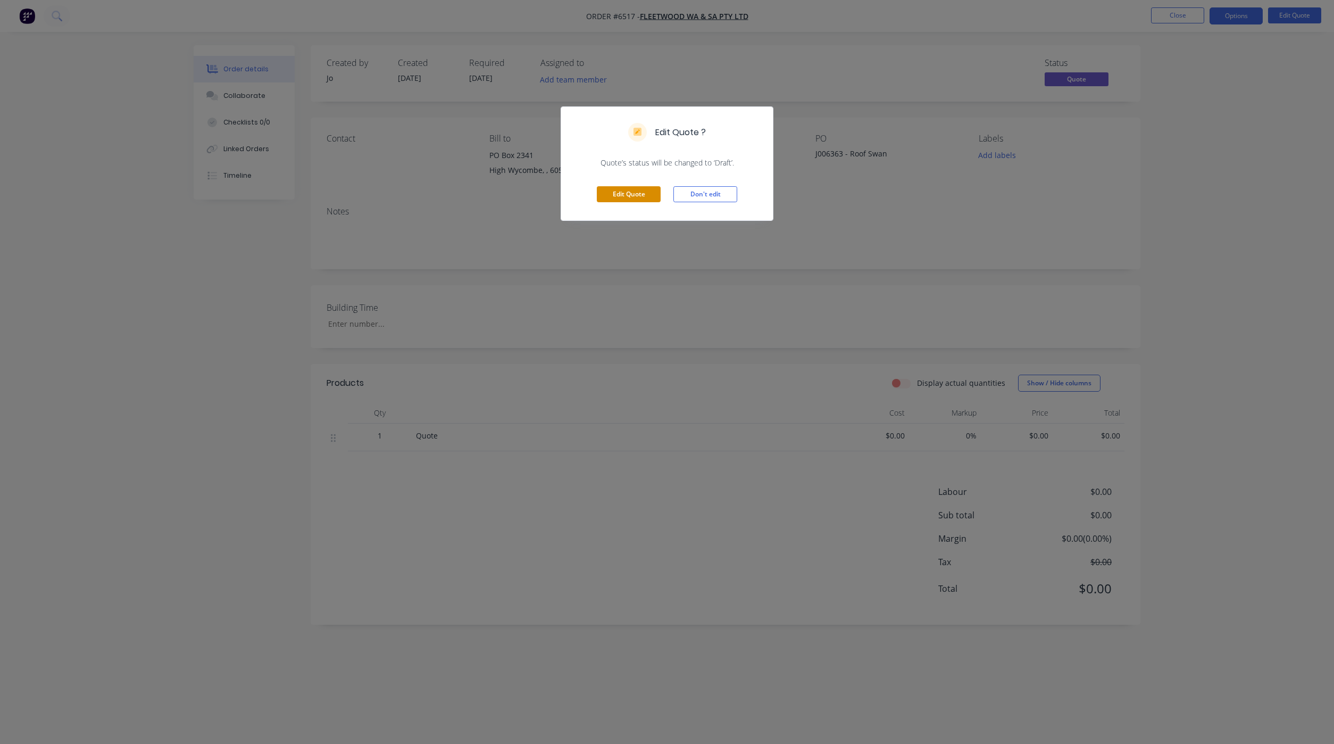
click at [621, 192] on button "Edit Quote" at bounding box center [629, 194] width 64 height 16
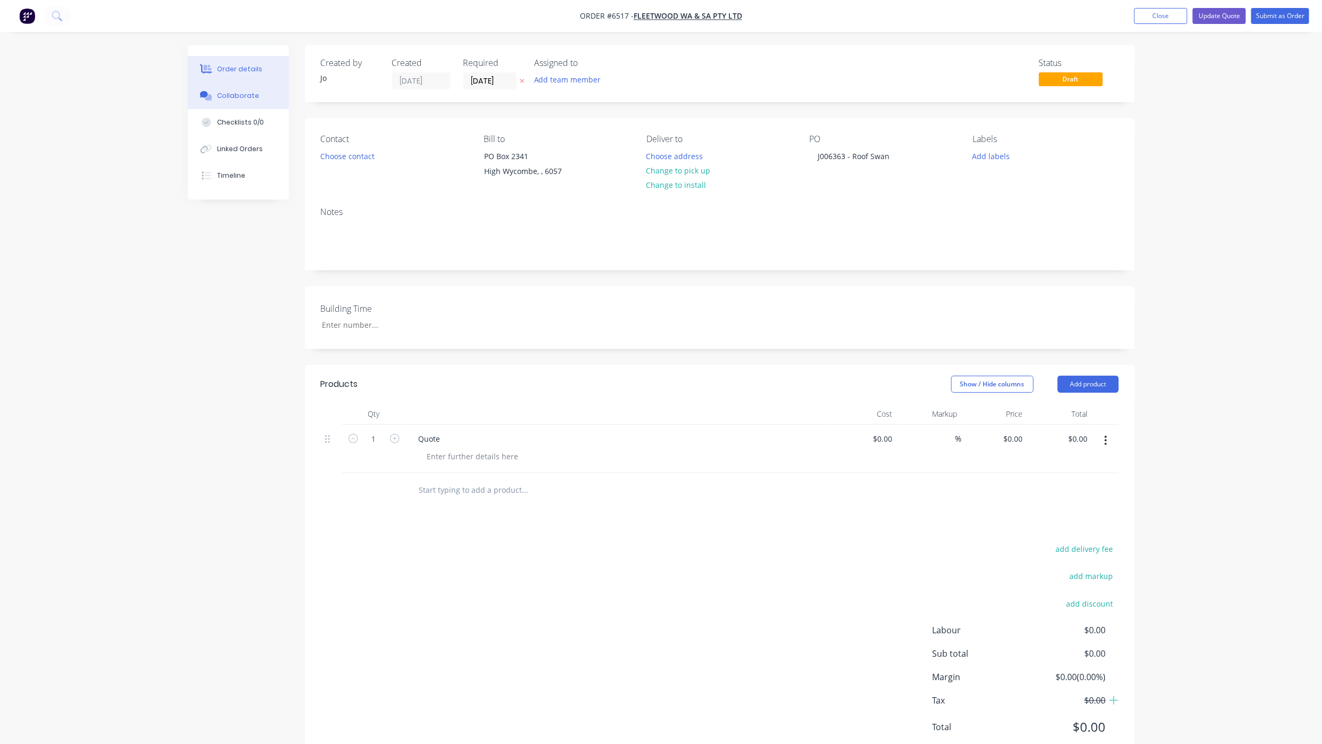
click at [267, 96] on button "Collaborate" at bounding box center [238, 95] width 101 height 27
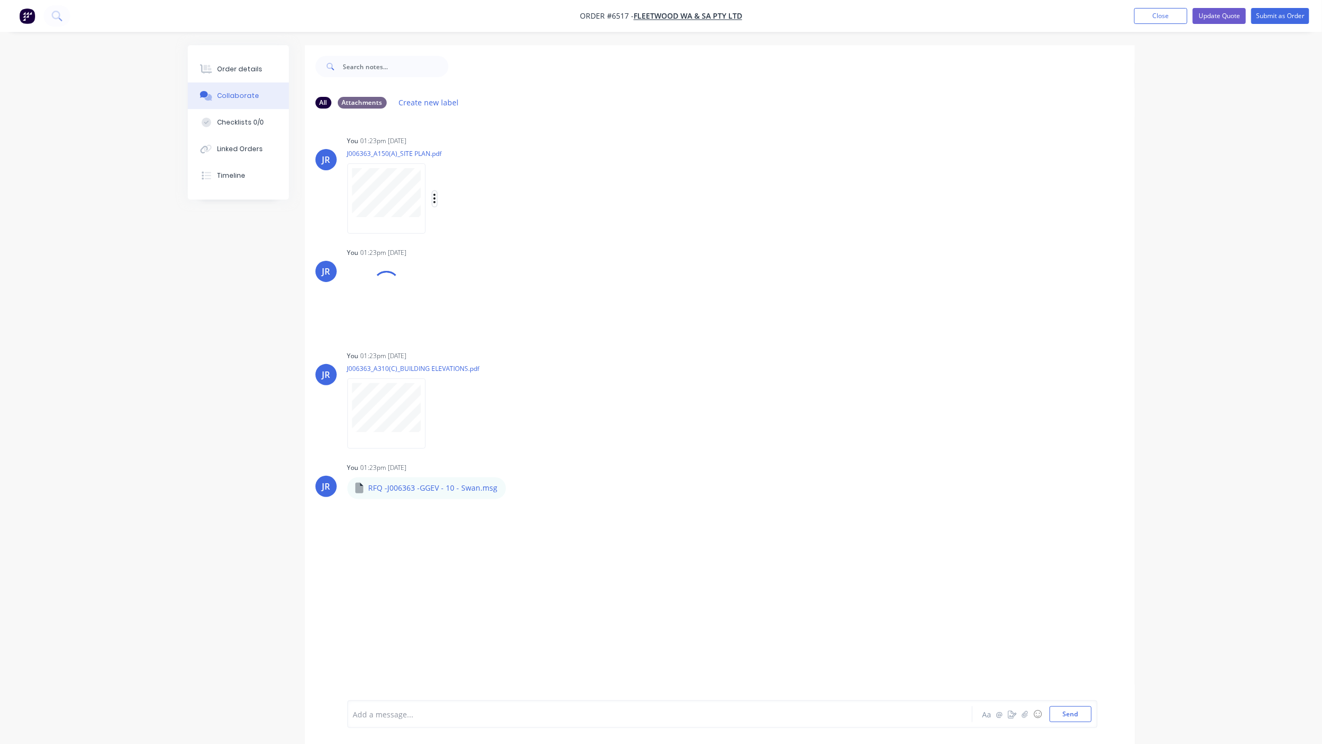
click at [433, 196] on button "button" at bounding box center [434, 198] width 4 height 15
click at [463, 244] on button "Delete" at bounding box center [505, 251] width 120 height 24
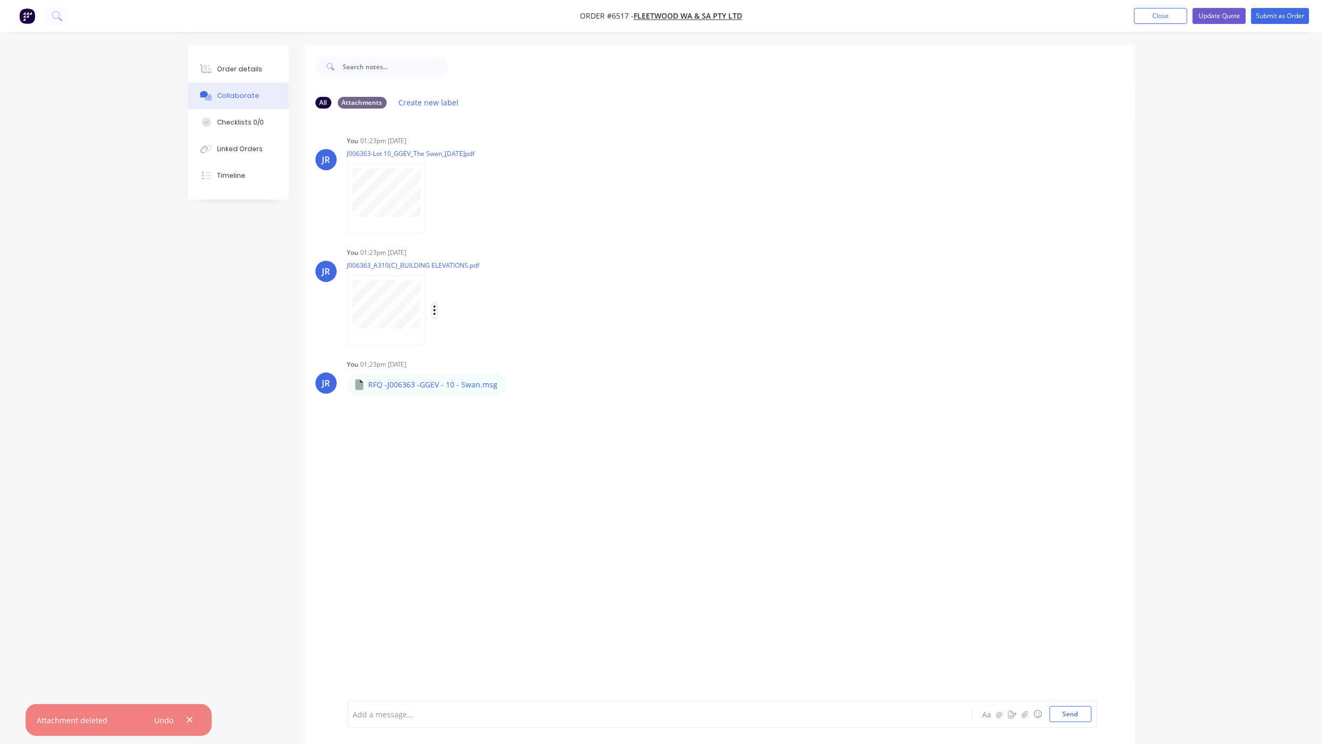
click at [436, 308] on icon "button" at bounding box center [434, 310] width 3 height 12
click at [0, 0] on button "Delete" at bounding box center [0, 0] width 0 height 0
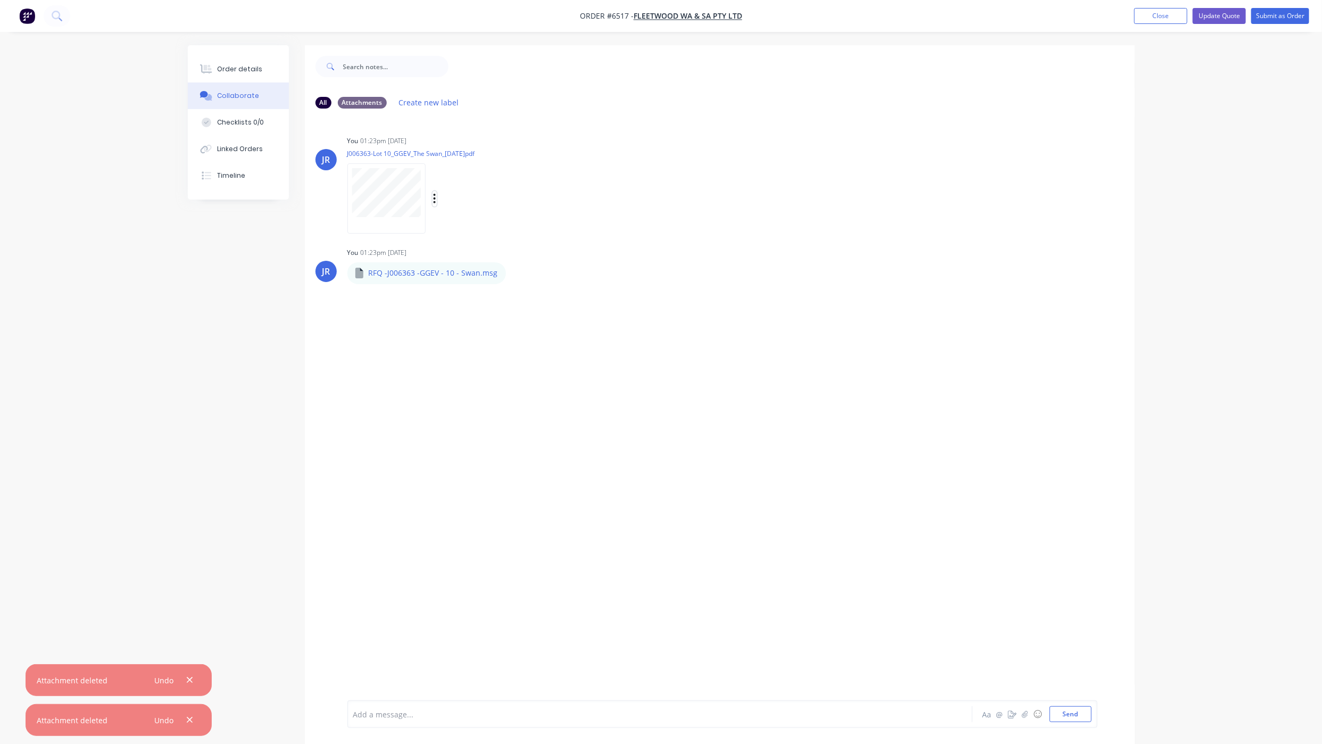
click at [436, 196] on button "button" at bounding box center [434, 198] width 4 height 15
click at [463, 252] on button "Delete" at bounding box center [505, 251] width 120 height 24
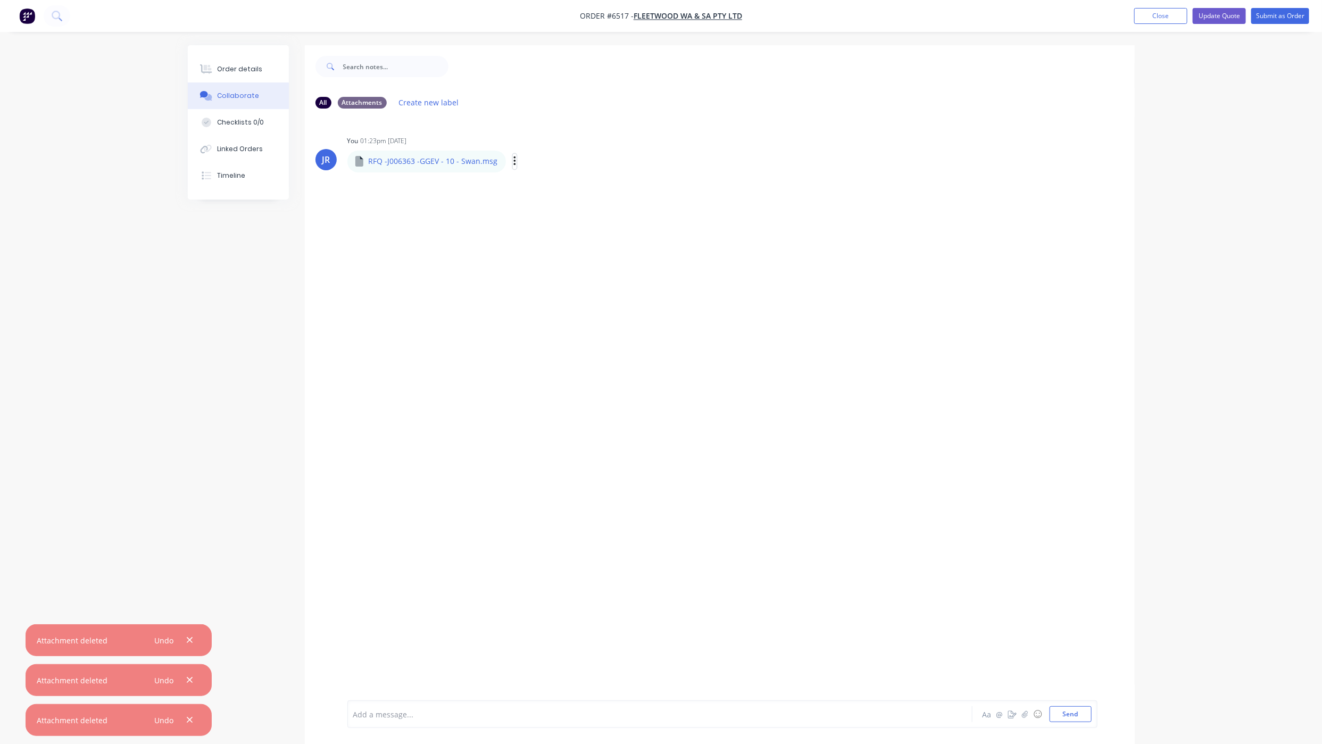
click at [513, 166] on icon "button" at bounding box center [514, 161] width 3 height 12
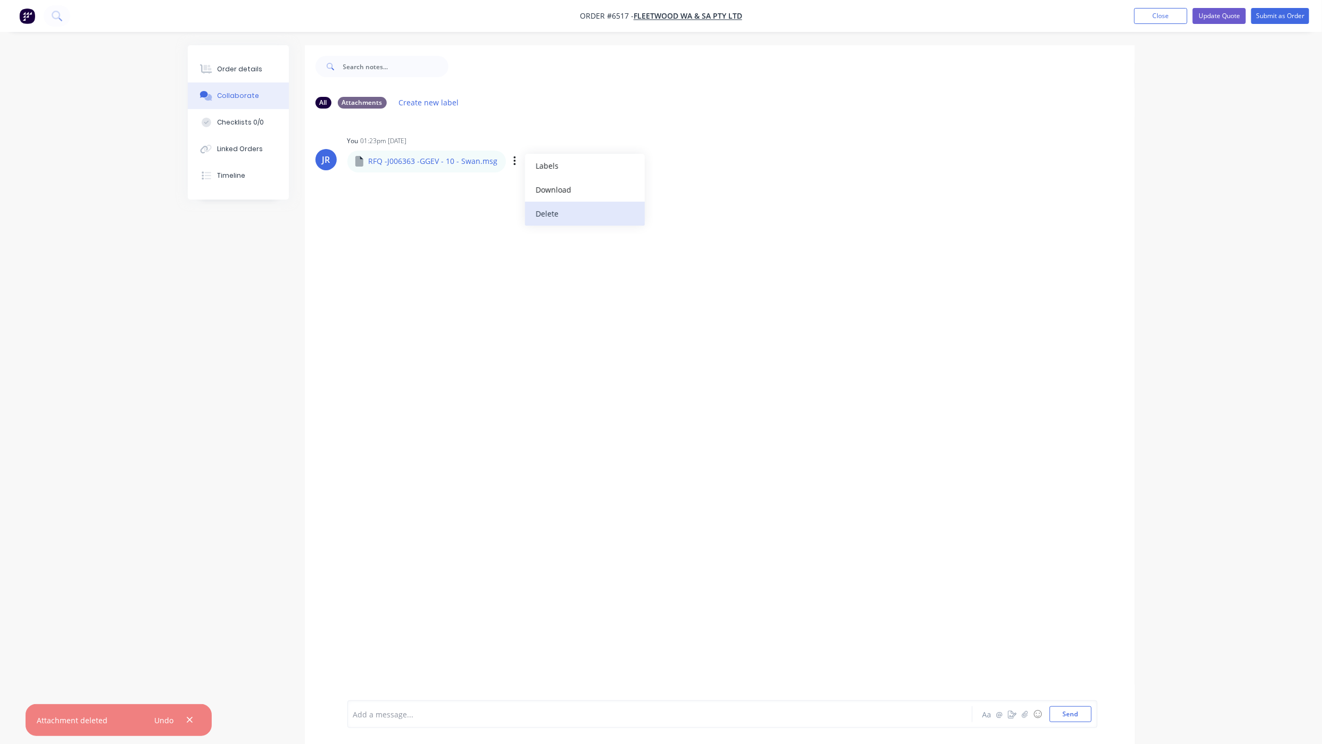
click at [556, 215] on button "Delete" at bounding box center [585, 214] width 120 height 24
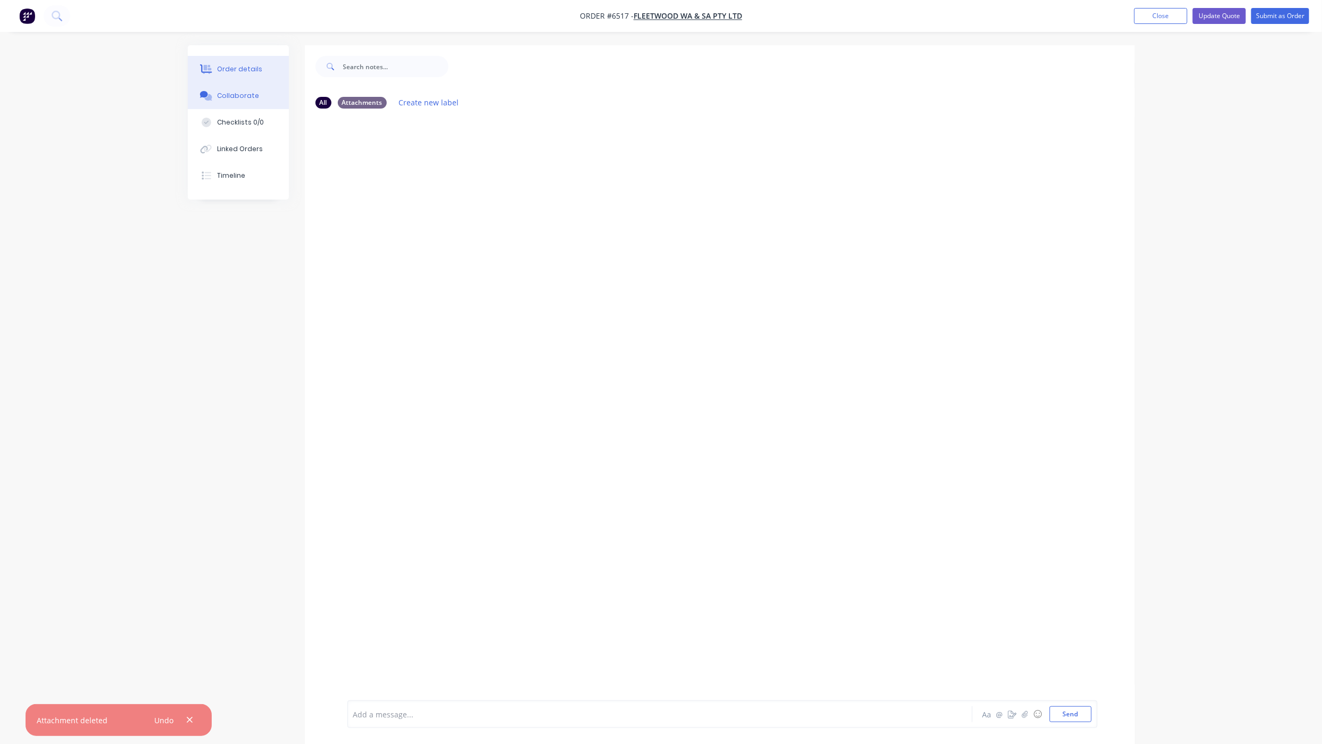
click at [222, 58] on button "Order details" at bounding box center [238, 69] width 101 height 27
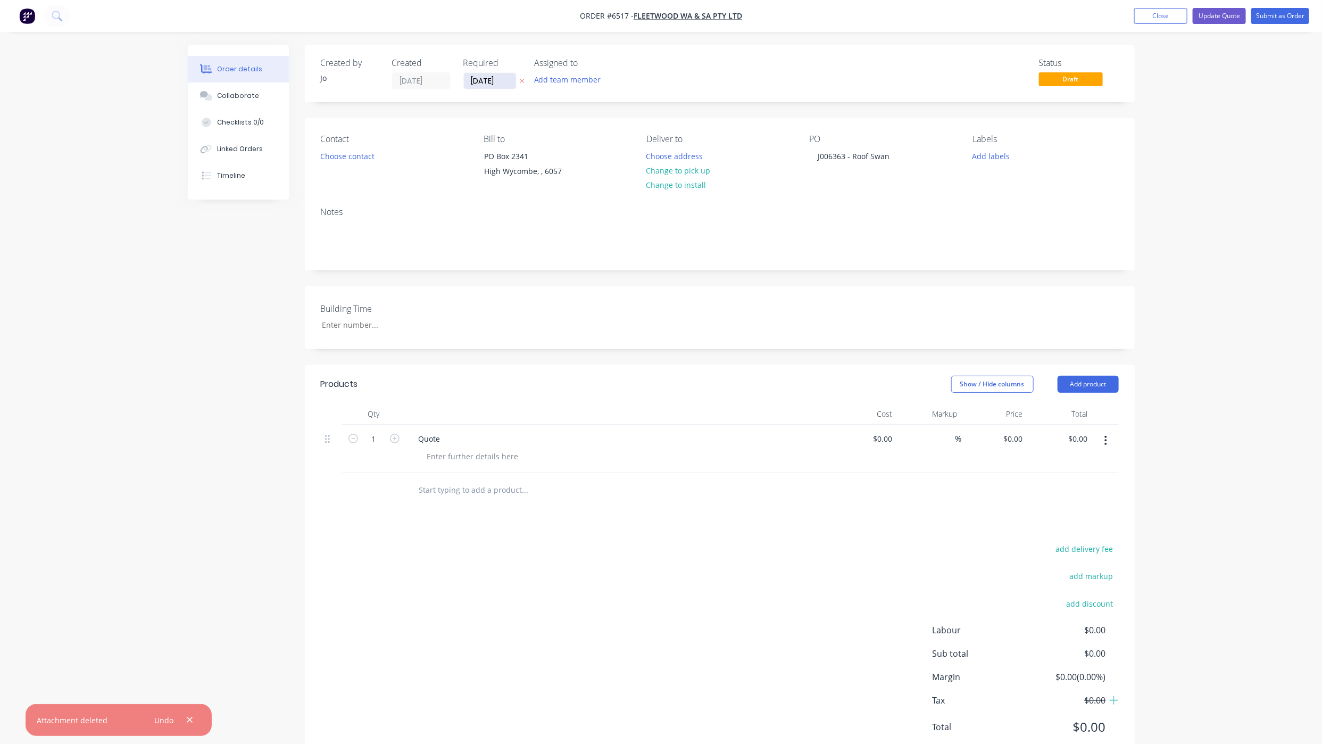
click at [473, 78] on input "[DATE]" at bounding box center [490, 81] width 52 height 16
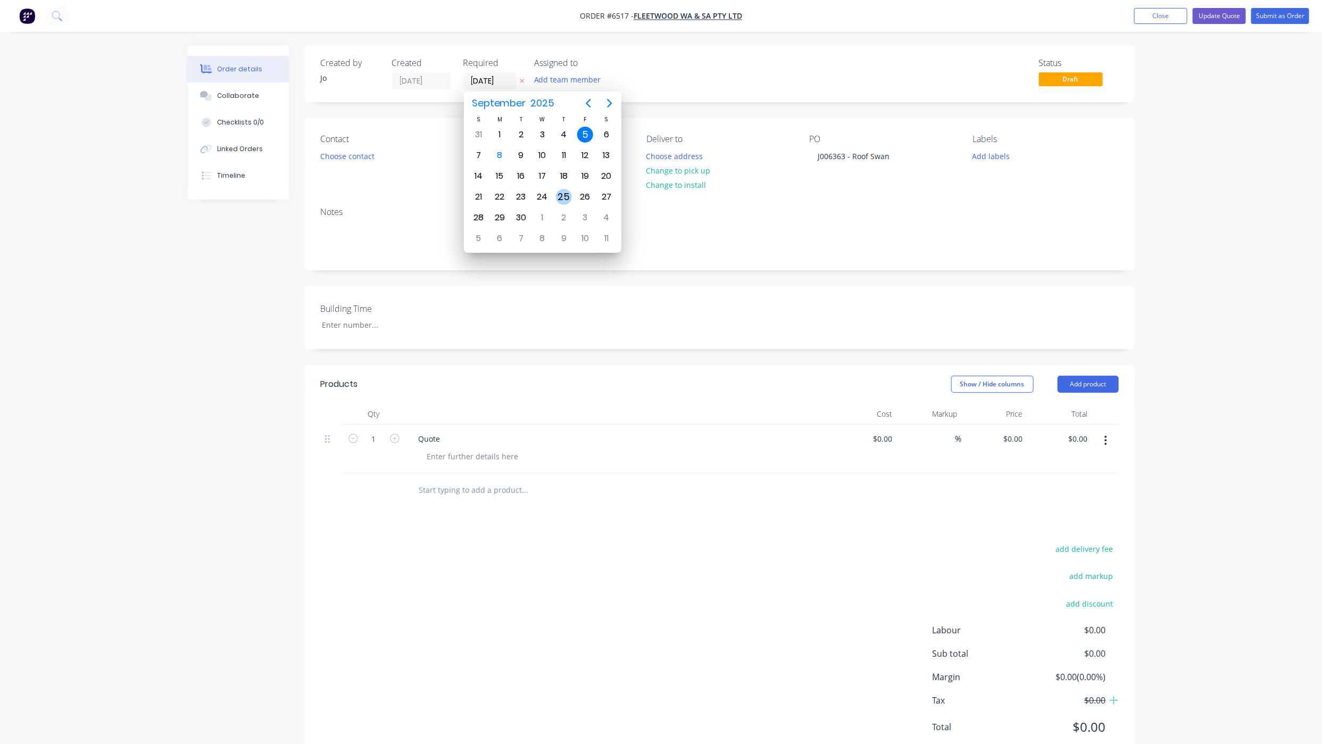
click at [562, 193] on div "25" at bounding box center [564, 197] width 16 height 16
type input "[DATE]"
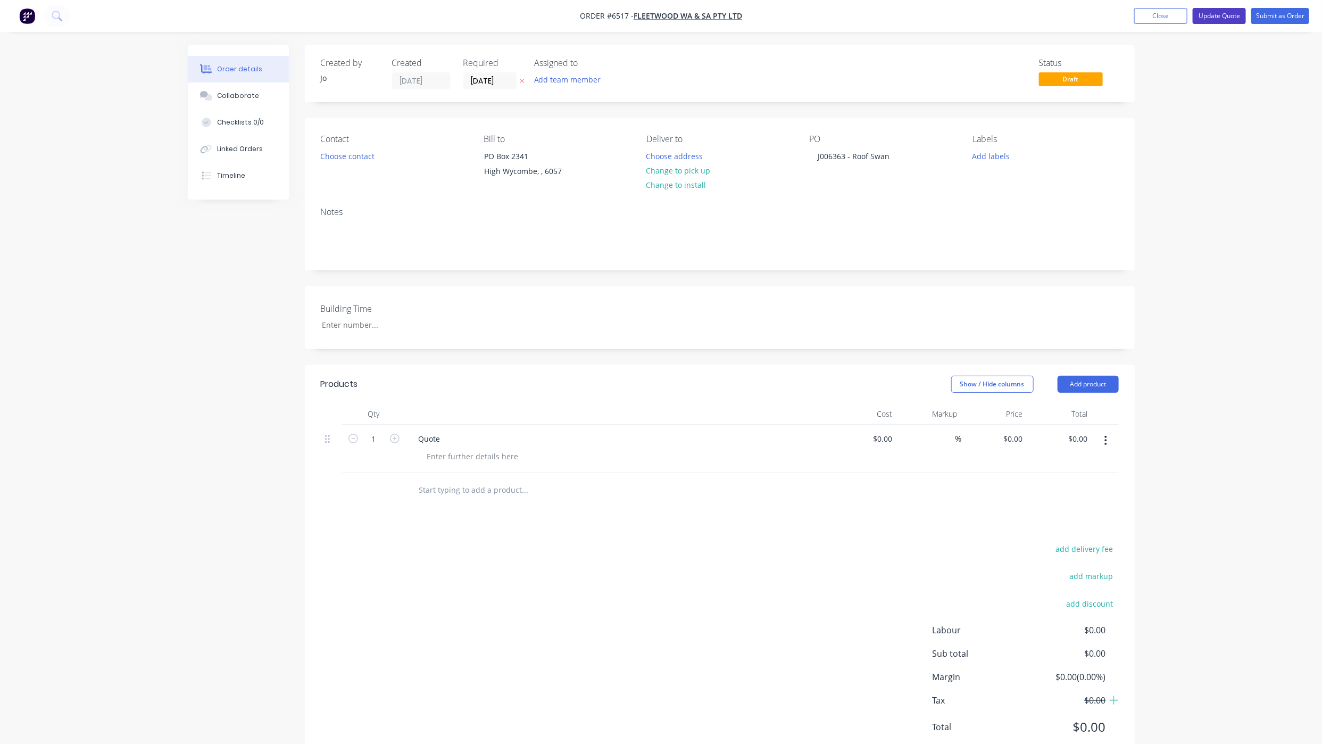
click at [1204, 19] on button "Update Quote" at bounding box center [1219, 16] width 53 height 16
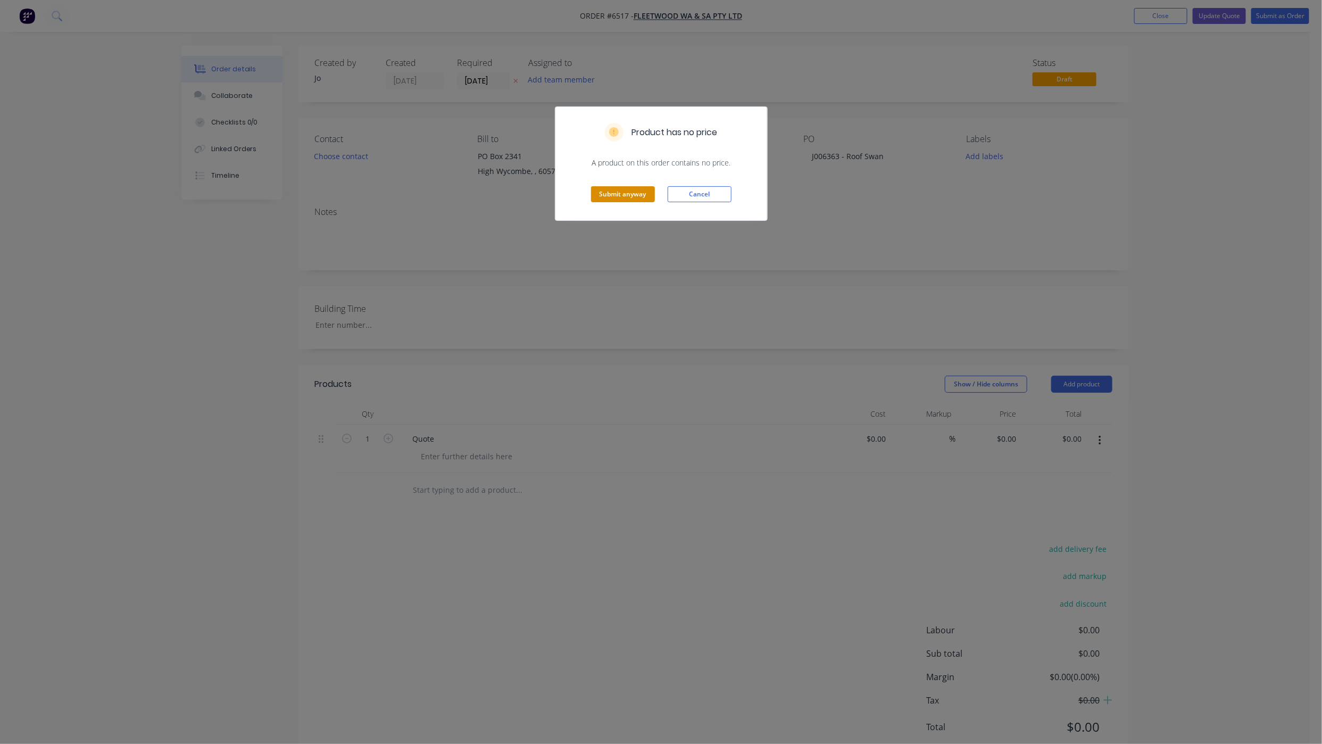
click at [613, 199] on button "Submit anyway" at bounding box center [623, 194] width 64 height 16
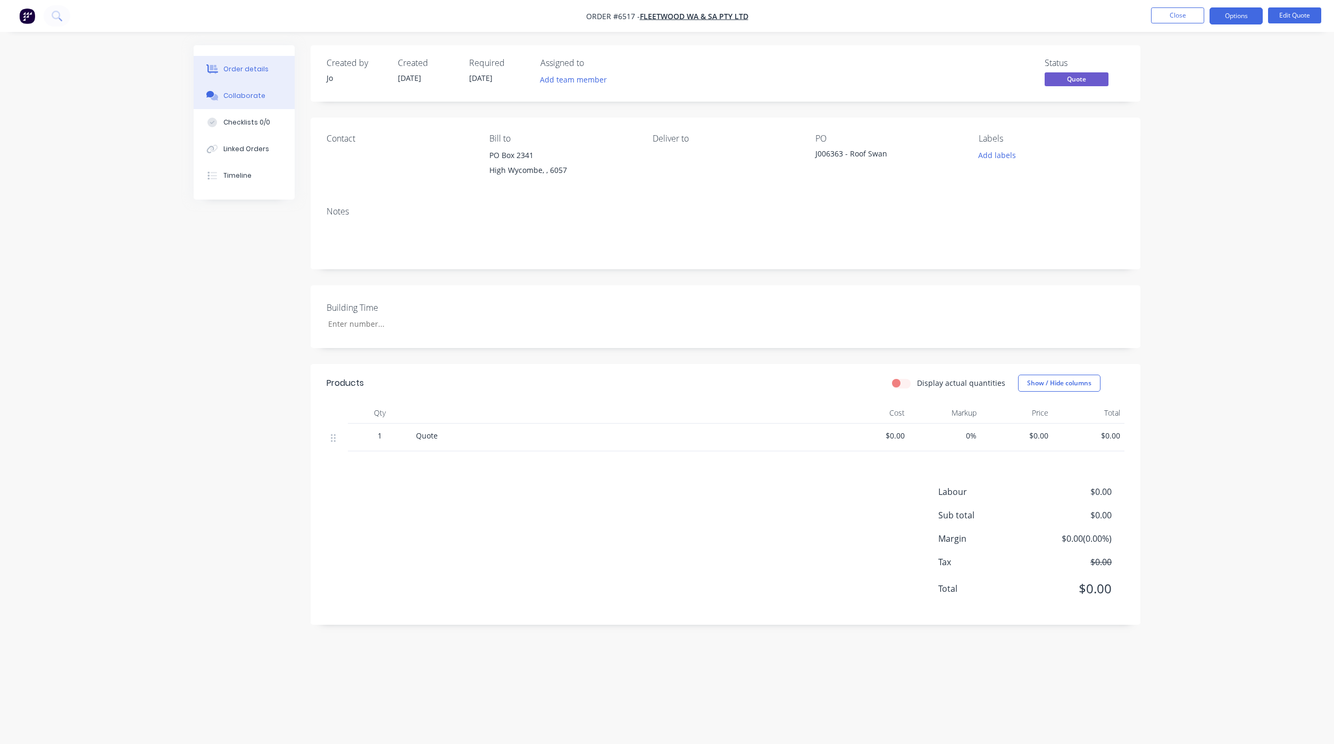
click at [262, 102] on button "Collaborate" at bounding box center [244, 95] width 101 height 27
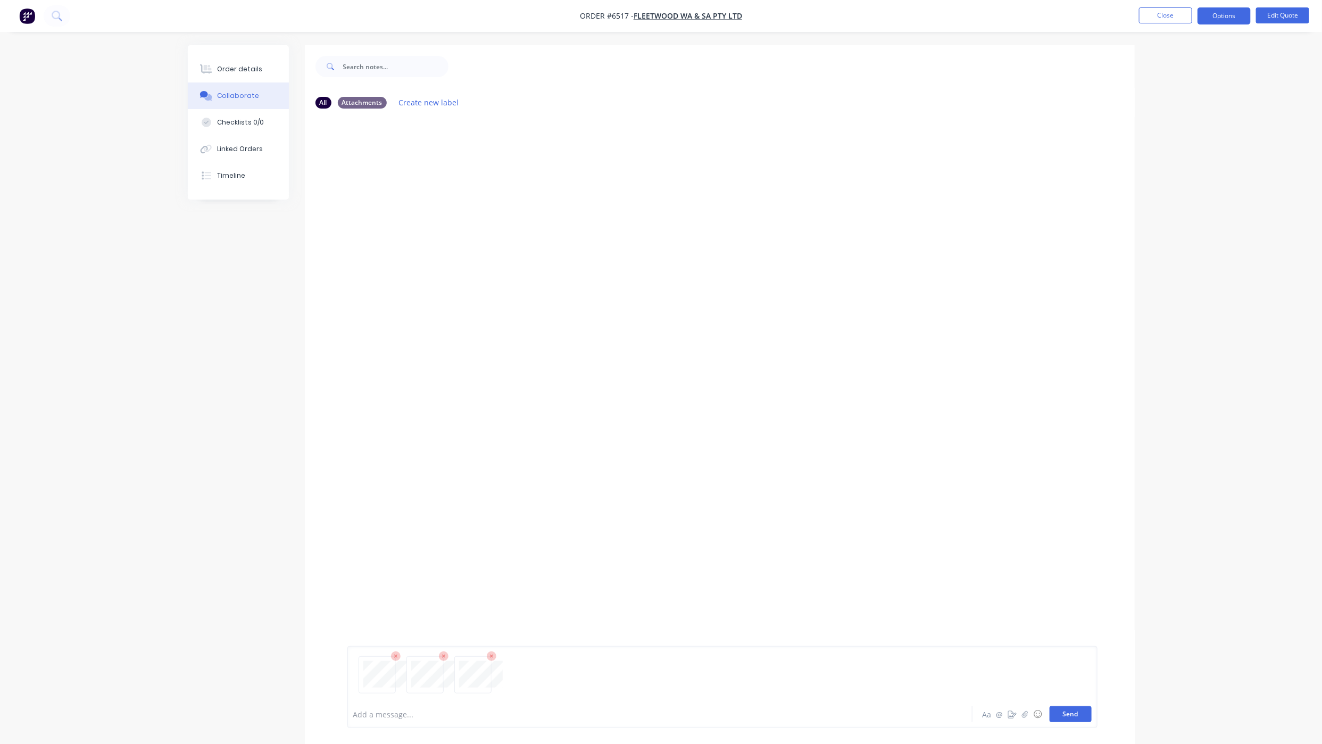
click at [1061, 715] on button "Send" at bounding box center [1070, 714] width 42 height 16
click at [1087, 714] on button "Send" at bounding box center [1070, 714] width 42 height 16
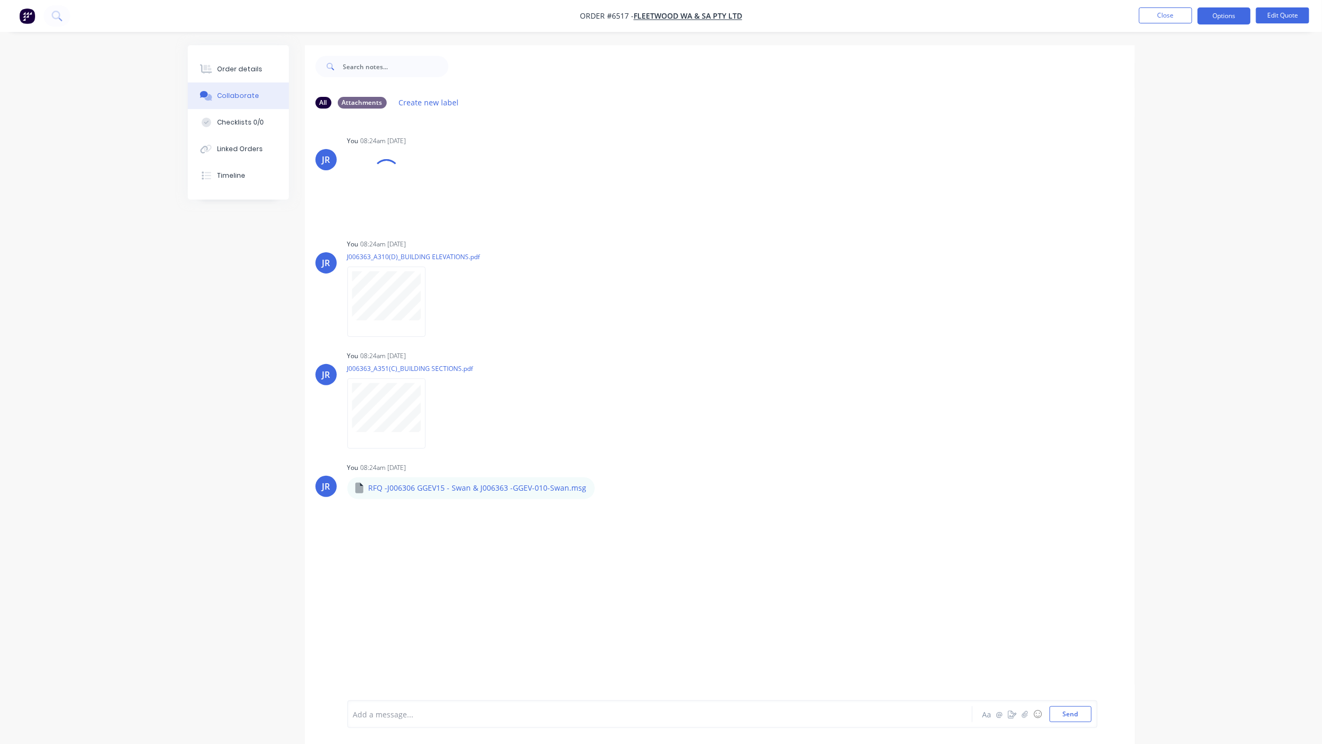
click at [197, 541] on div "All Attachments Create new label JR You 08:24am [DATE] J006363-Lot 10_GGEV_The …" at bounding box center [661, 402] width 947 height 714
click at [240, 69] on div "Order details" at bounding box center [239, 69] width 45 height 10
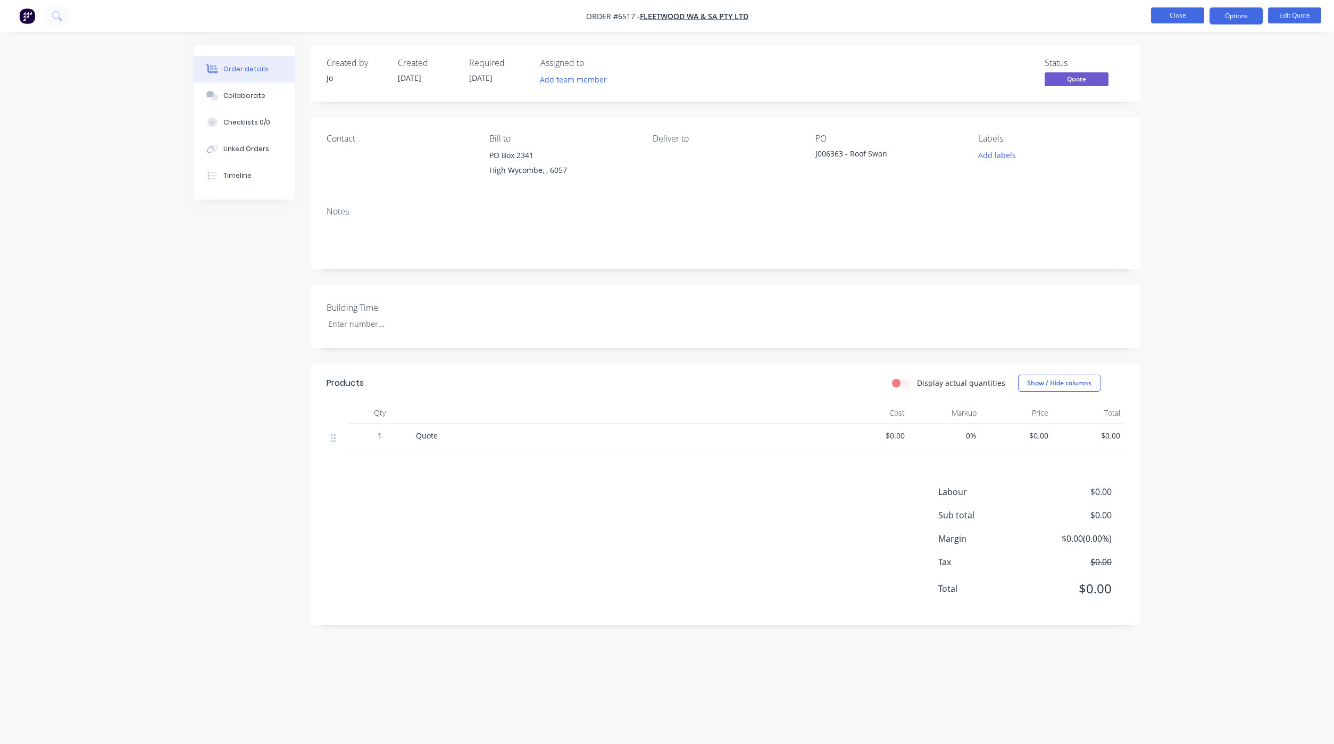
click at [1178, 11] on button "Close" at bounding box center [1177, 15] width 53 height 16
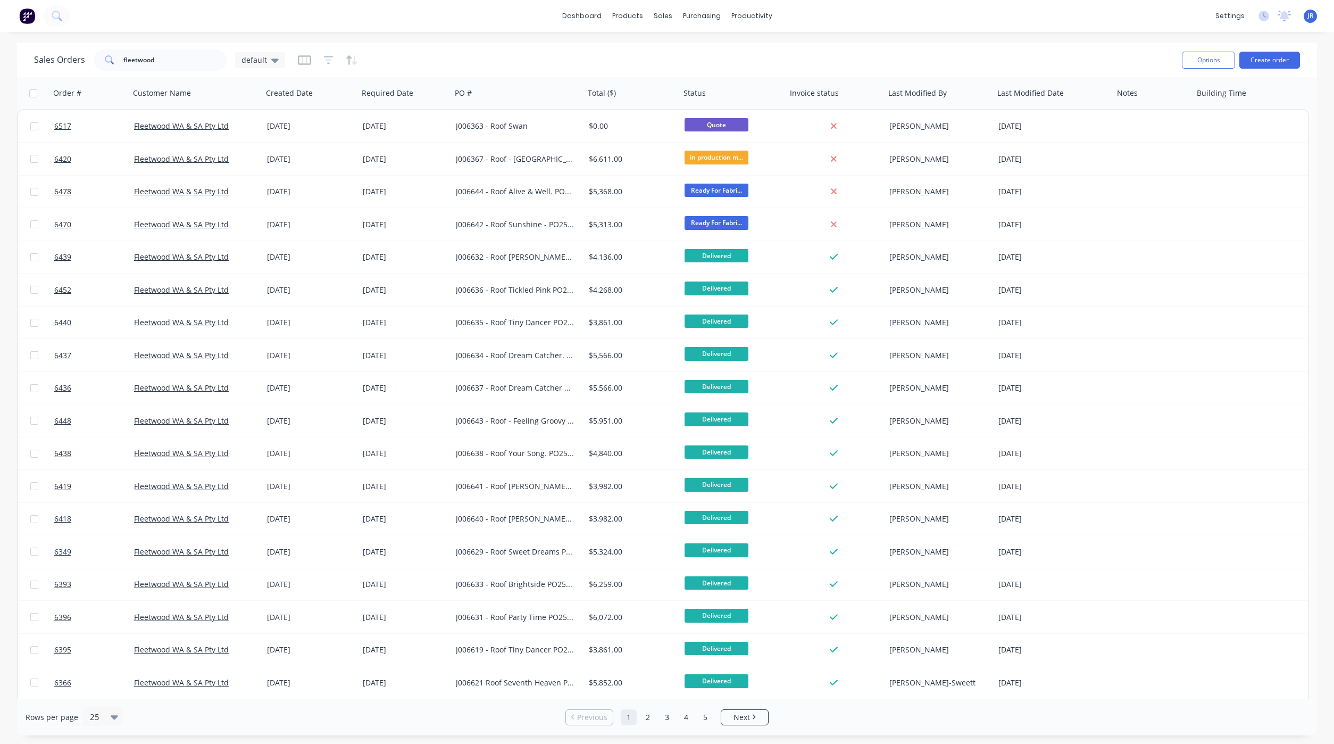
click at [1262, 76] on div "Sales Orders fleetwood default Options Create order" at bounding box center [667, 60] width 1300 height 35
click at [1265, 67] on button "Create order" at bounding box center [1269, 60] width 61 height 17
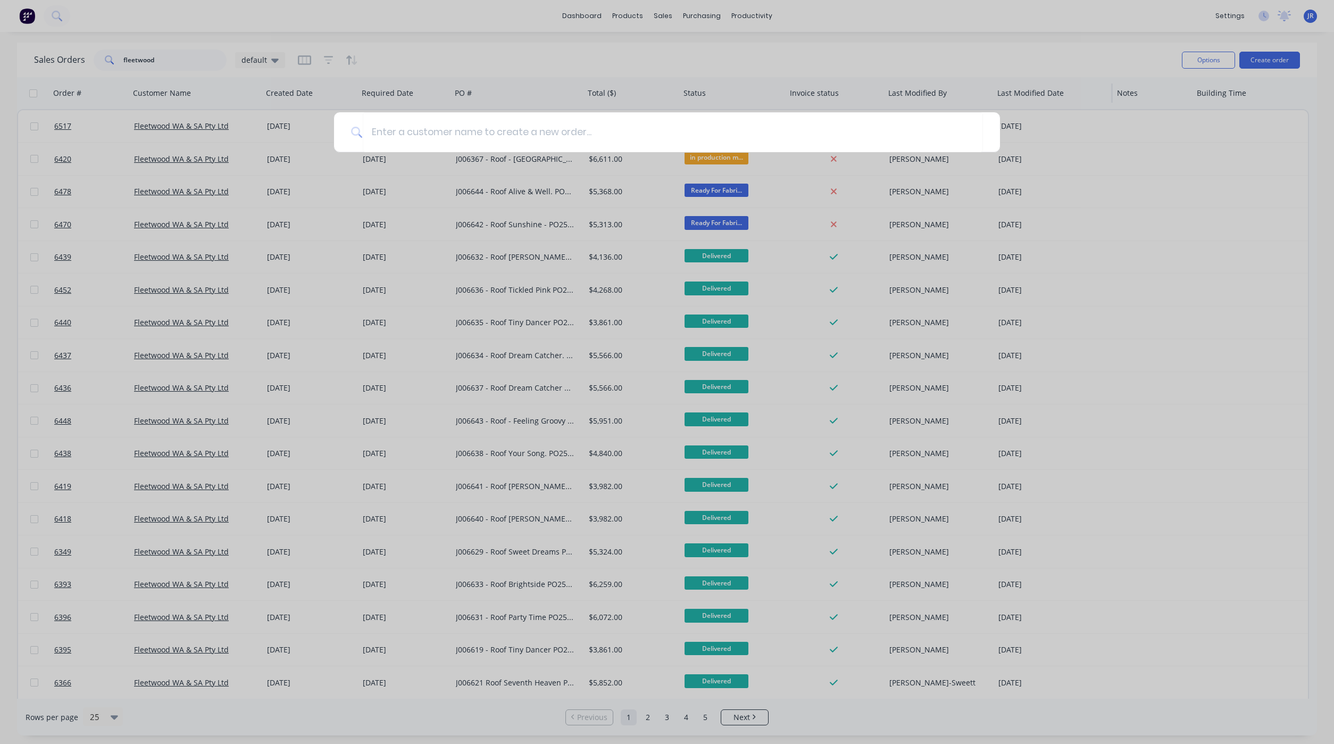
click at [1265, 61] on div at bounding box center [667, 372] width 1334 height 744
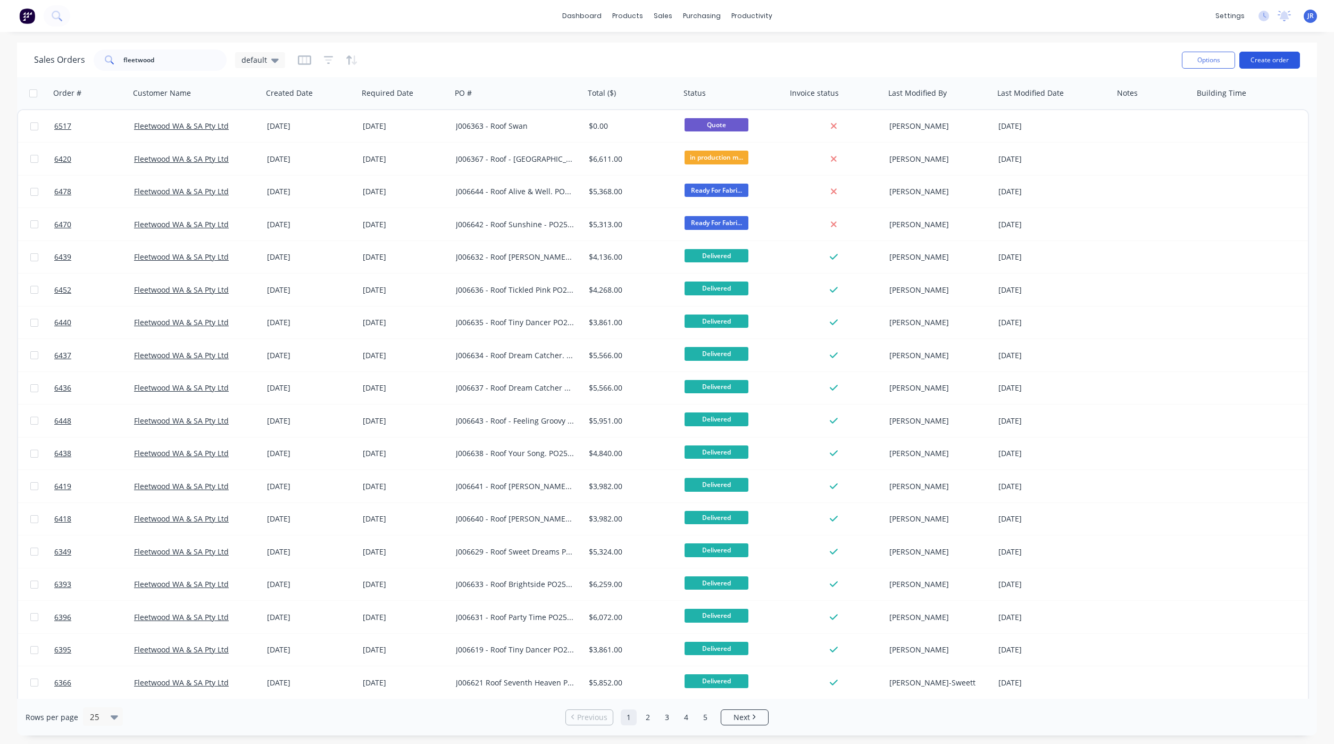
click at [1276, 53] on button "Create order" at bounding box center [1269, 60] width 61 height 17
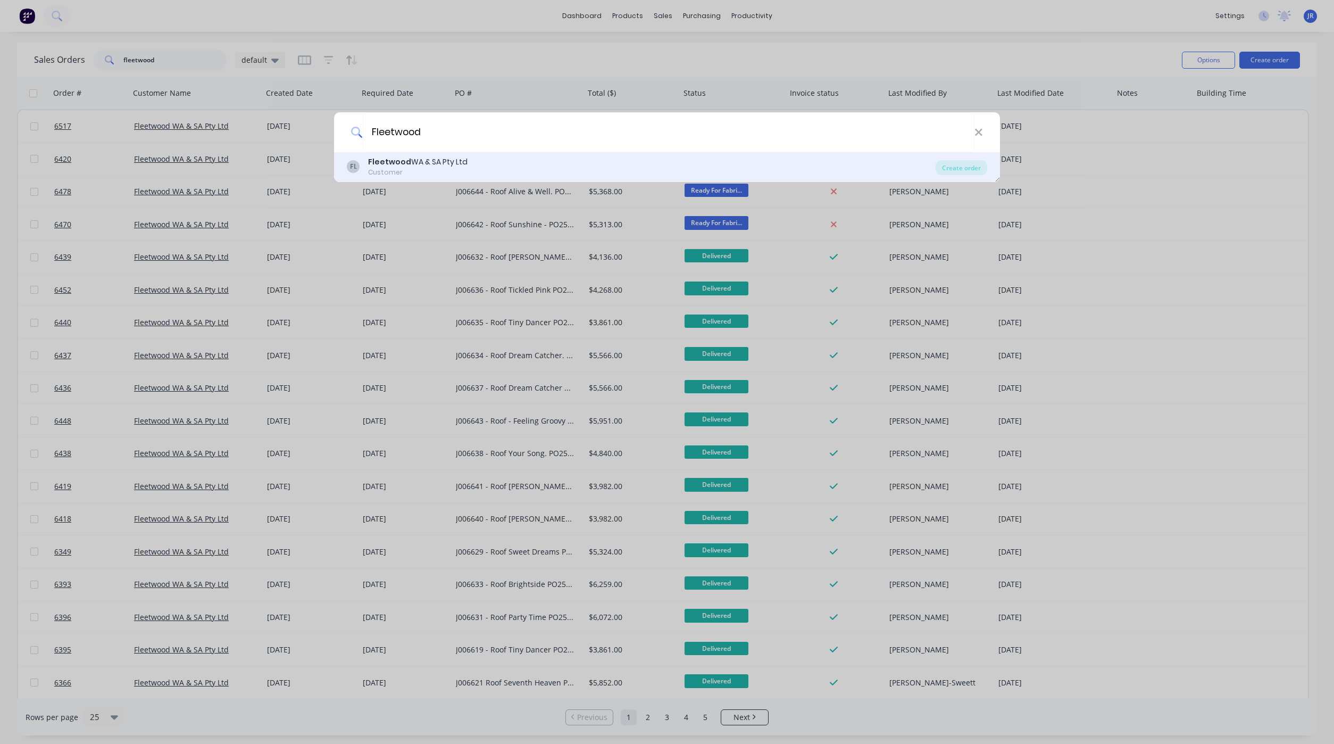
type input "Fleetwood"
click at [424, 160] on div "Fleetwood WA & SA Pty Ltd" at bounding box center [417, 161] width 99 height 11
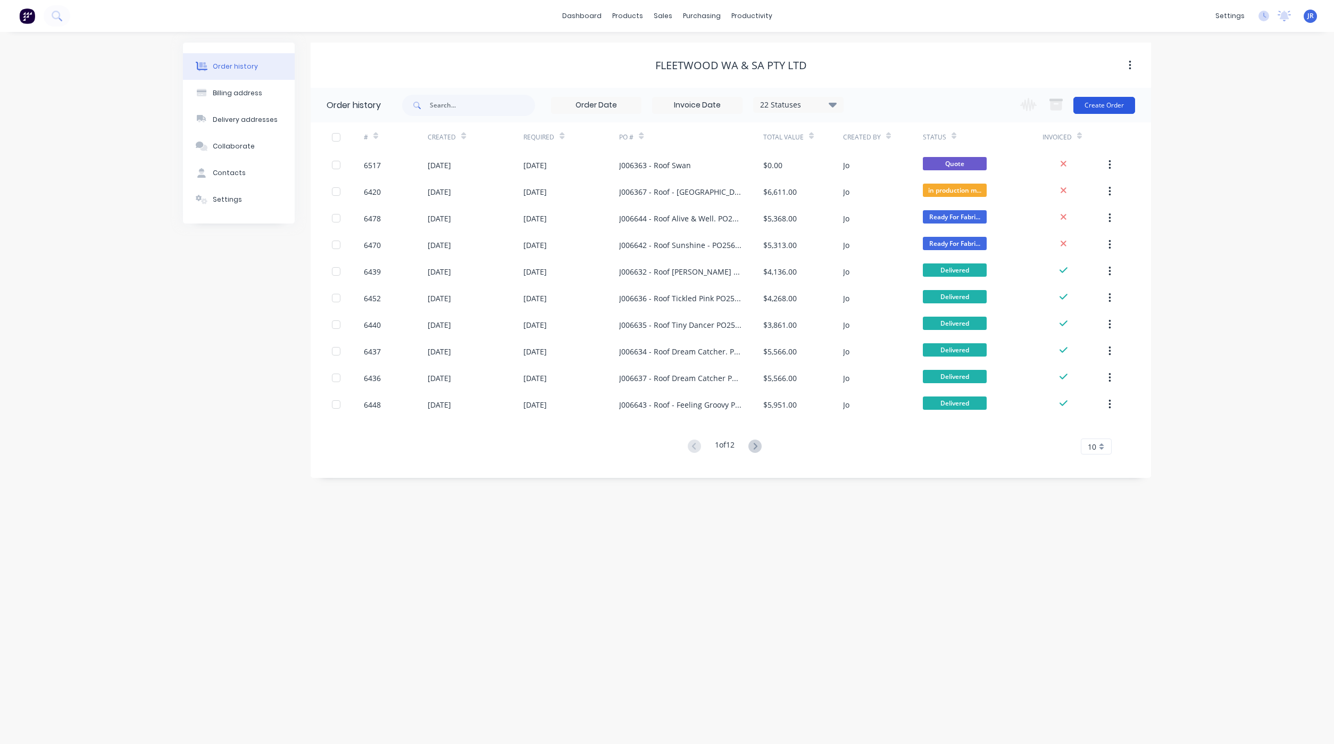
click at [1113, 107] on button "Create Order" at bounding box center [1104, 105] width 62 height 17
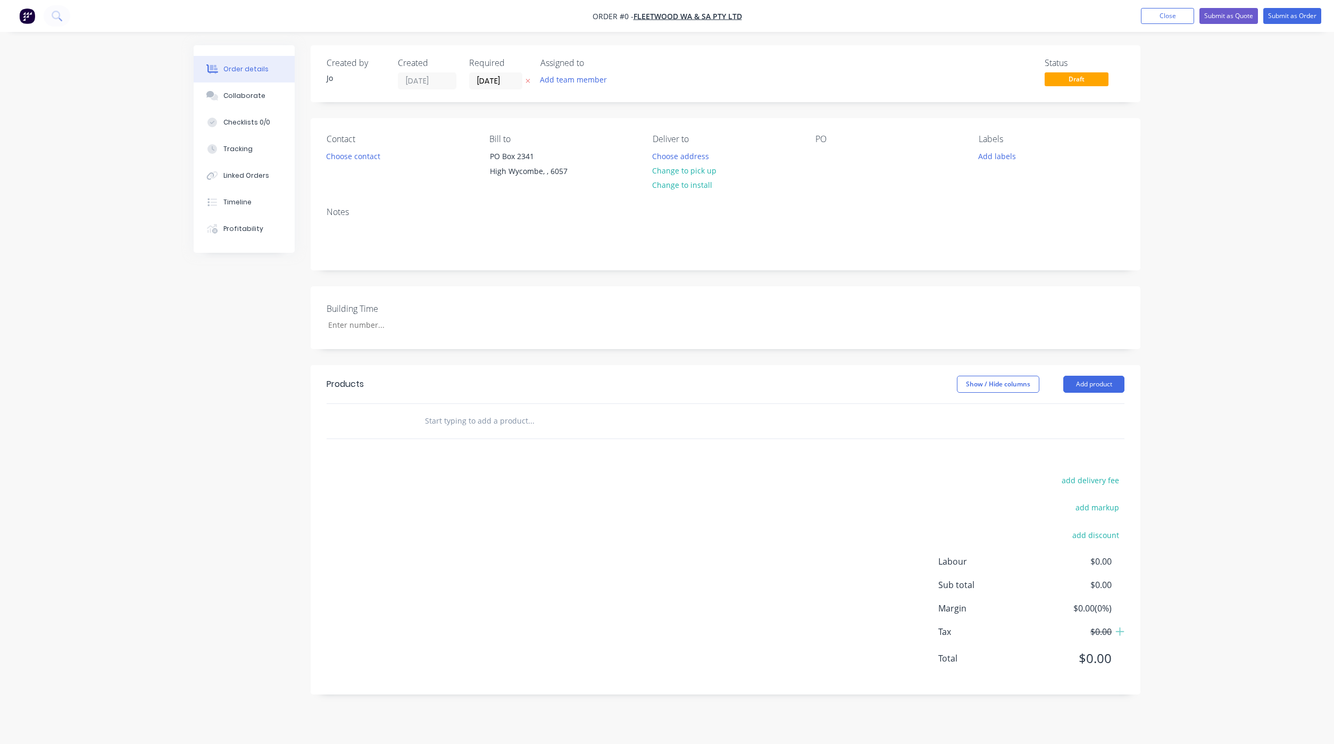
click at [495, 425] on input "text" at bounding box center [530, 420] width 213 height 21
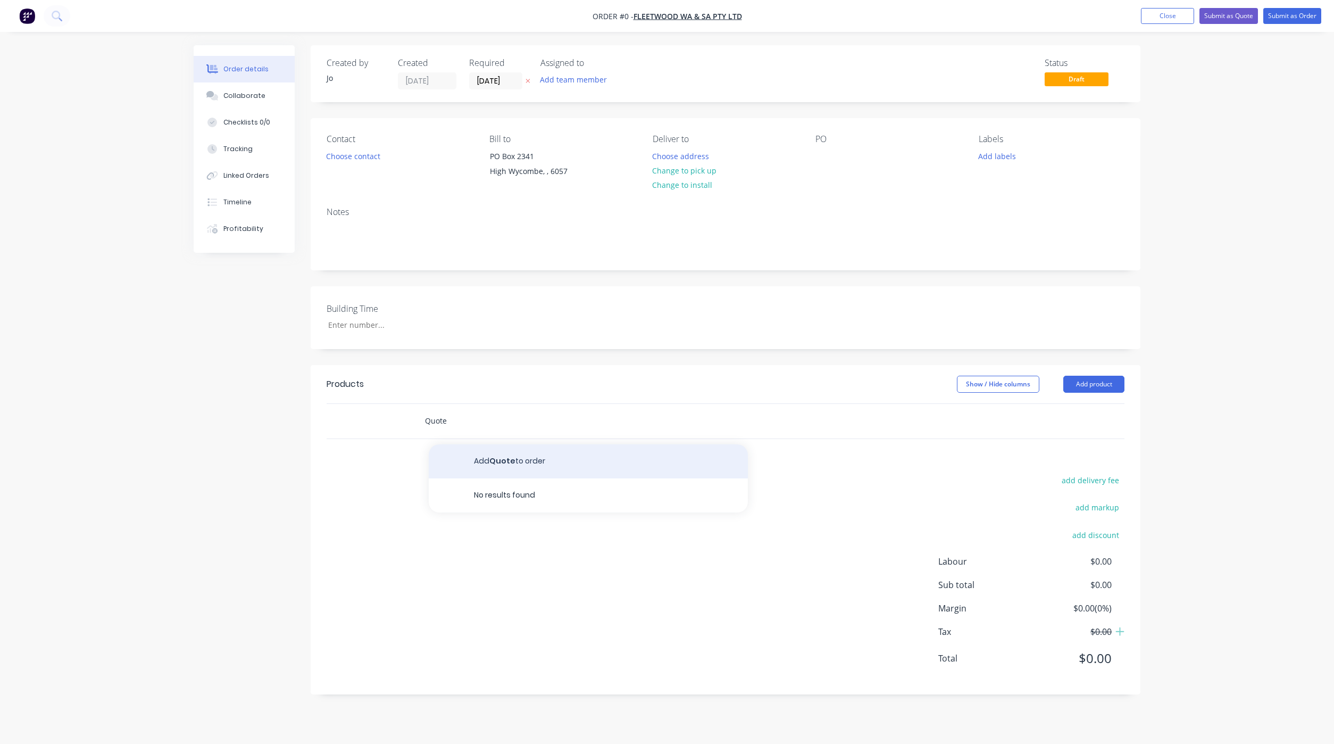
type input "Quote"
click at [480, 464] on button "Add Quote to order" at bounding box center [588, 461] width 319 height 34
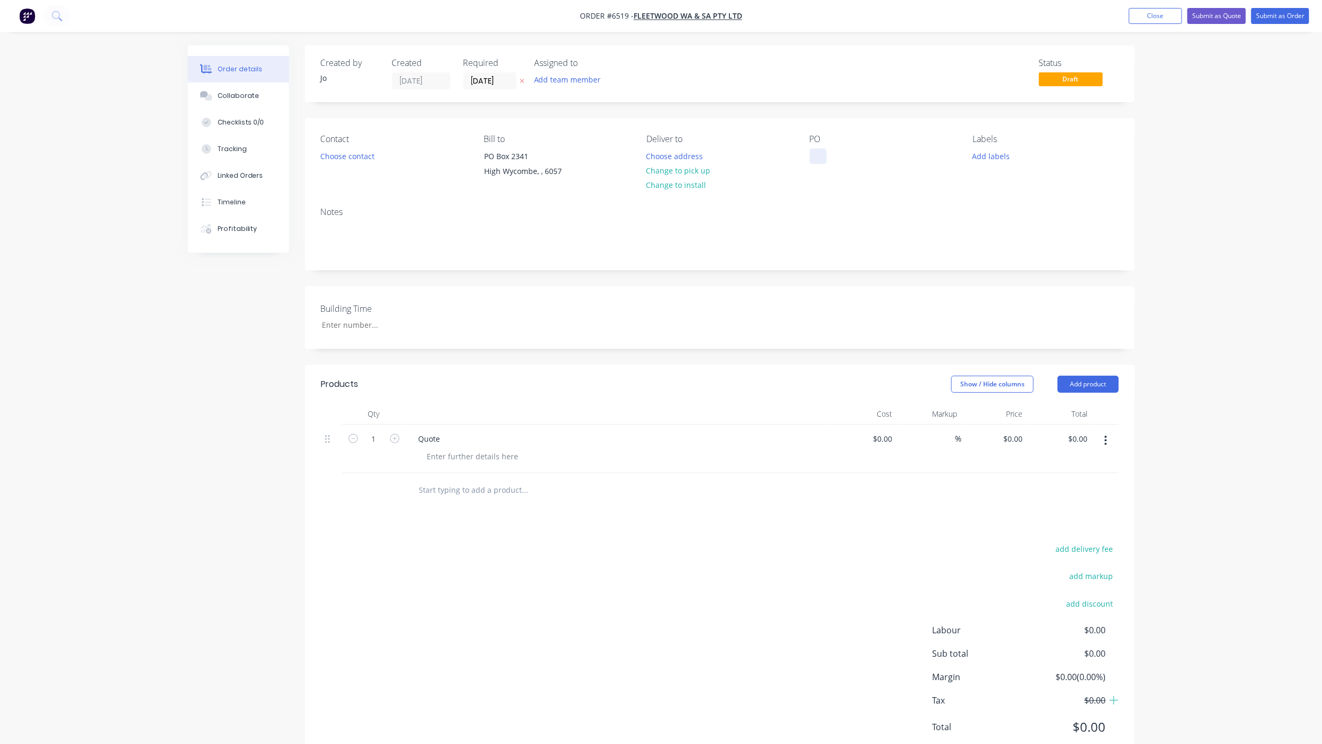
click at [822, 152] on div at bounding box center [818, 155] width 17 height 15
click at [233, 96] on div "Collaborate" at bounding box center [238, 96] width 42 height 10
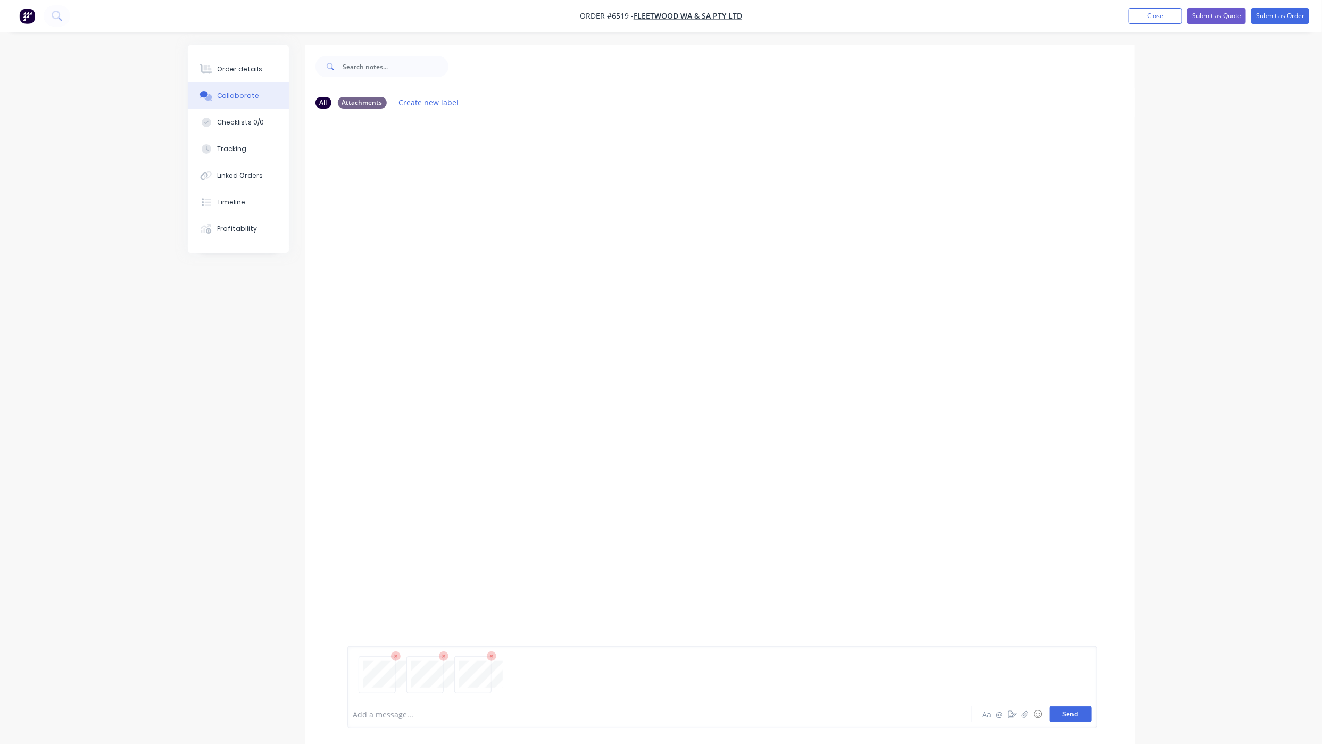
click at [1079, 712] on button "Send" at bounding box center [1070, 714] width 42 height 16
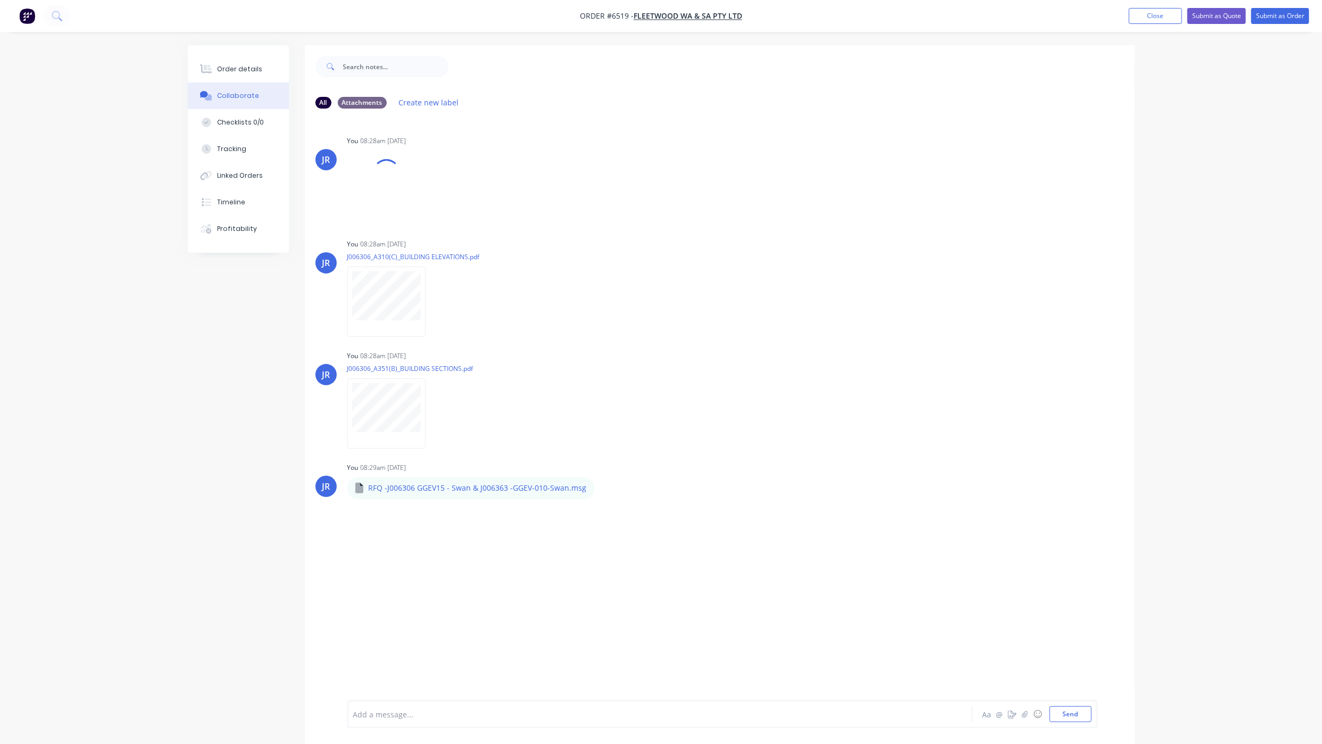
click at [188, 560] on div "All Attachments Create new label JR You 08:28am [DATE] J006306-Lot 15_GGEV_The …" at bounding box center [661, 402] width 947 height 714
click at [233, 74] on button "Order details" at bounding box center [238, 69] width 101 height 27
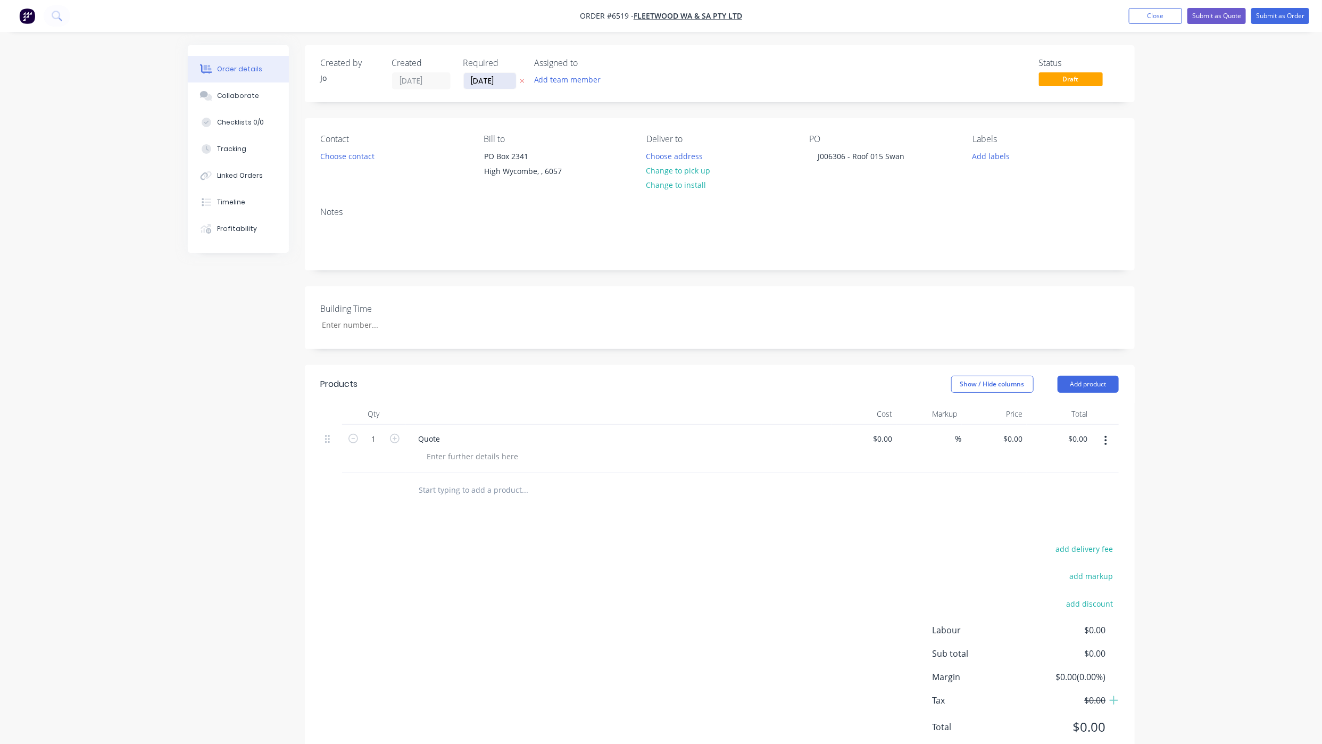
click at [488, 85] on input "[DATE]" at bounding box center [490, 81] width 52 height 16
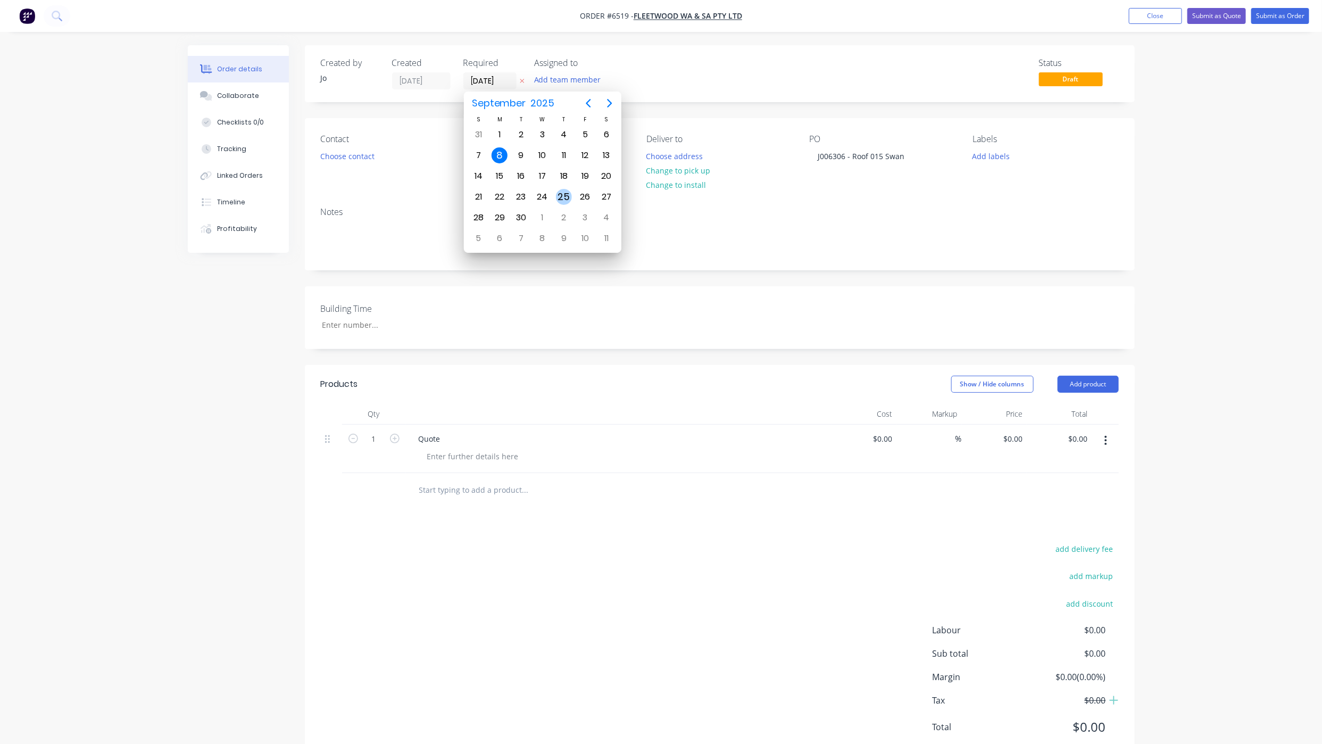
click at [557, 195] on div "25" at bounding box center [564, 197] width 16 height 16
type input "[DATE]"
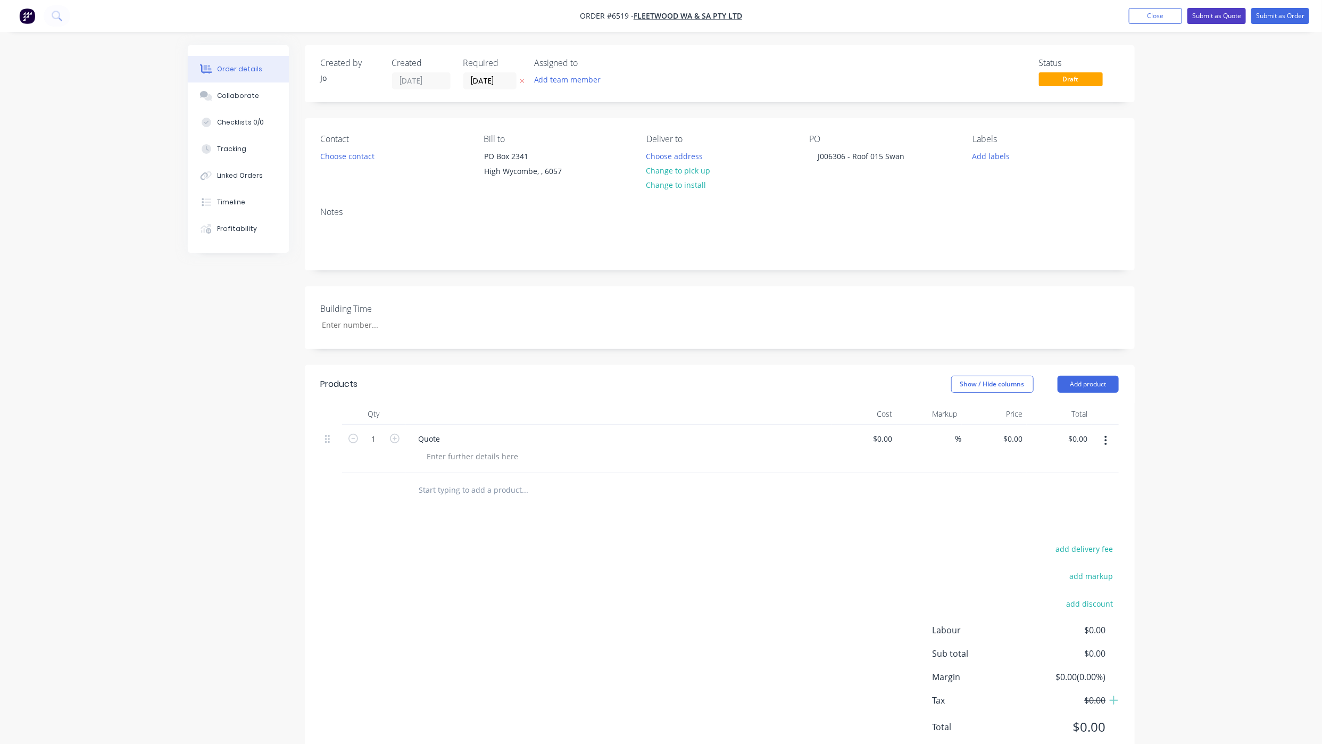
click at [1205, 15] on button "Submit as Quote" at bounding box center [1216, 16] width 59 height 16
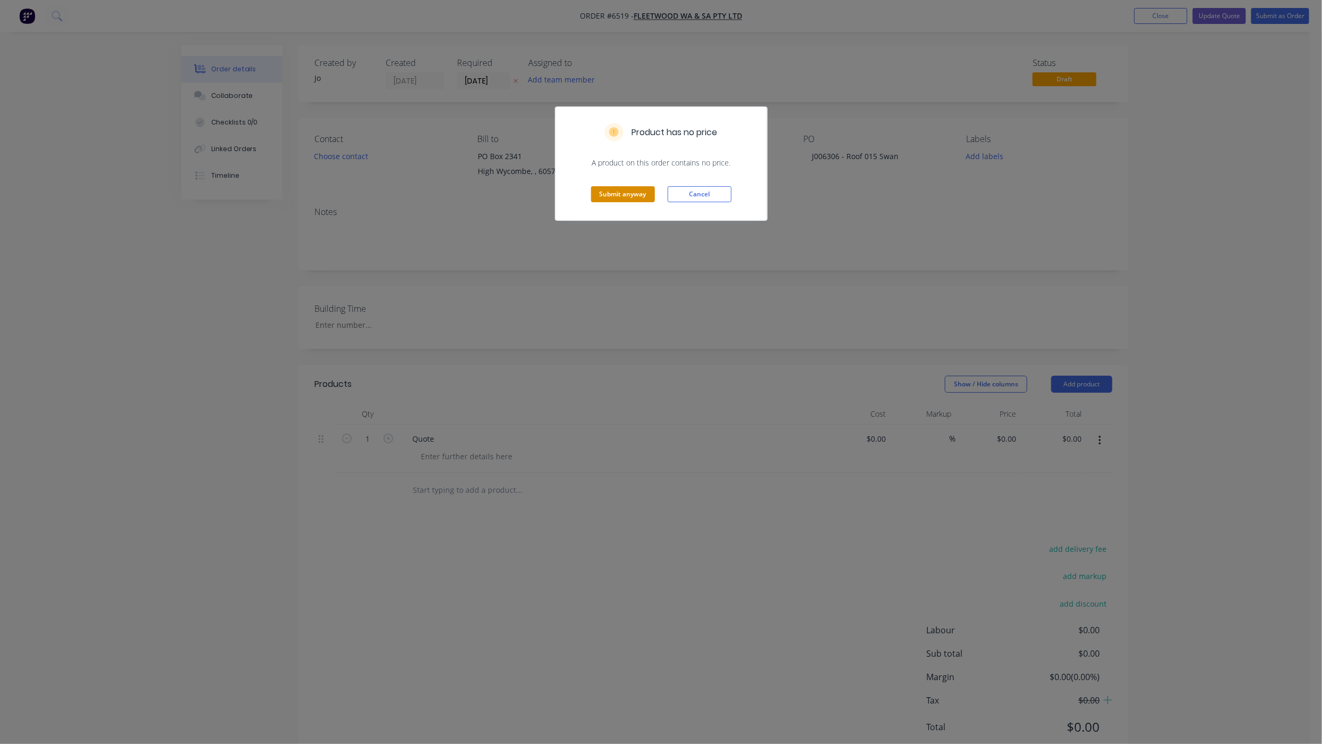
click at [611, 190] on button "Submit anyway" at bounding box center [623, 194] width 64 height 16
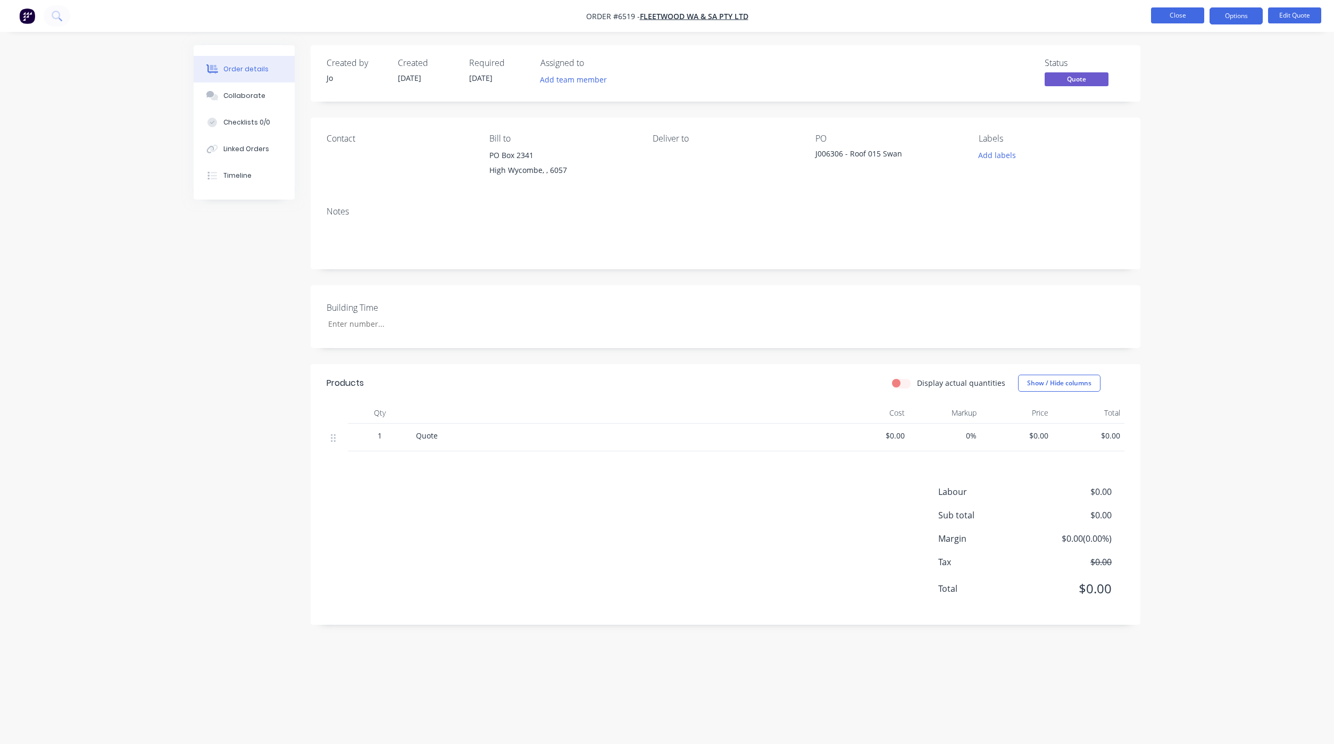
click at [1155, 19] on button "Close" at bounding box center [1177, 15] width 53 height 16
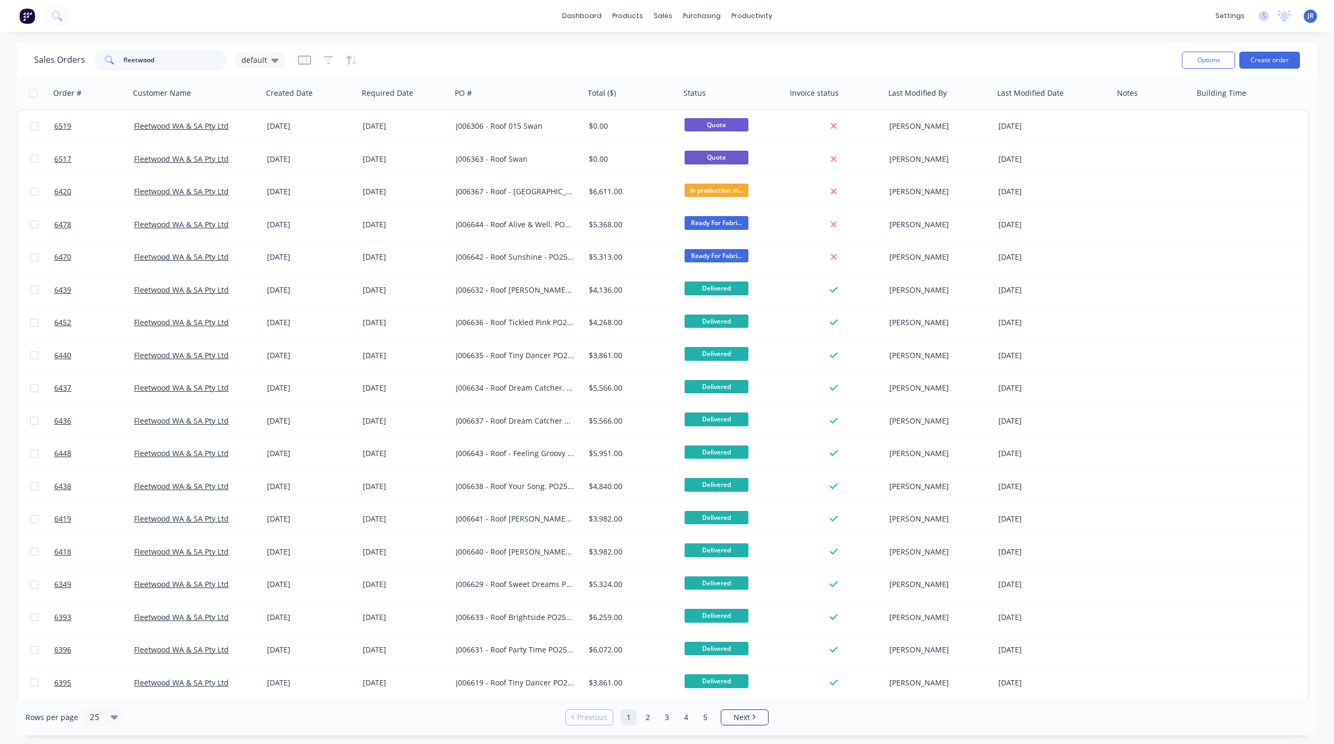
drag, startPoint x: 102, startPoint y: 52, endPoint x: -148, endPoint y: 70, distance: 250.7
click at [0, 70] on html "dashboard products sales purchasing productivity dashboard products Product Cat…" at bounding box center [667, 372] width 1334 height 744
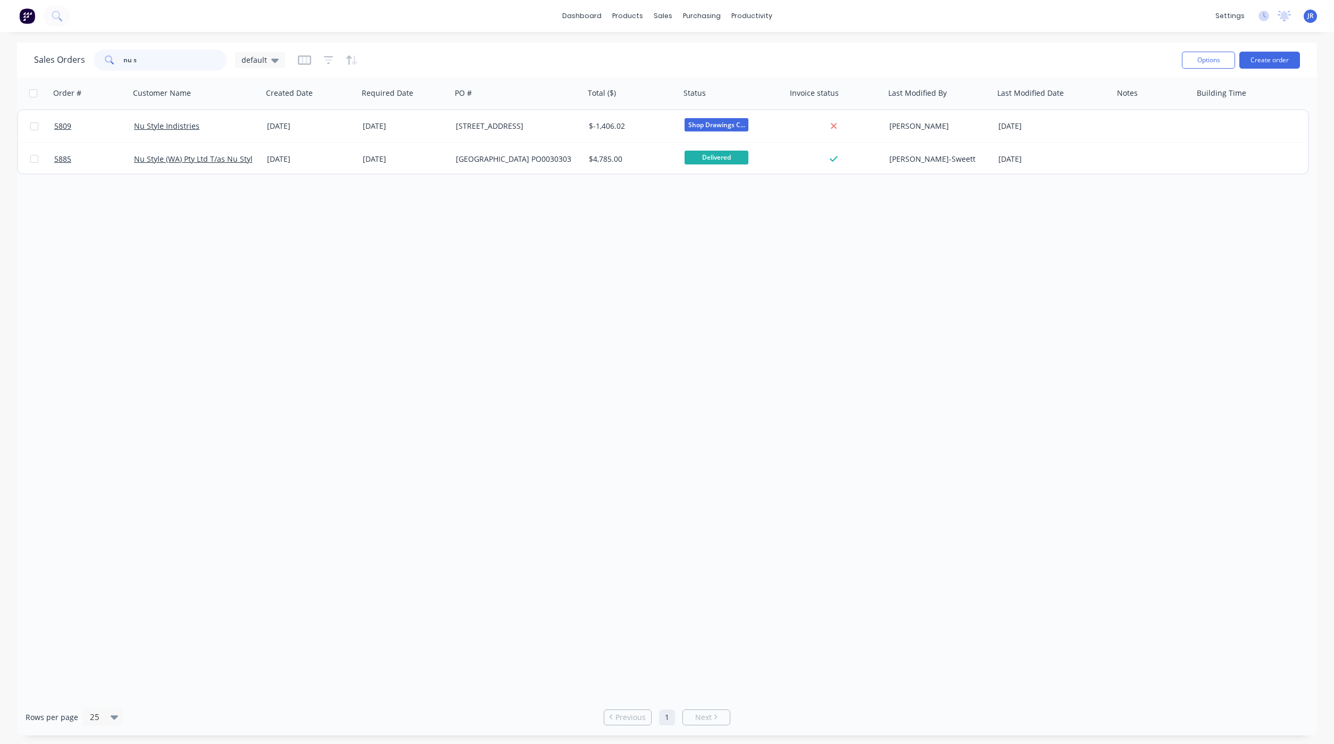
type input "nu s"
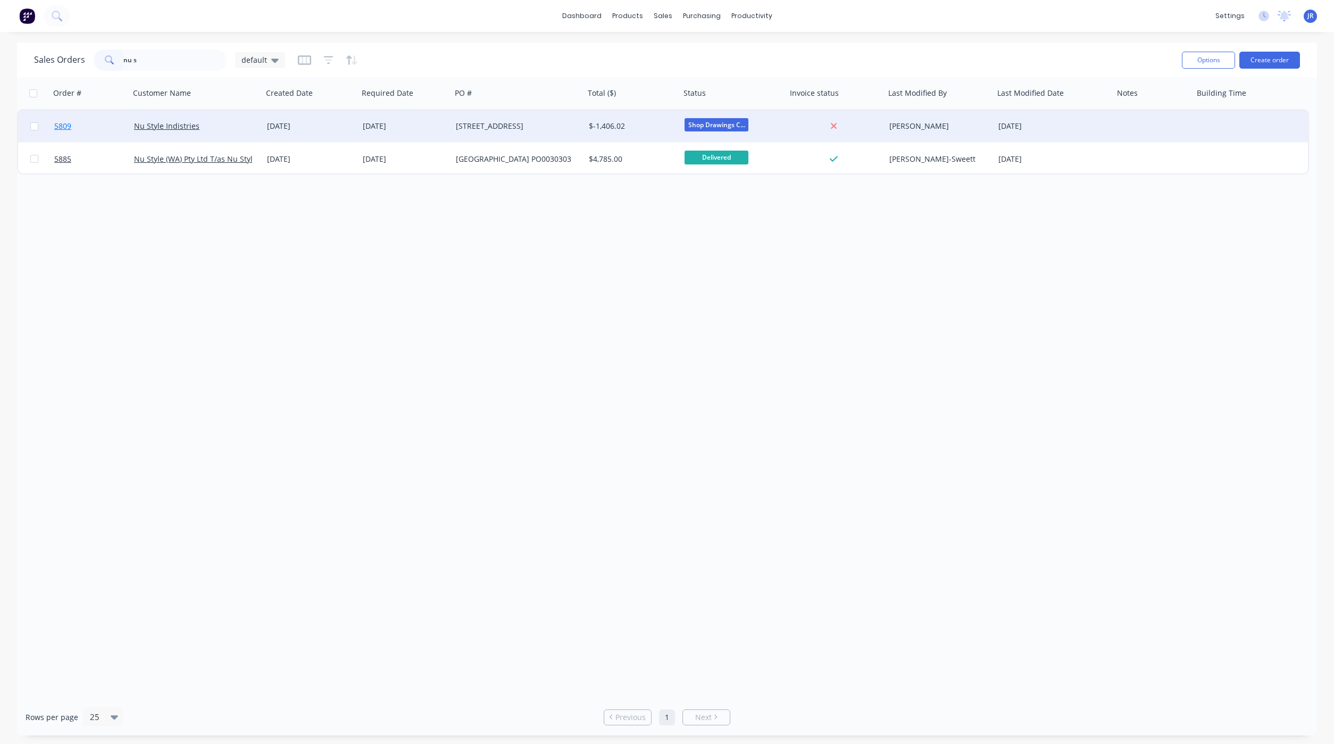
click at [62, 124] on span "5809" at bounding box center [62, 126] width 17 height 11
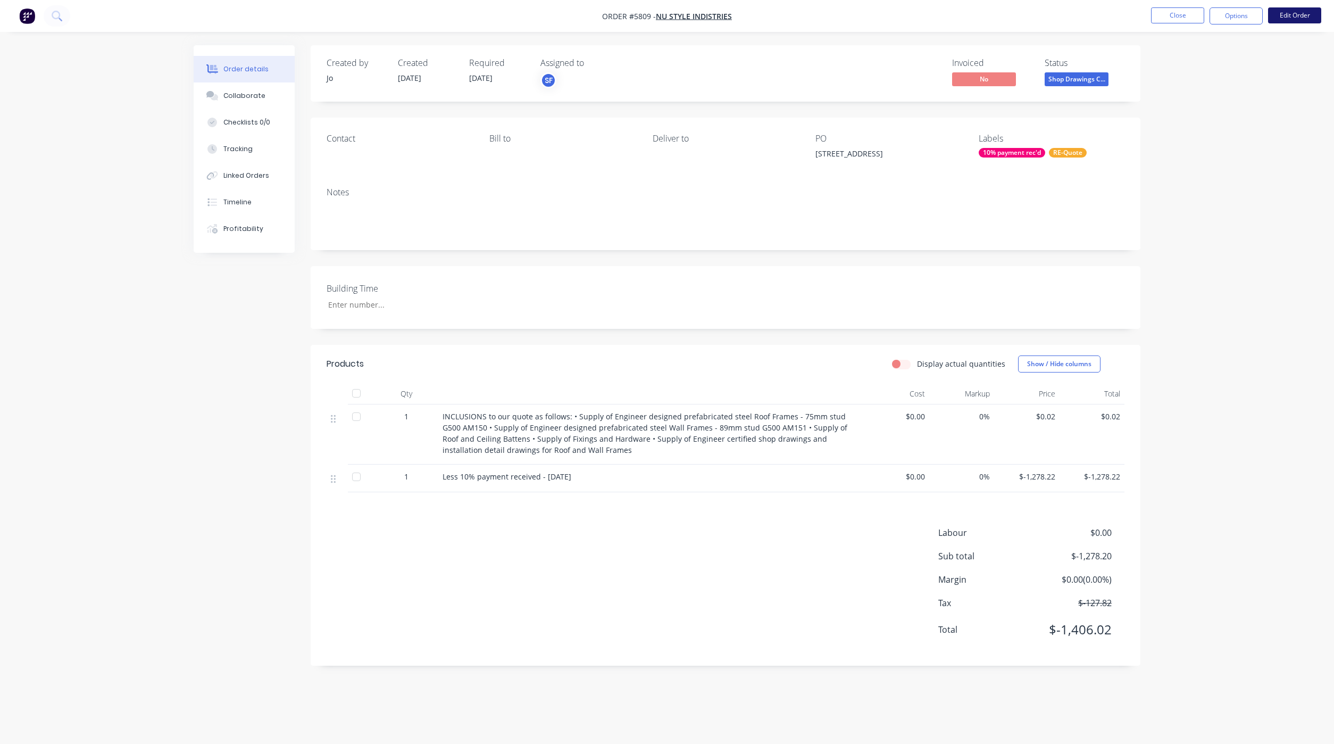
click at [1280, 21] on button "Edit Order" at bounding box center [1294, 15] width 53 height 16
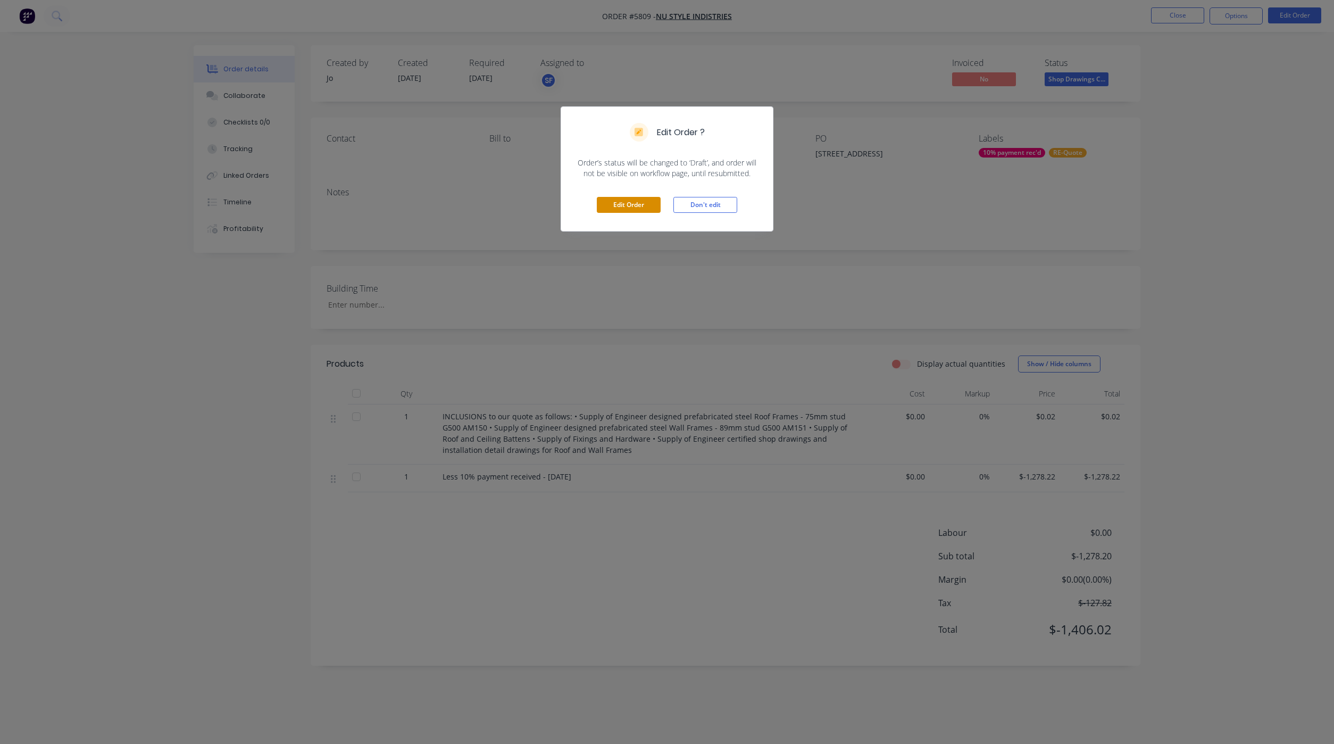
click at [630, 206] on button "Edit Order" at bounding box center [629, 205] width 64 height 16
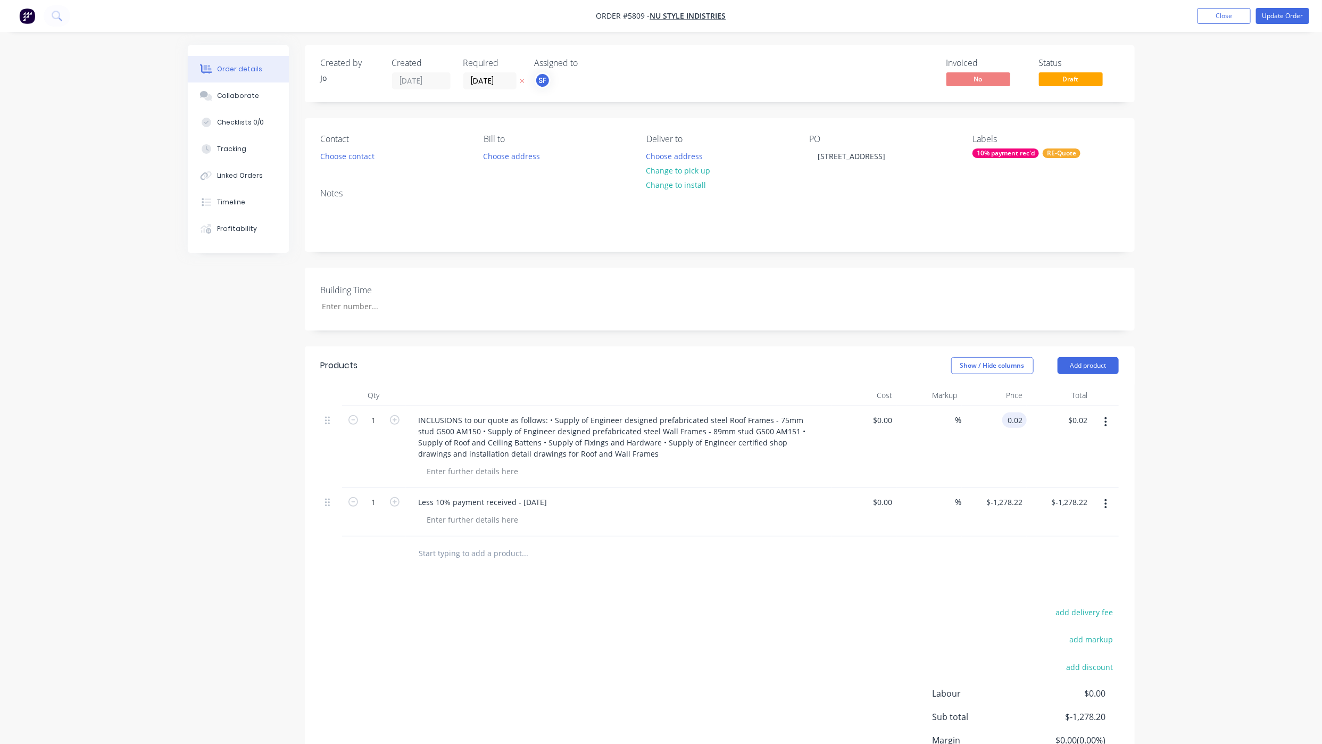
click at [1013, 425] on input "0.02" at bounding box center [1016, 419] width 20 height 15
type input "$18,000.00"
click at [243, 87] on button "Collaborate" at bounding box center [238, 95] width 101 height 27
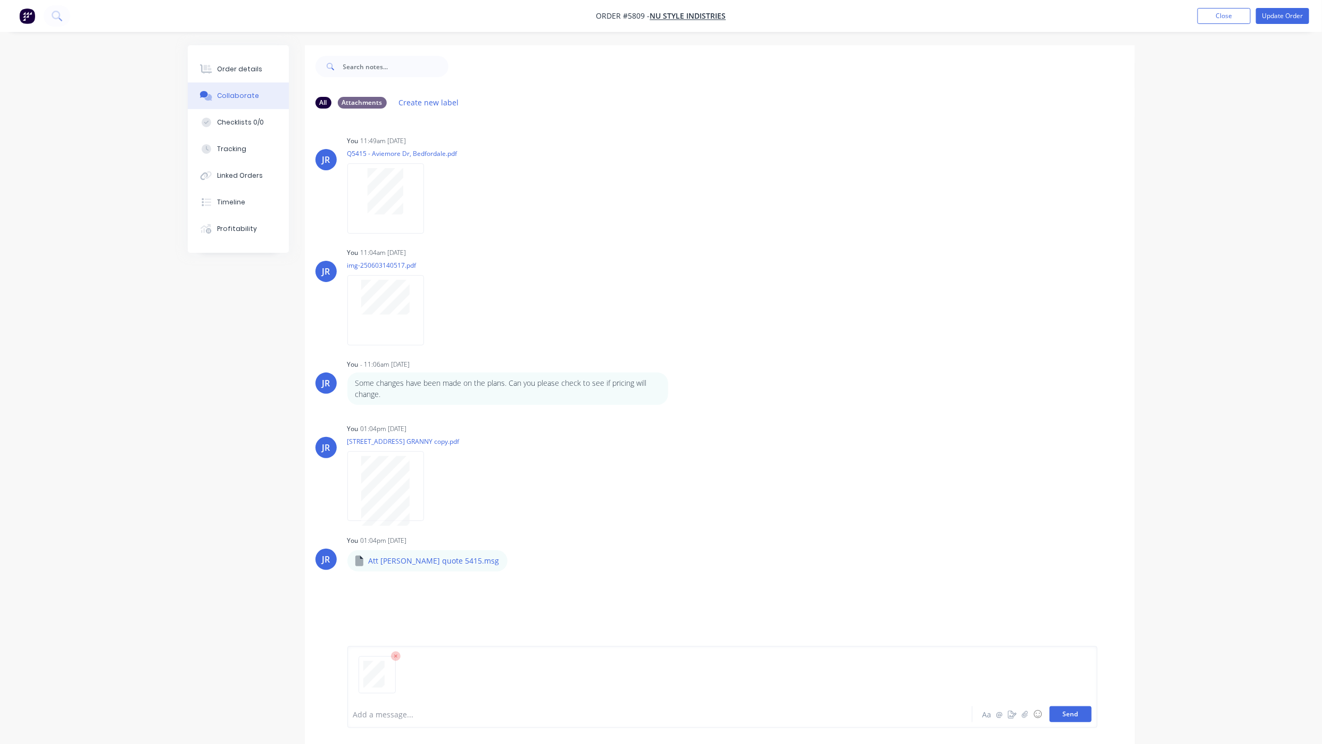
click at [1064, 710] on button "Send" at bounding box center [1070, 714] width 42 height 16
click at [239, 56] on button "Order details" at bounding box center [238, 69] width 101 height 27
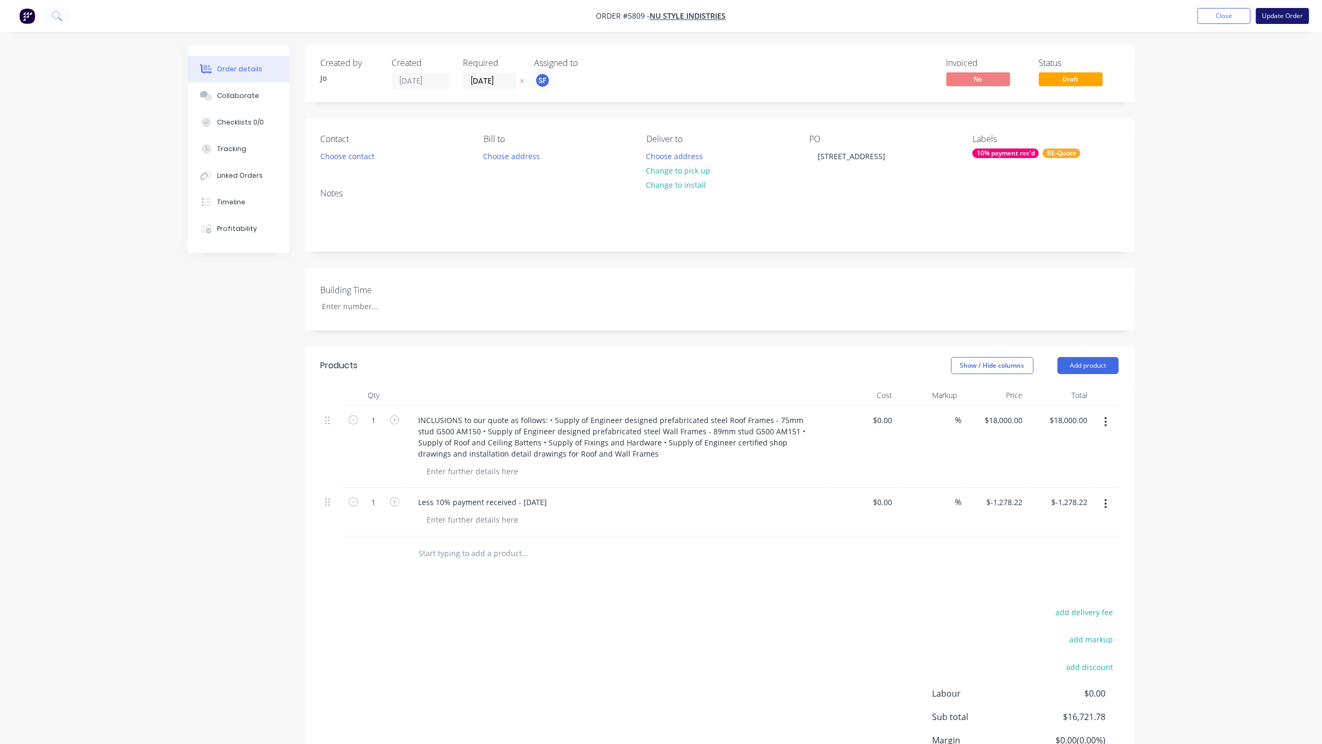
click at [1269, 16] on button "Update Order" at bounding box center [1282, 16] width 53 height 16
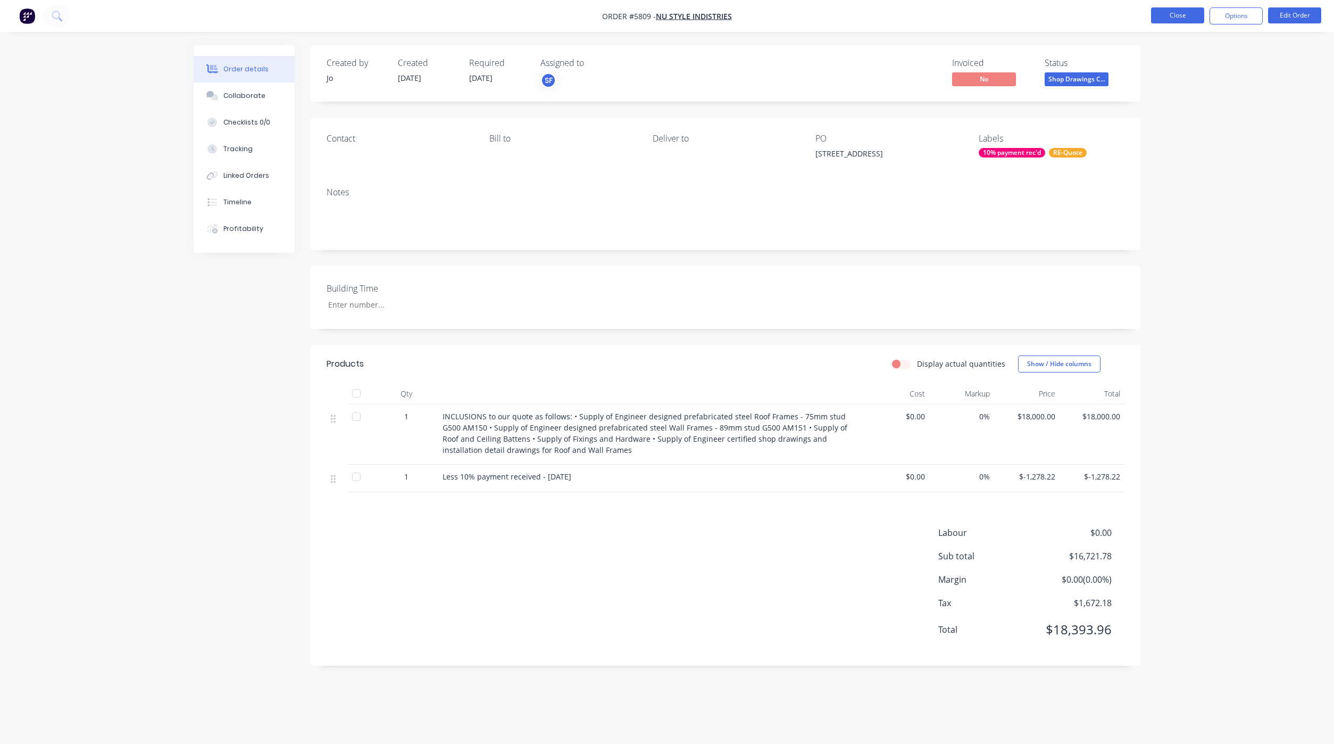
click at [1208, 18] on ul "Close Options Edit Order" at bounding box center [1236, 15] width 196 height 17
click at [1170, 20] on button "Close" at bounding box center [1177, 15] width 53 height 16
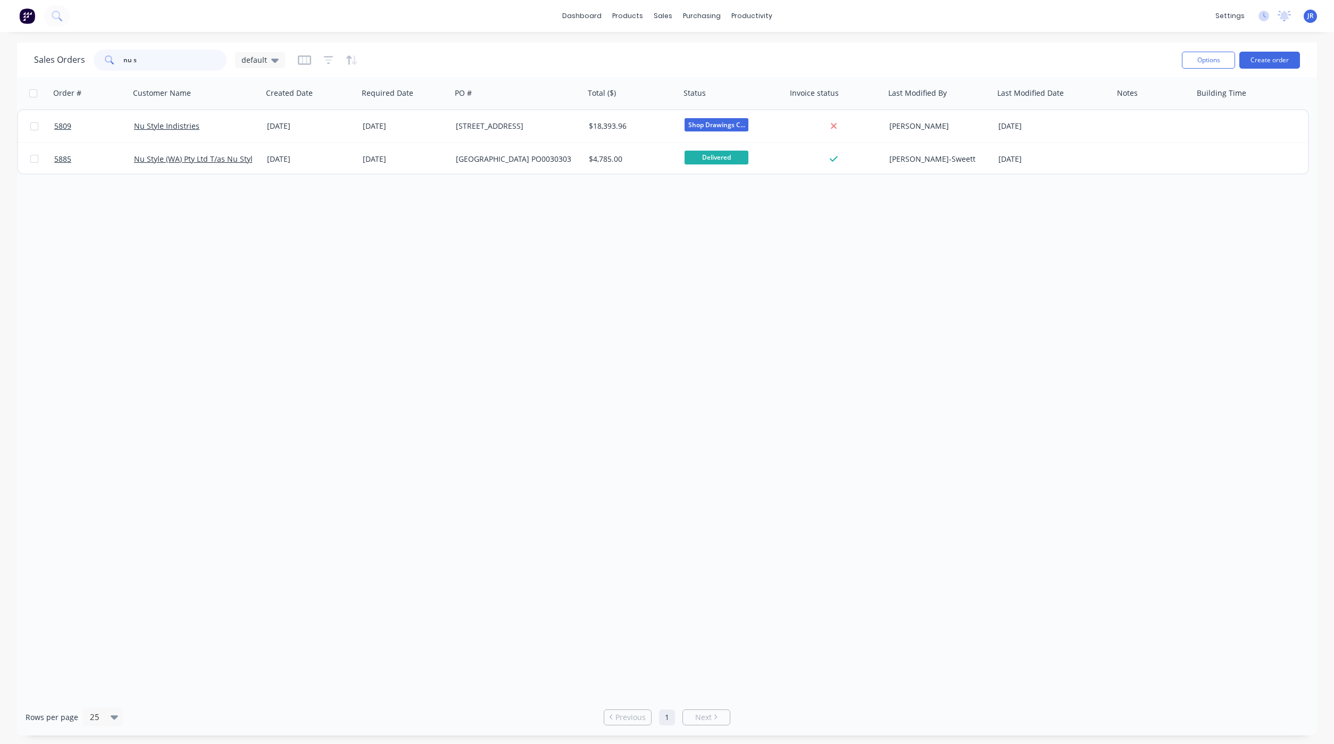
drag, startPoint x: 182, startPoint y: 48, endPoint x: -18, endPoint y: 53, distance: 200.0
click at [0, 53] on html "dashboard products sales purchasing productivity dashboard products Product Cat…" at bounding box center [667, 372] width 1334 height 744
type input "pyramid"
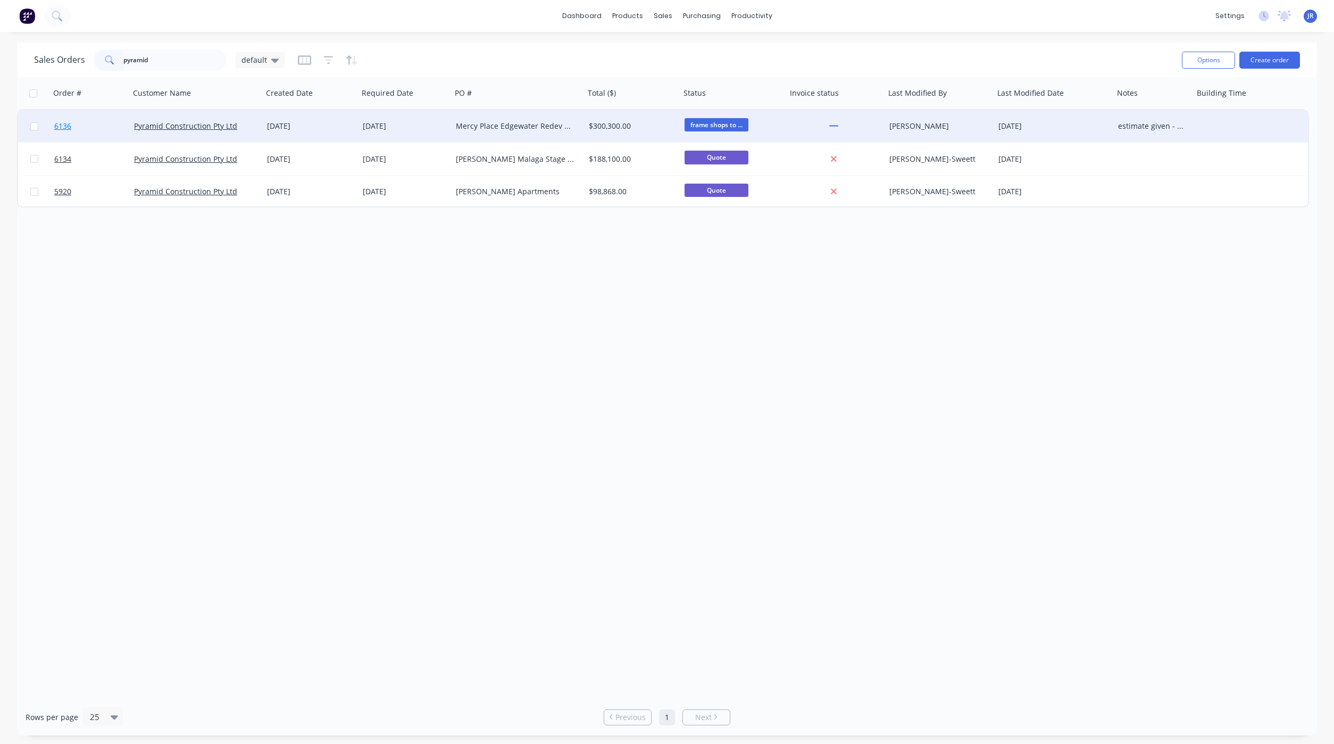
click at [69, 127] on span "6136" at bounding box center [62, 126] width 17 height 11
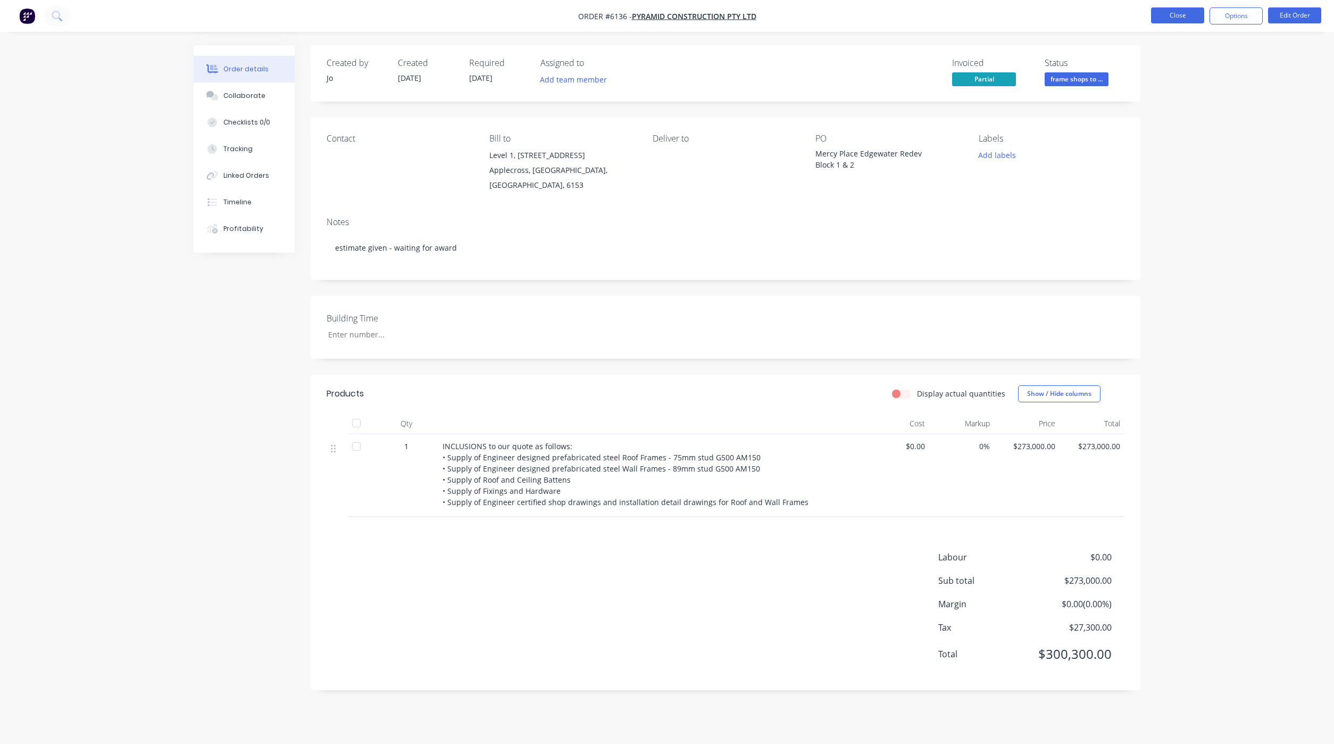
click at [1173, 16] on button "Close" at bounding box center [1177, 15] width 53 height 16
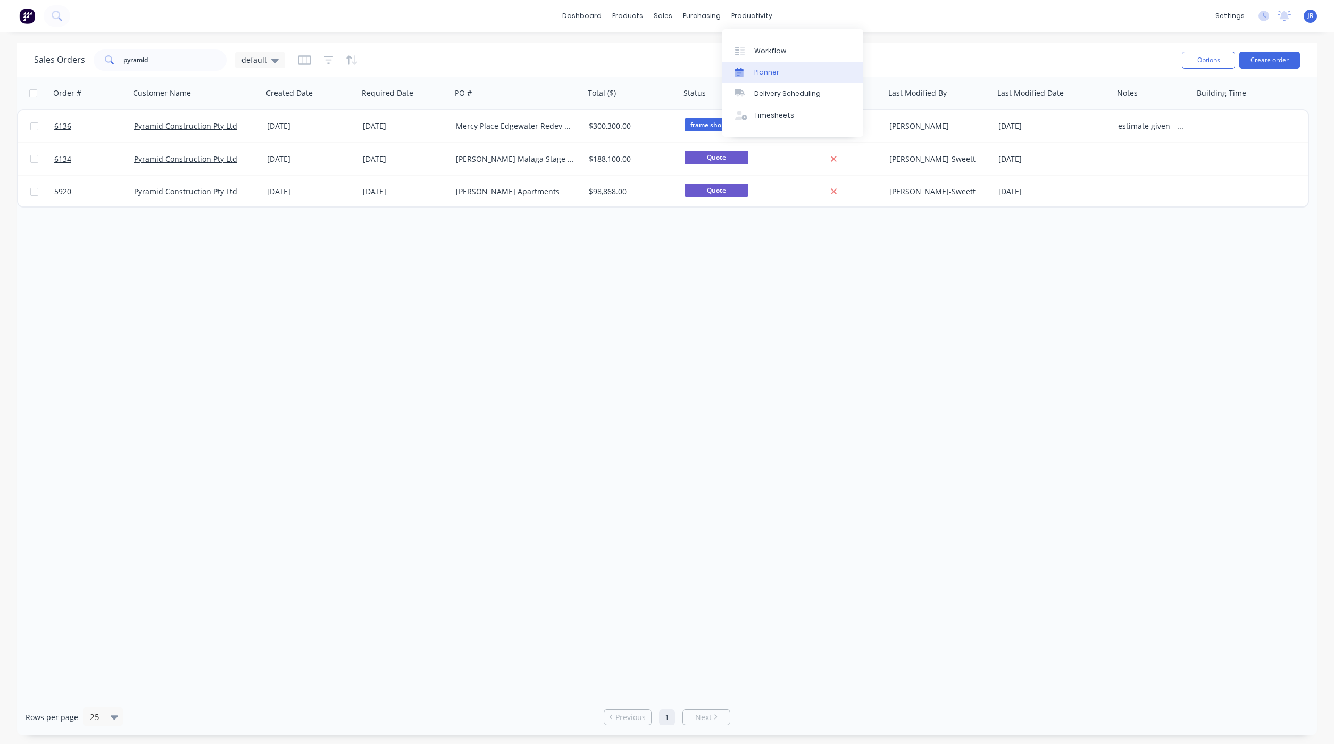
drag, startPoint x: 748, startPoint y: 51, endPoint x: 726, endPoint y: 63, distance: 25.2
click at [748, 51] on div at bounding box center [743, 51] width 16 height 10
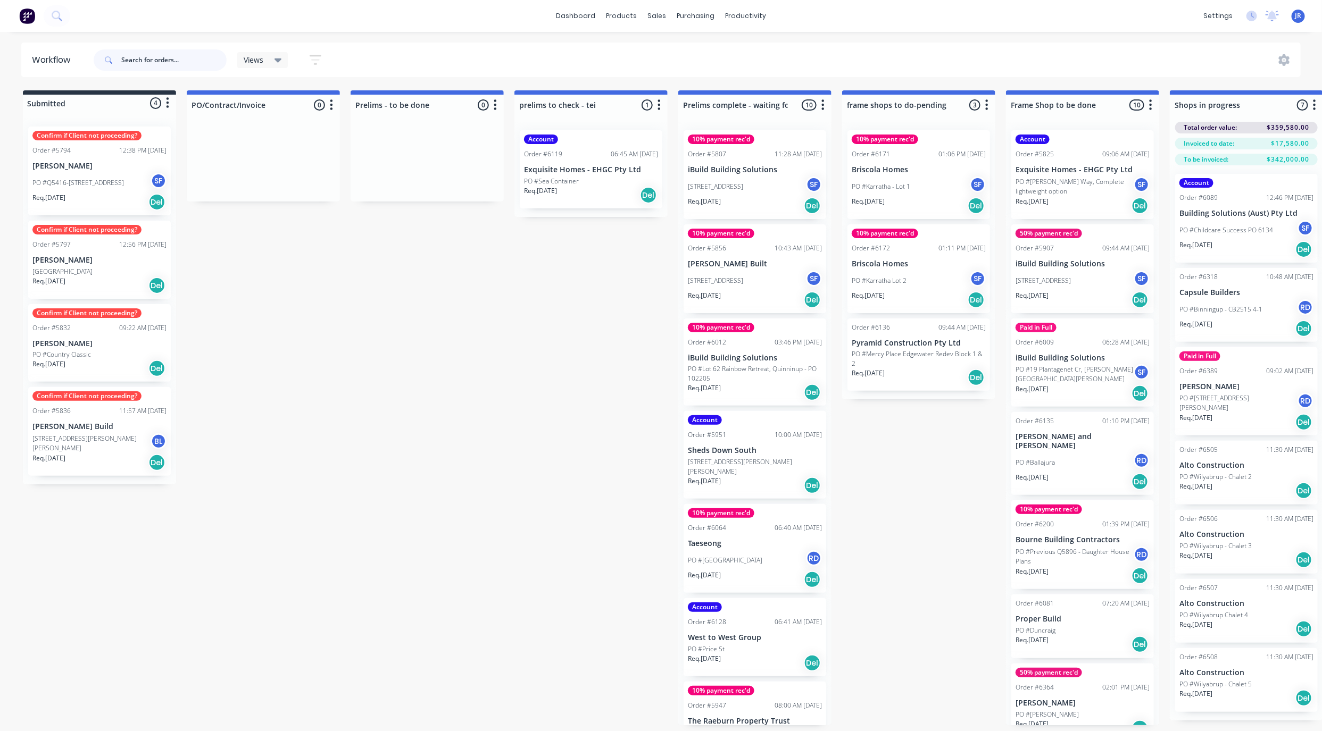
click at [156, 62] on input "text" at bounding box center [173, 59] width 105 height 21
type input "mcna"
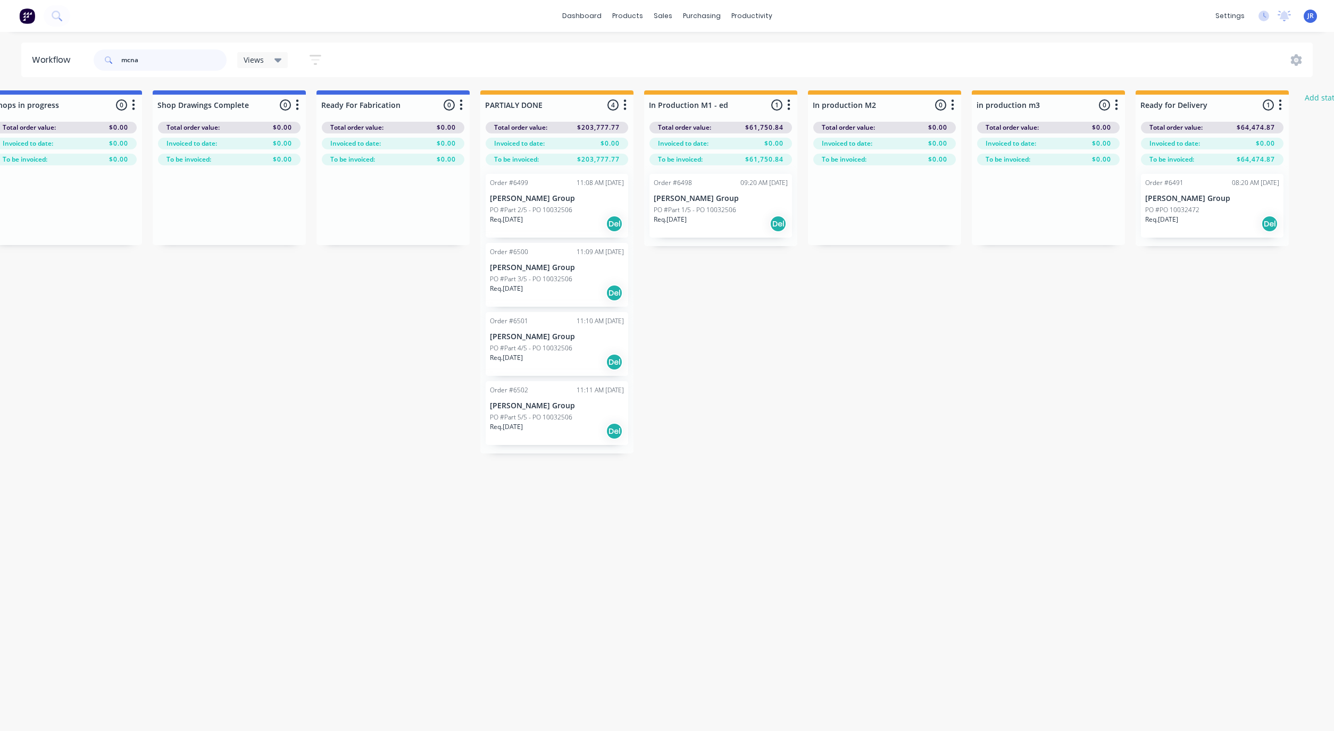
scroll to position [0, 1365]
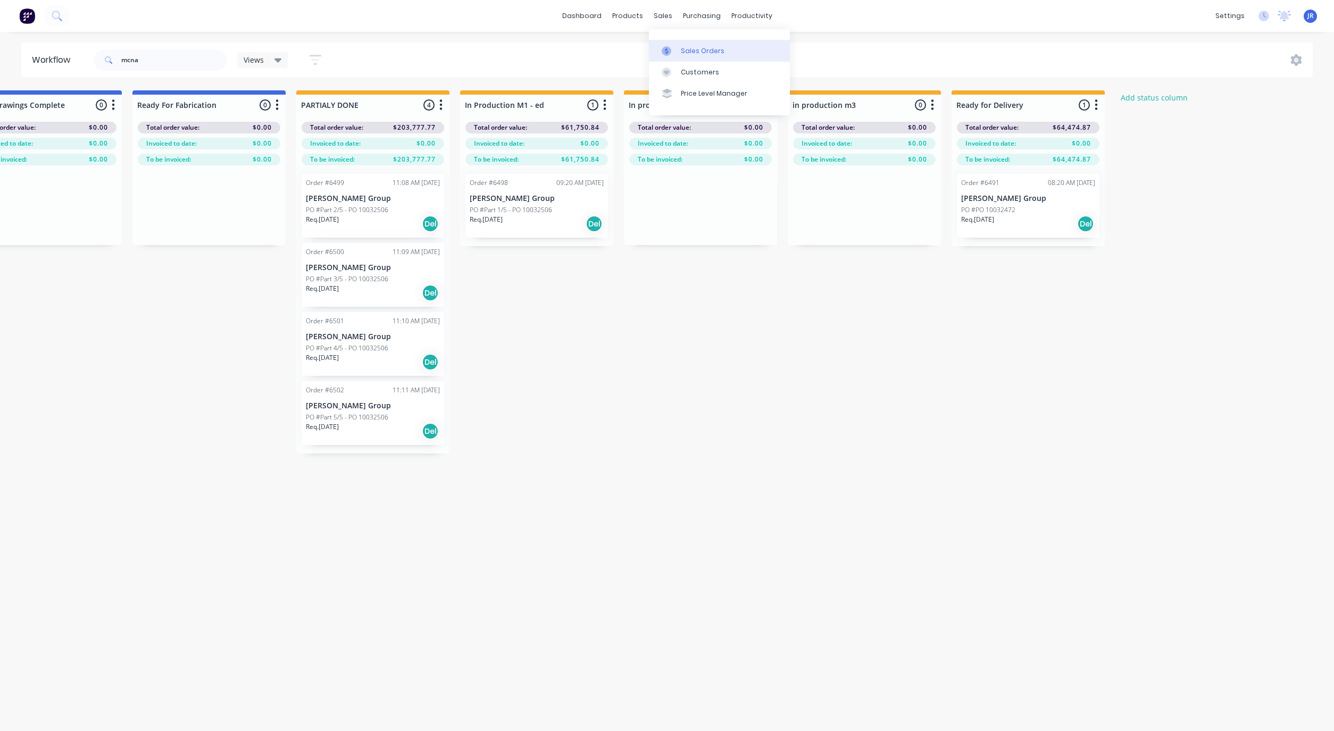
click at [679, 45] on link "Sales Orders" at bounding box center [719, 50] width 141 height 21
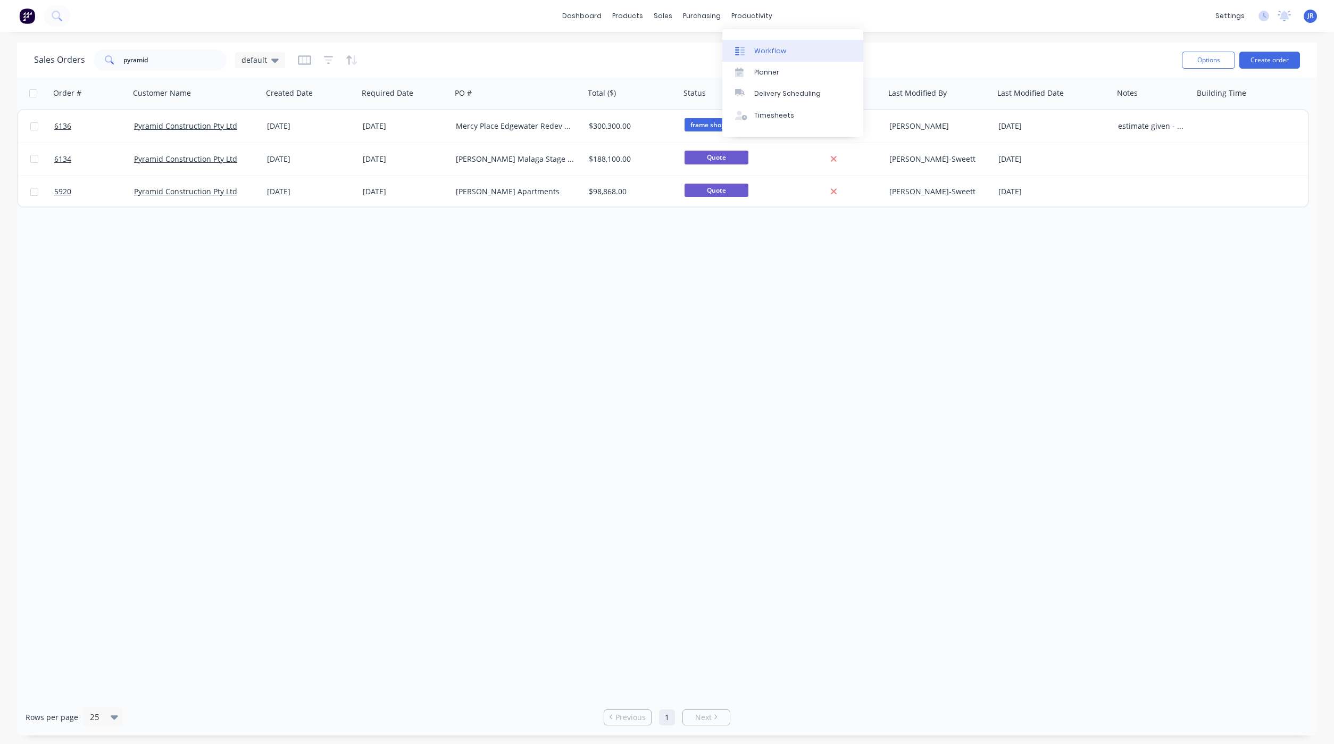
click at [752, 43] on link "Workflow" at bounding box center [792, 50] width 141 height 21
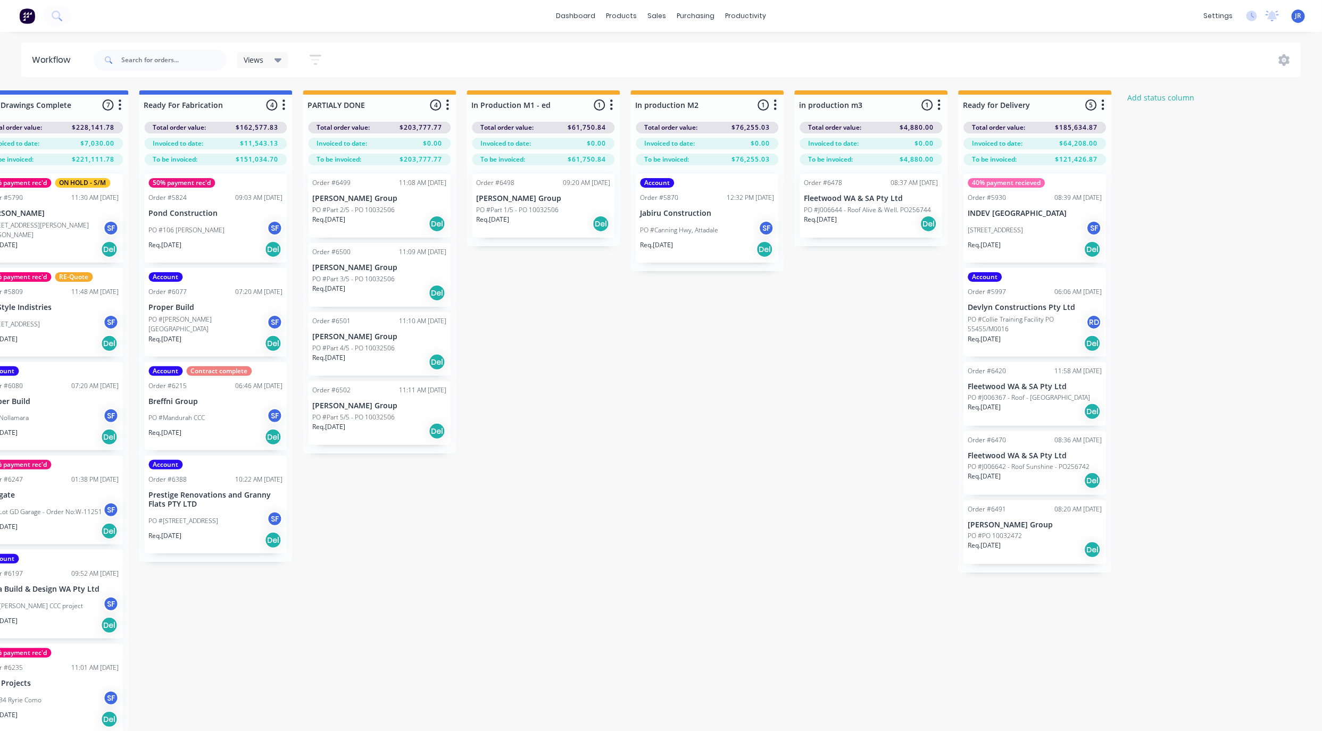
scroll to position [0, 1377]
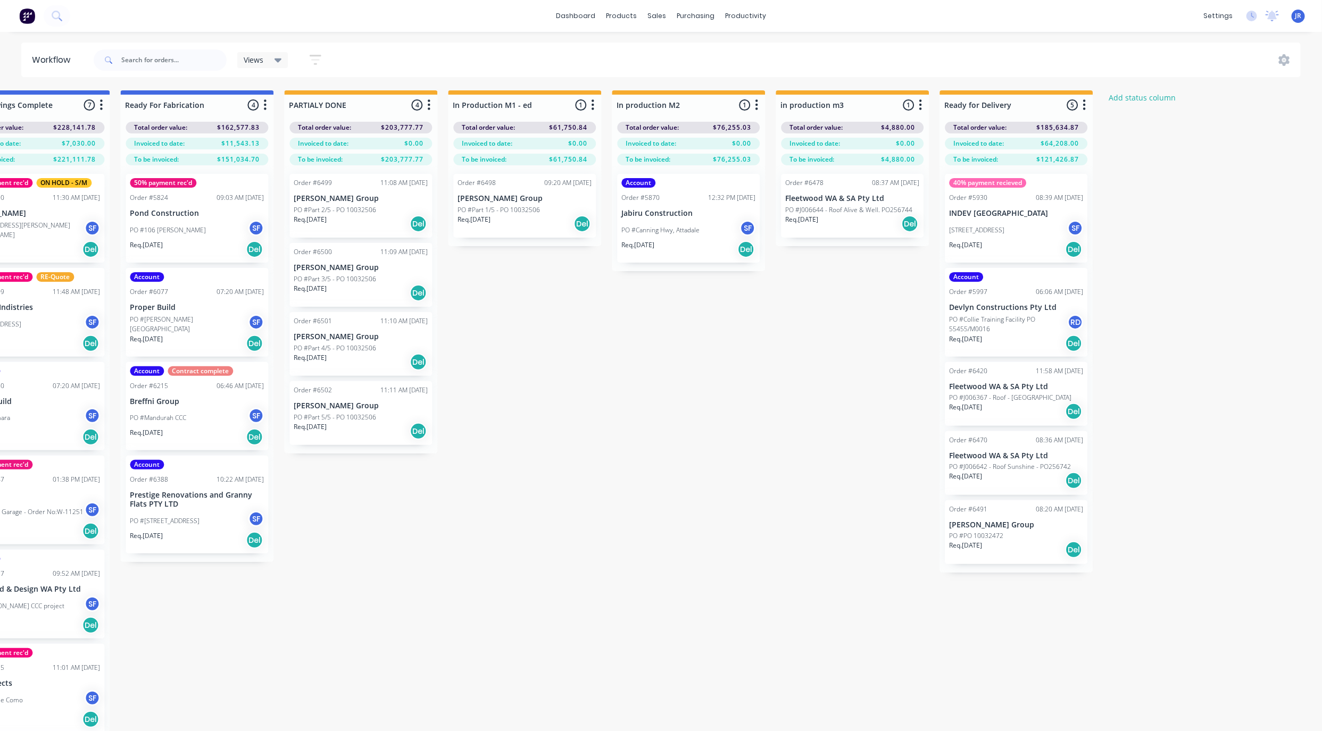
click at [991, 530] on div "Order #6491 08:20 AM [DATE] [PERSON_NAME] Group PO #PO 10032472 Req. [DATE] Del" at bounding box center [1016, 533] width 143 height 64
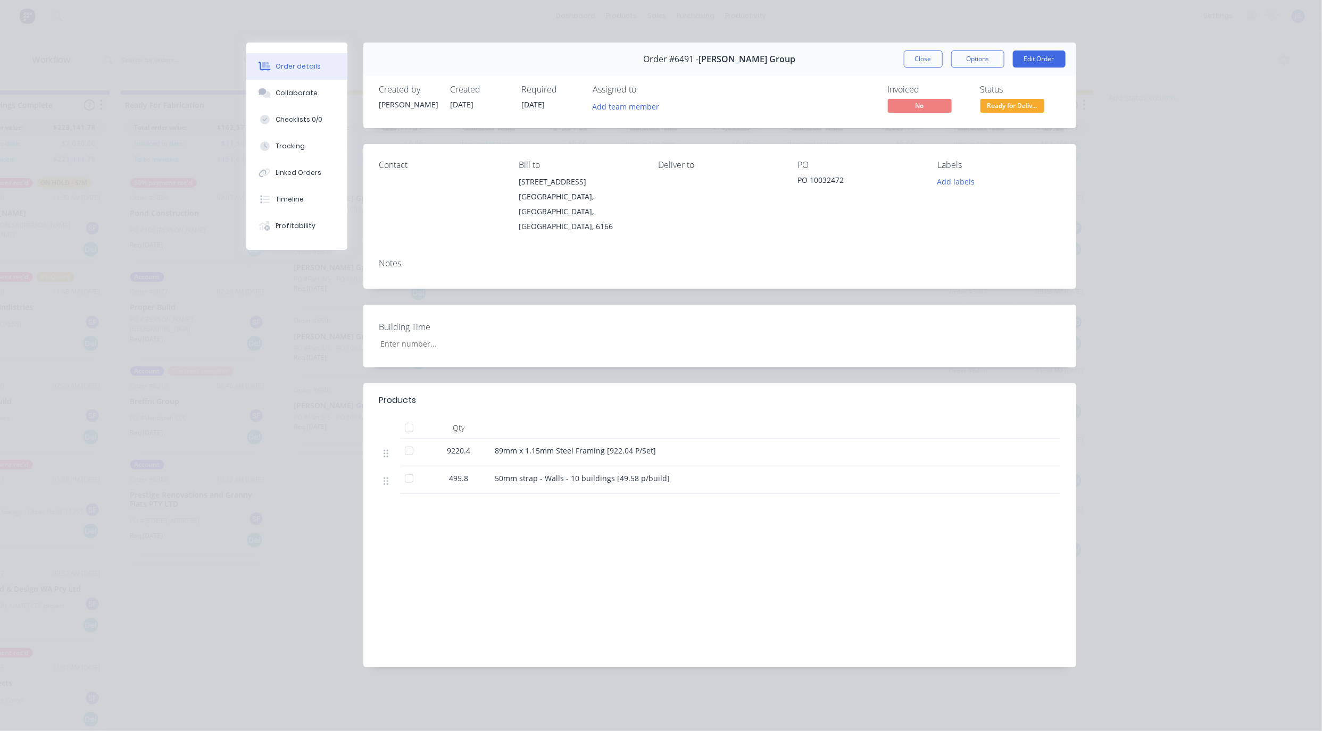
drag, startPoint x: 991, startPoint y: 530, endPoint x: 978, endPoint y: 173, distance: 357.2
click at [978, 173] on div "Labels Add labels" at bounding box center [998, 197] width 122 height 74
click at [926, 64] on button "Close" at bounding box center [923, 59] width 39 height 17
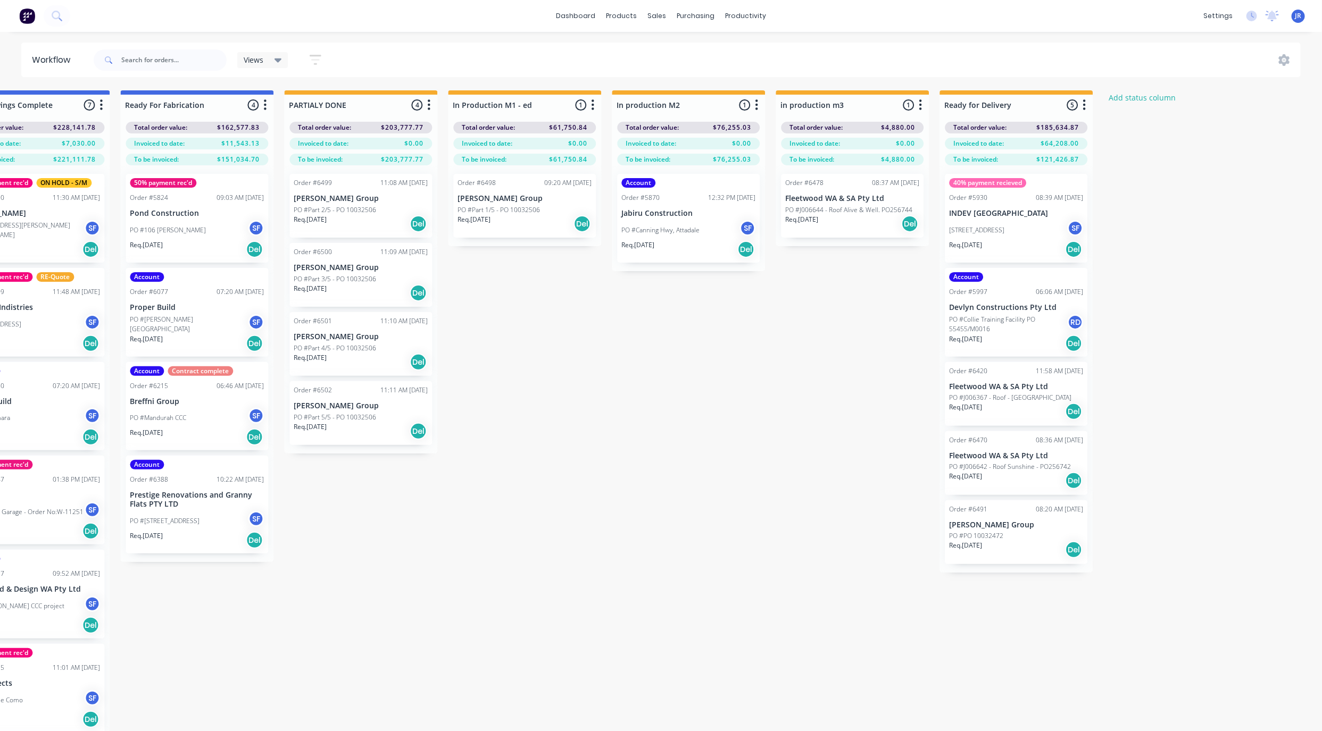
click at [999, 538] on p "PO #PO 10032472" at bounding box center [976, 536] width 54 height 10
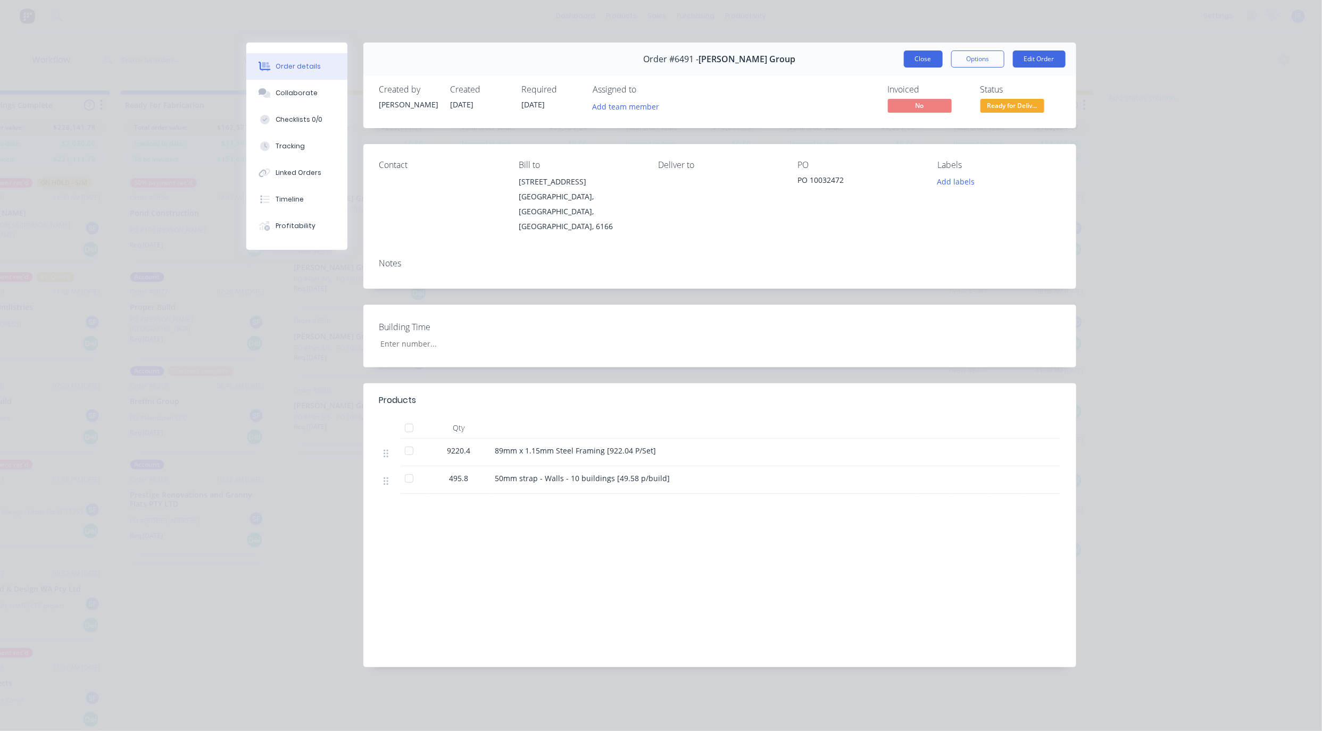
click at [922, 61] on button "Close" at bounding box center [923, 59] width 39 height 17
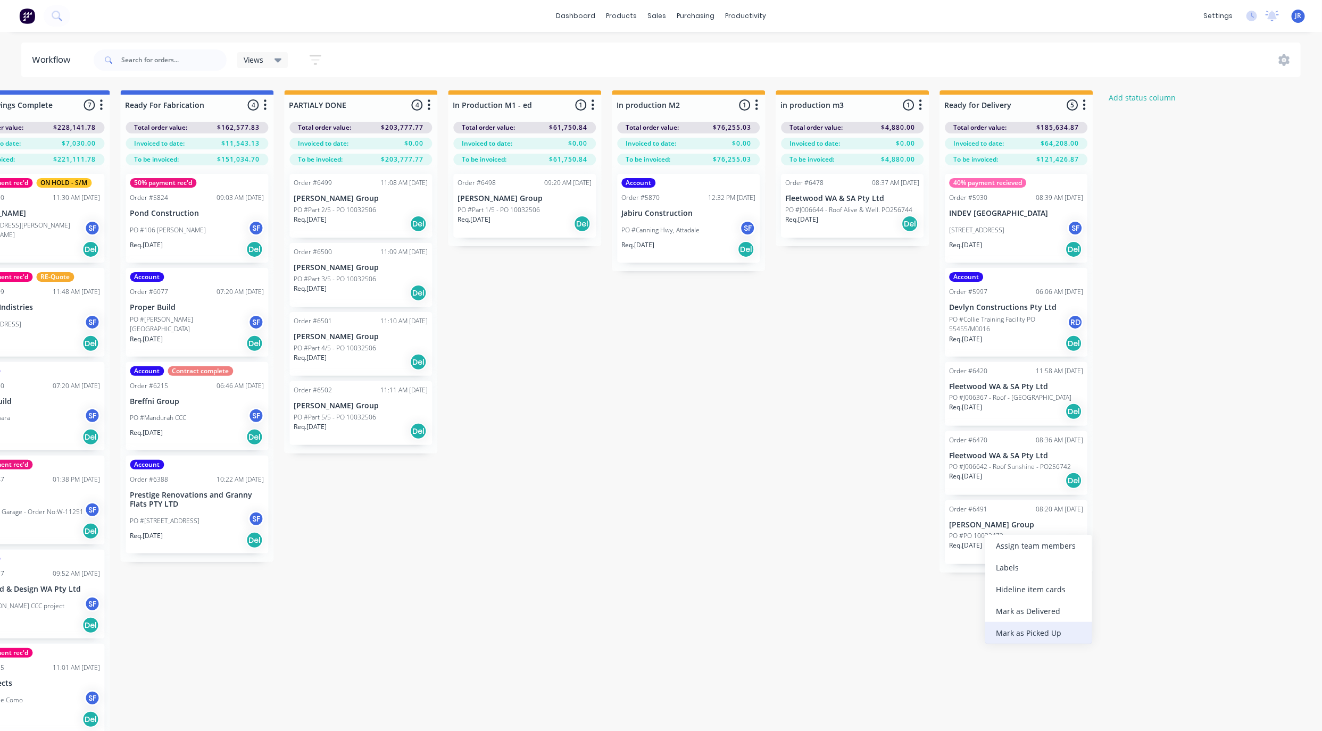
click at [1020, 632] on div "Mark as Picked Up" at bounding box center [1038, 633] width 107 height 22
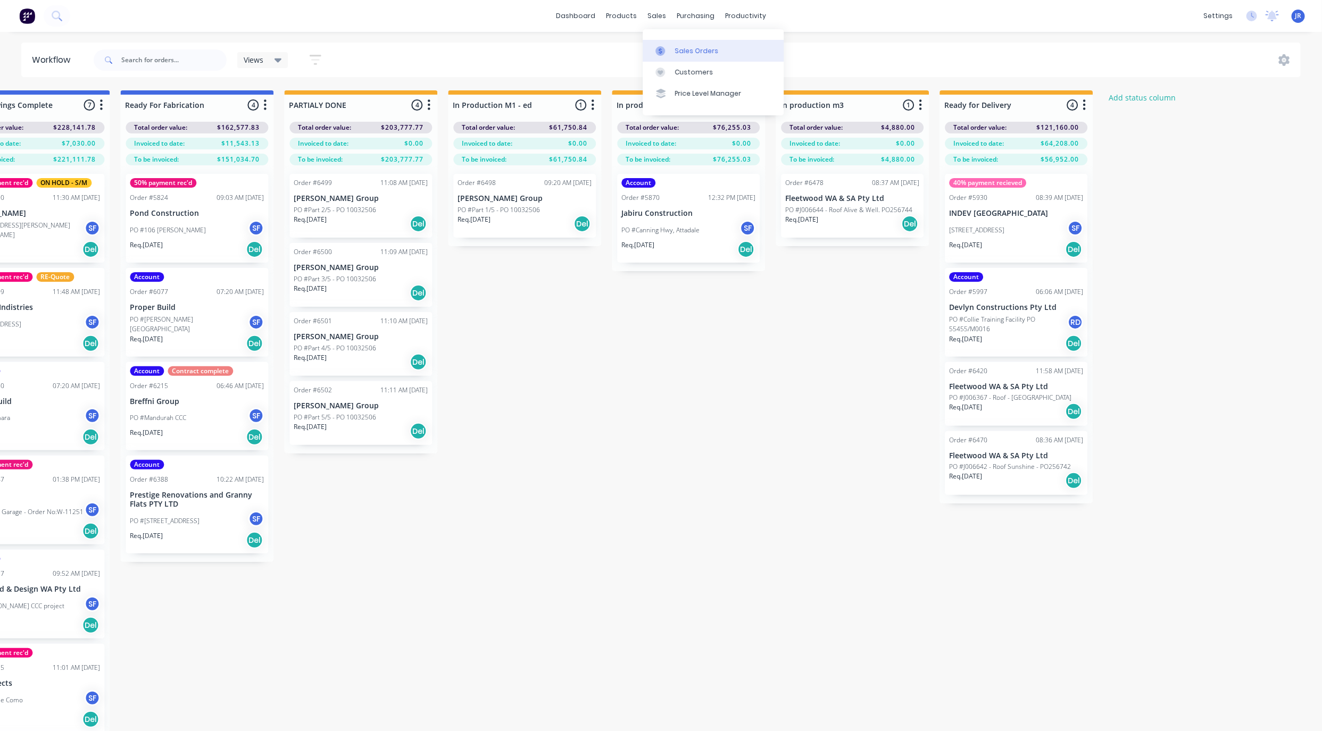
click at [665, 55] on div at bounding box center [663, 51] width 16 height 10
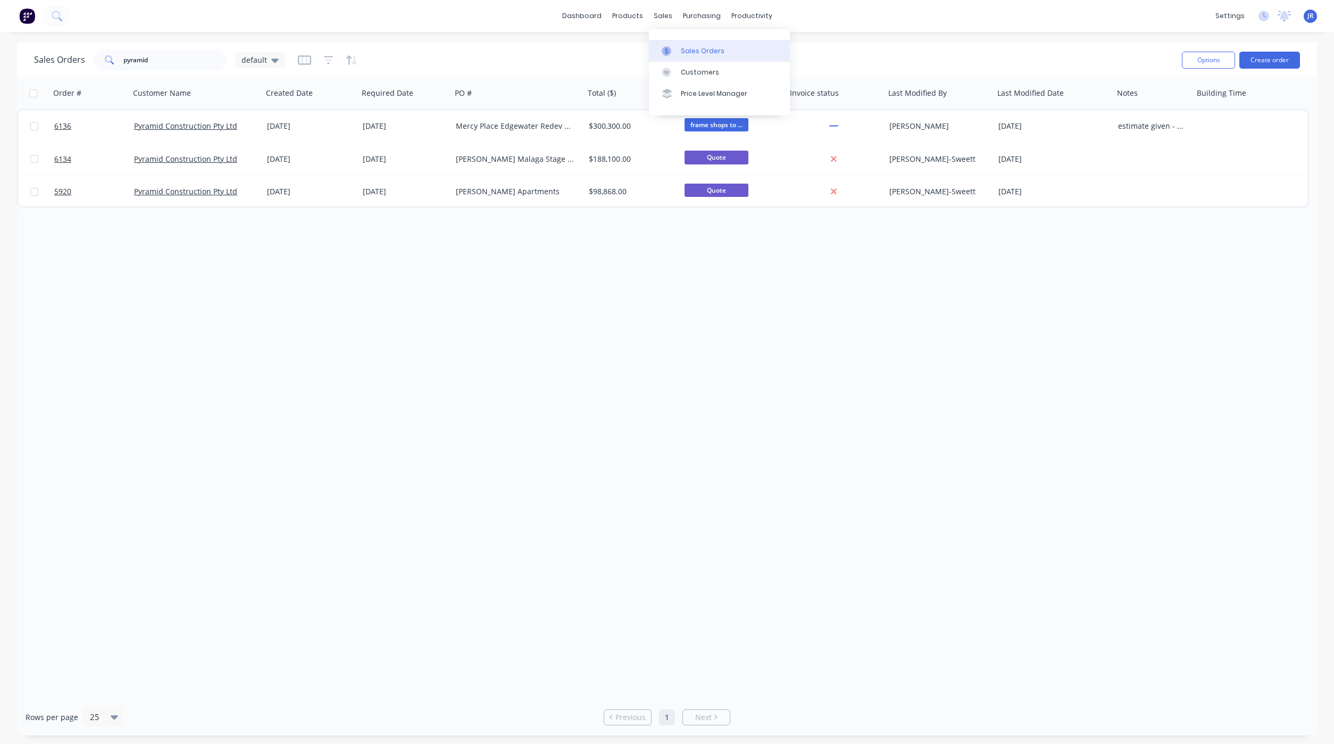
click at [671, 53] on icon at bounding box center [667, 51] width 10 height 10
drag, startPoint x: 179, startPoint y: 52, endPoint x: 35, endPoint y: 54, distance: 144.2
click at [38, 54] on div "Sales Orders pyramid default" at bounding box center [159, 59] width 251 height 21
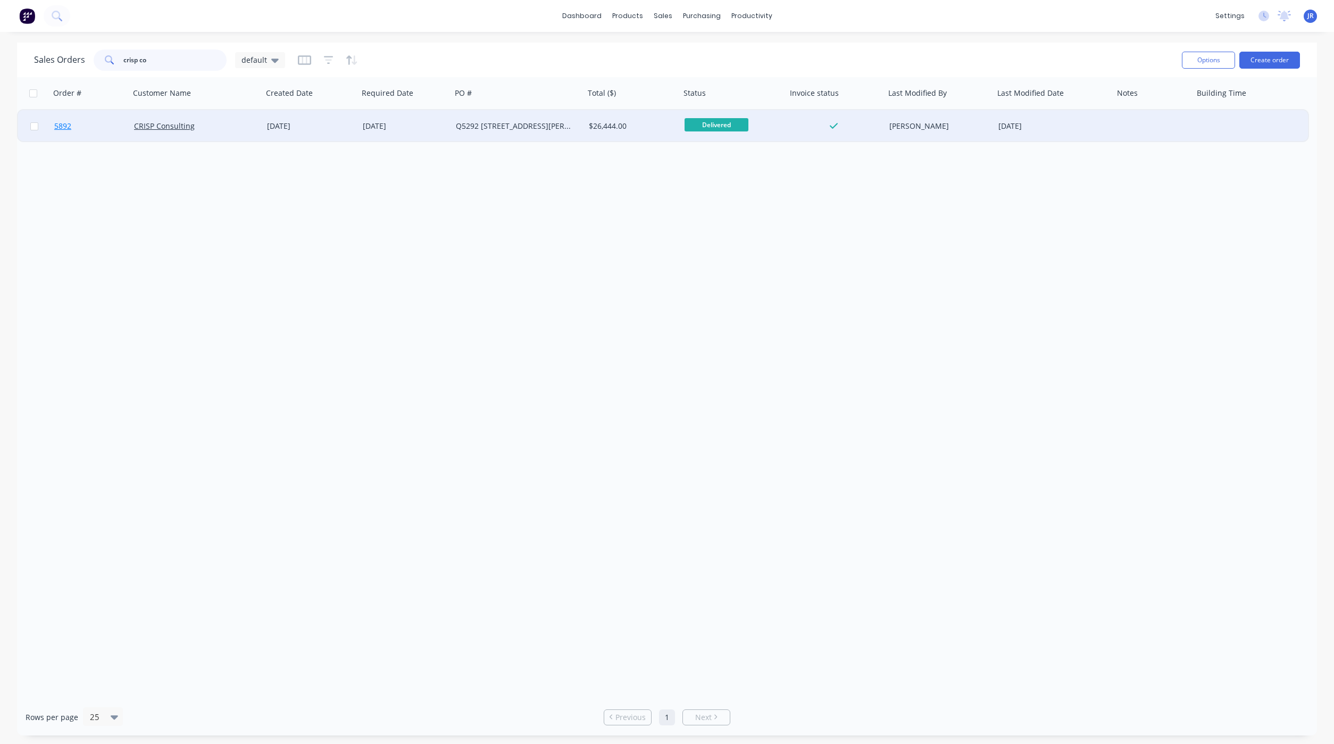
type input "crisp co"
click at [77, 128] on link "5892" at bounding box center [94, 126] width 80 height 32
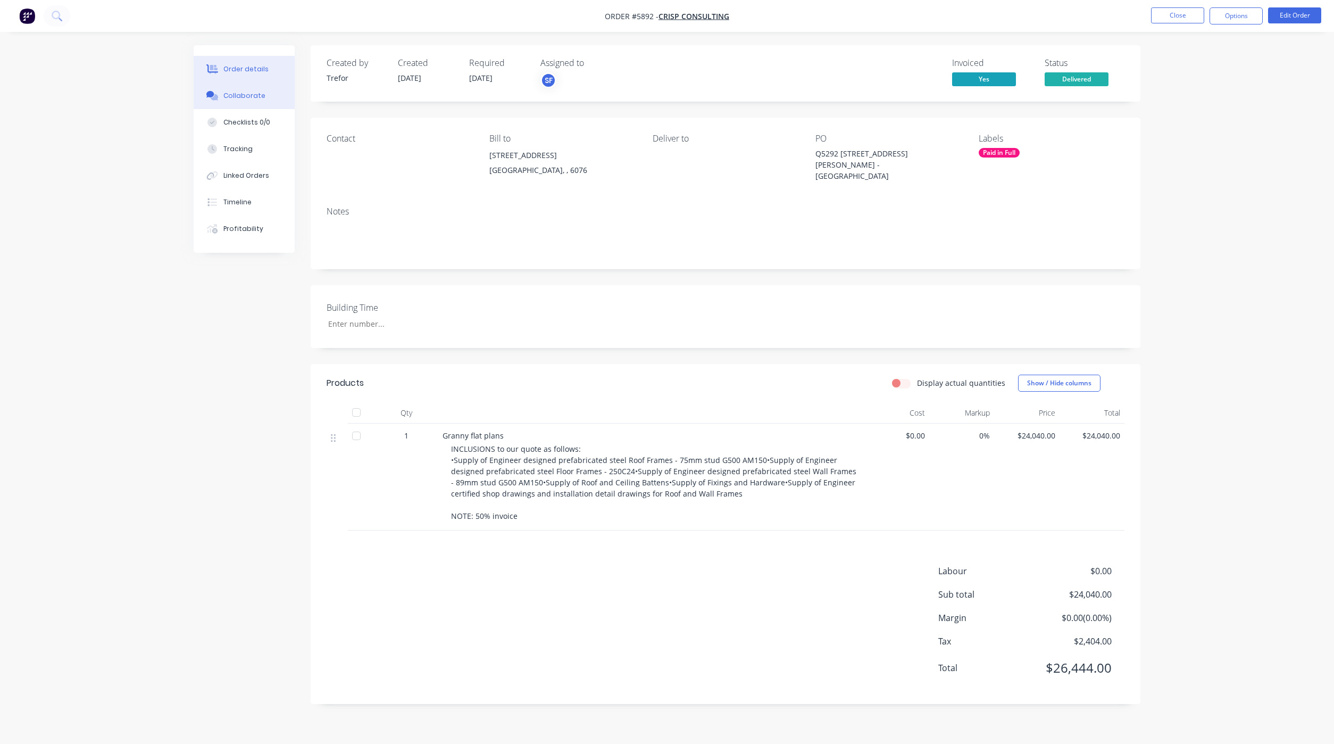
click at [212, 91] on icon at bounding box center [210, 94] width 8 height 6
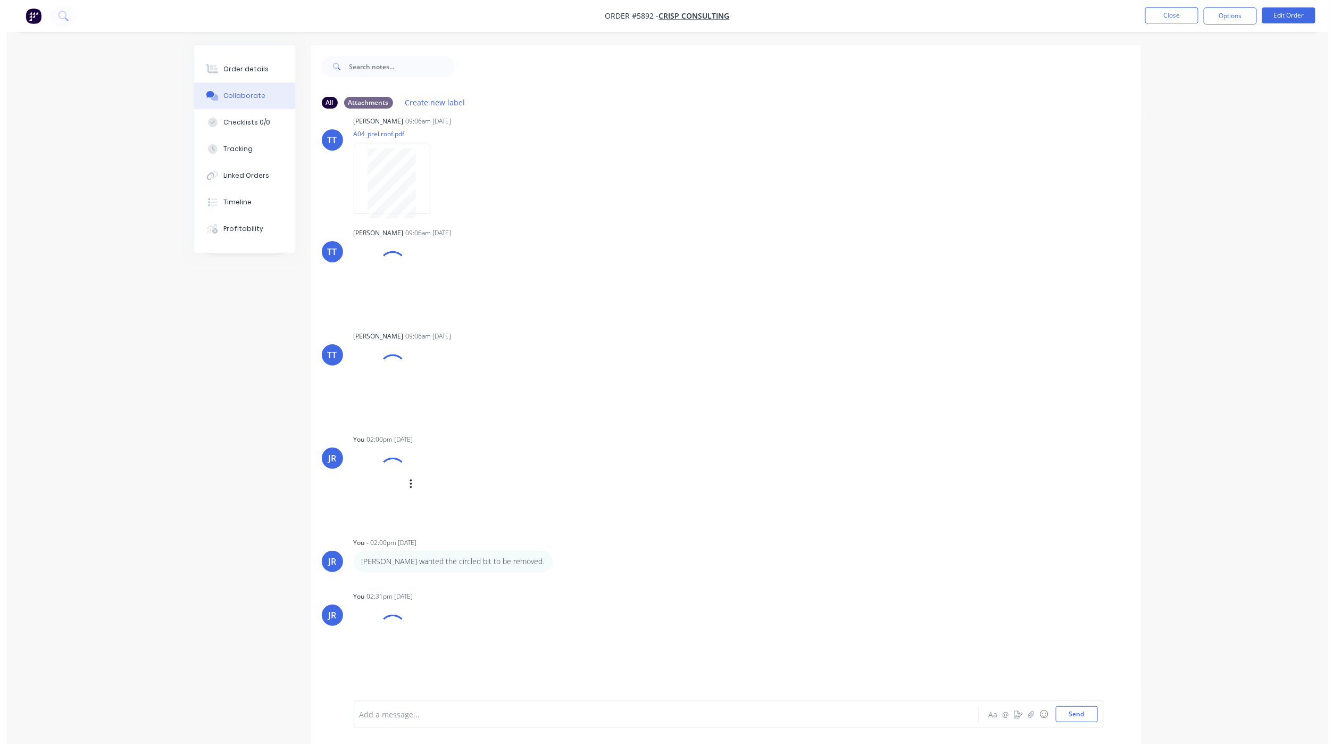
scroll to position [409, 0]
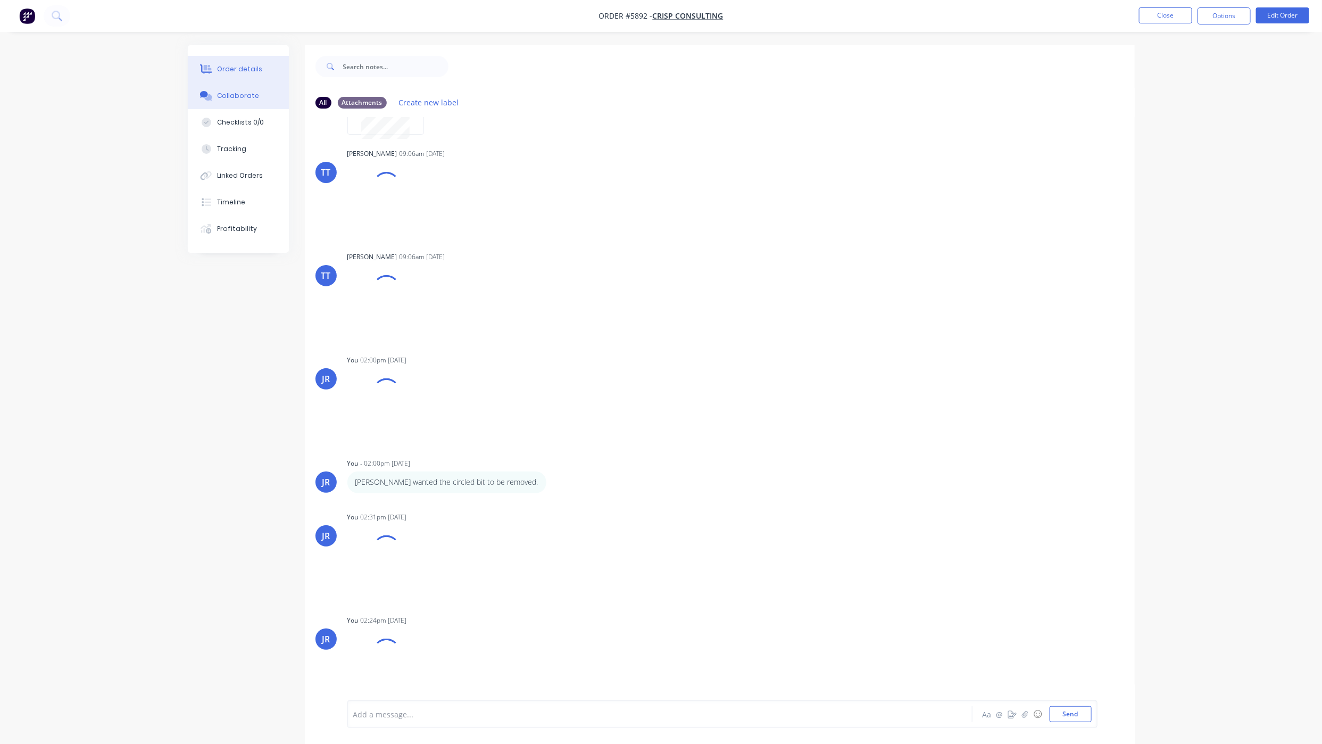
click at [230, 61] on button "Order details" at bounding box center [238, 69] width 101 height 27
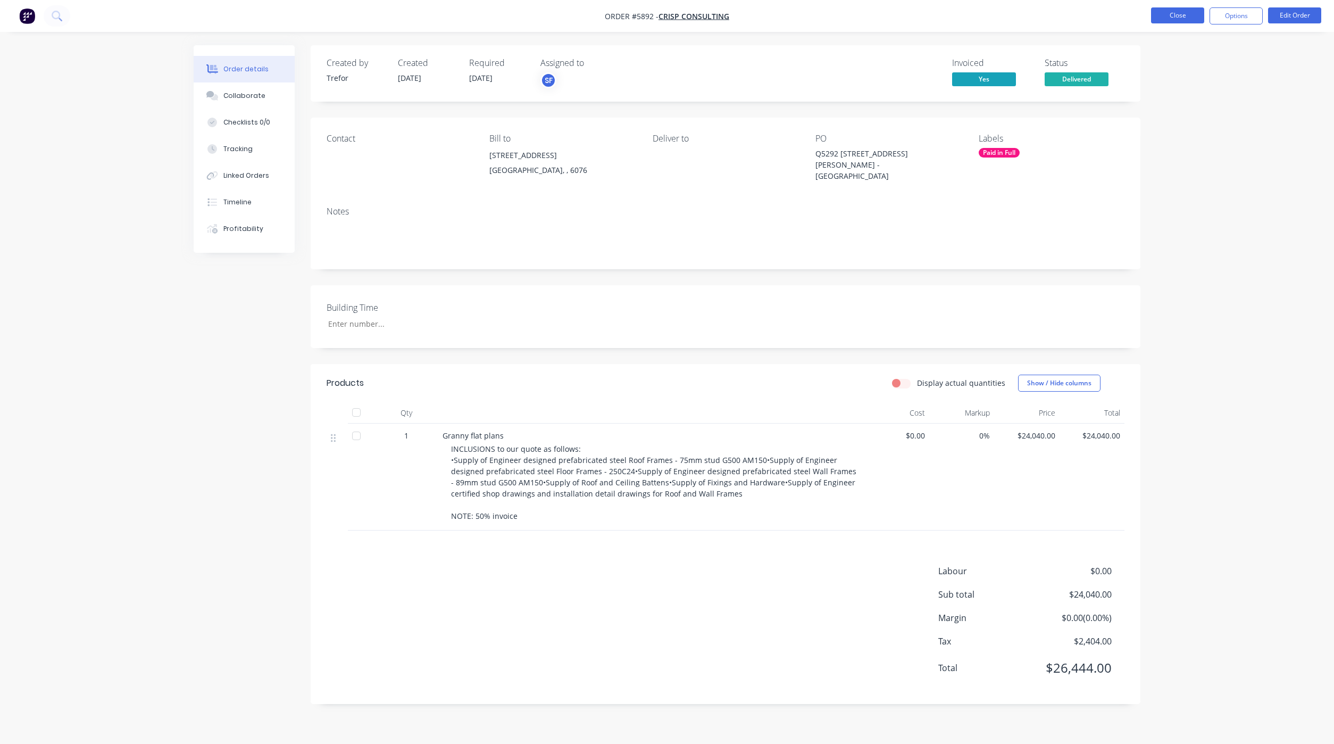
click at [1170, 13] on button "Close" at bounding box center [1177, 15] width 53 height 16
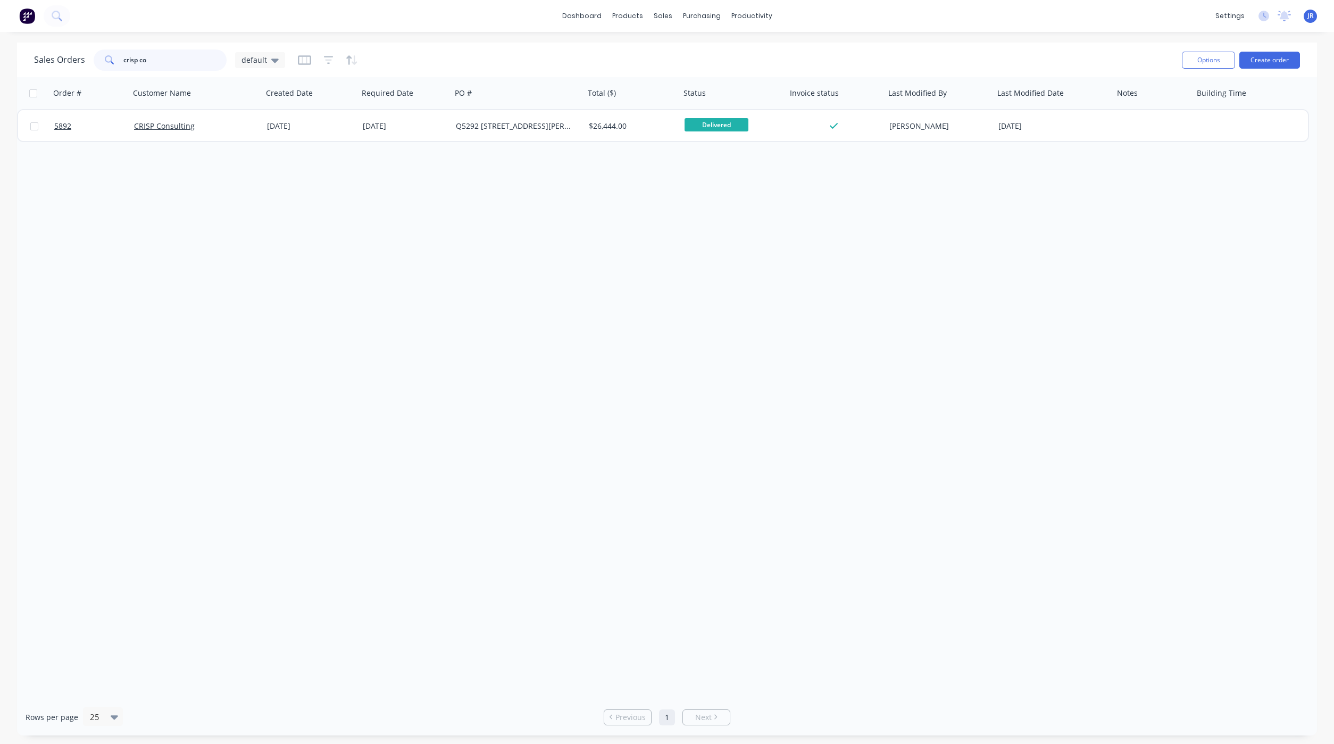
drag, startPoint x: 189, startPoint y: 57, endPoint x: -57, endPoint y: 69, distance: 246.6
click at [0, 69] on html "dashboard products sales purchasing productivity dashboard products Product Cat…" at bounding box center [667, 372] width 1334 height 744
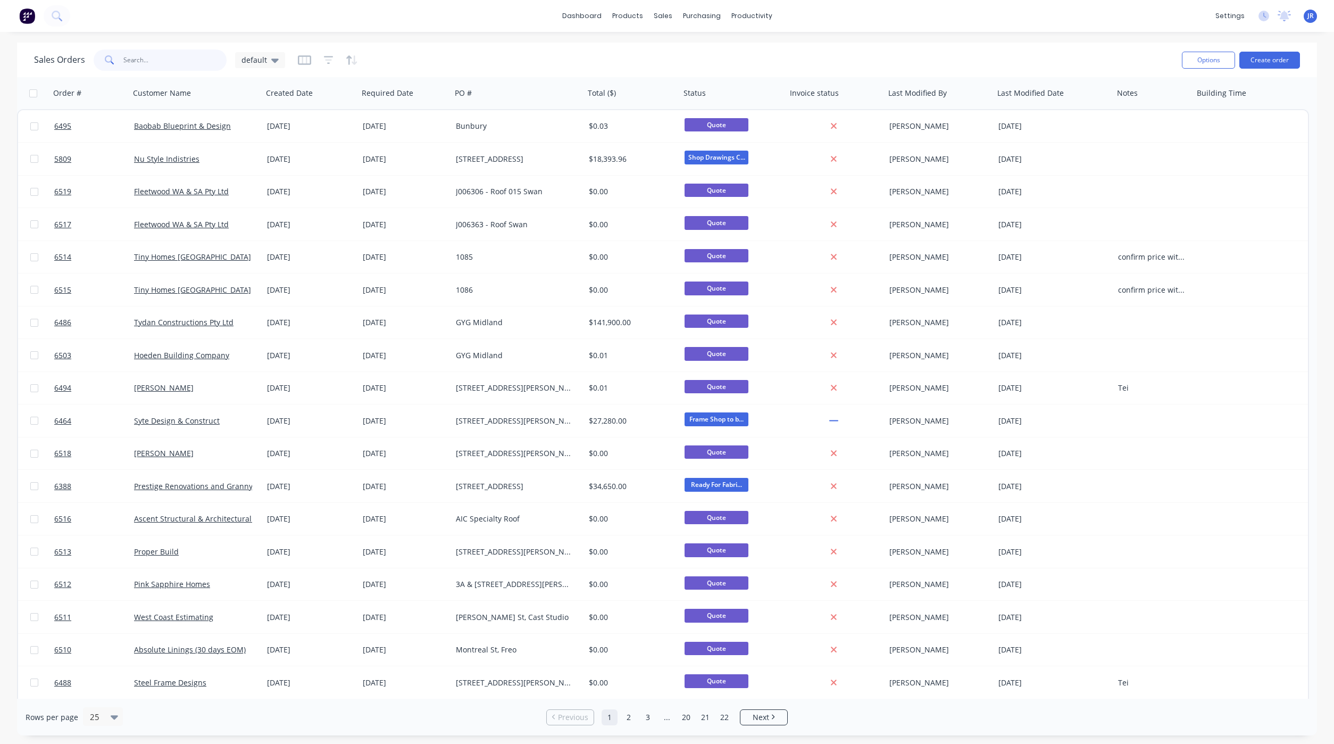
click at [147, 59] on input "text" at bounding box center [175, 59] width 104 height 21
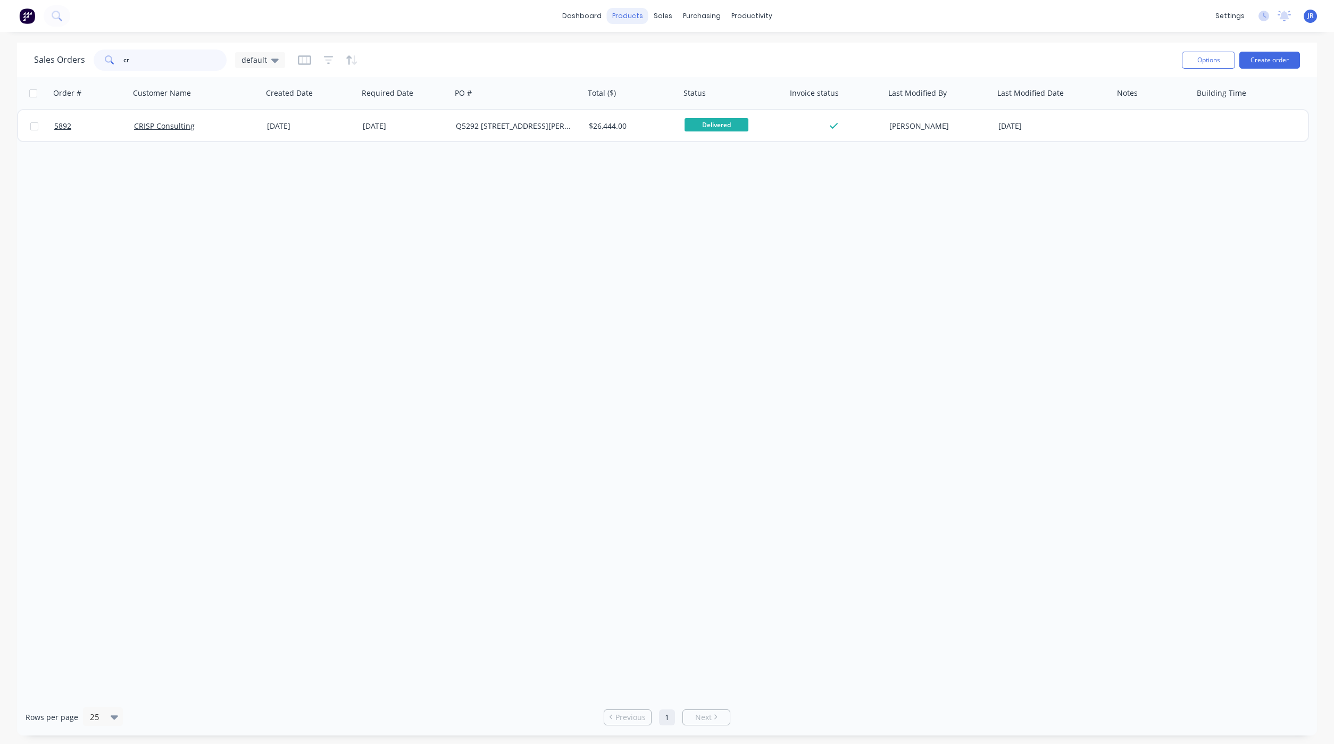
type input "c"
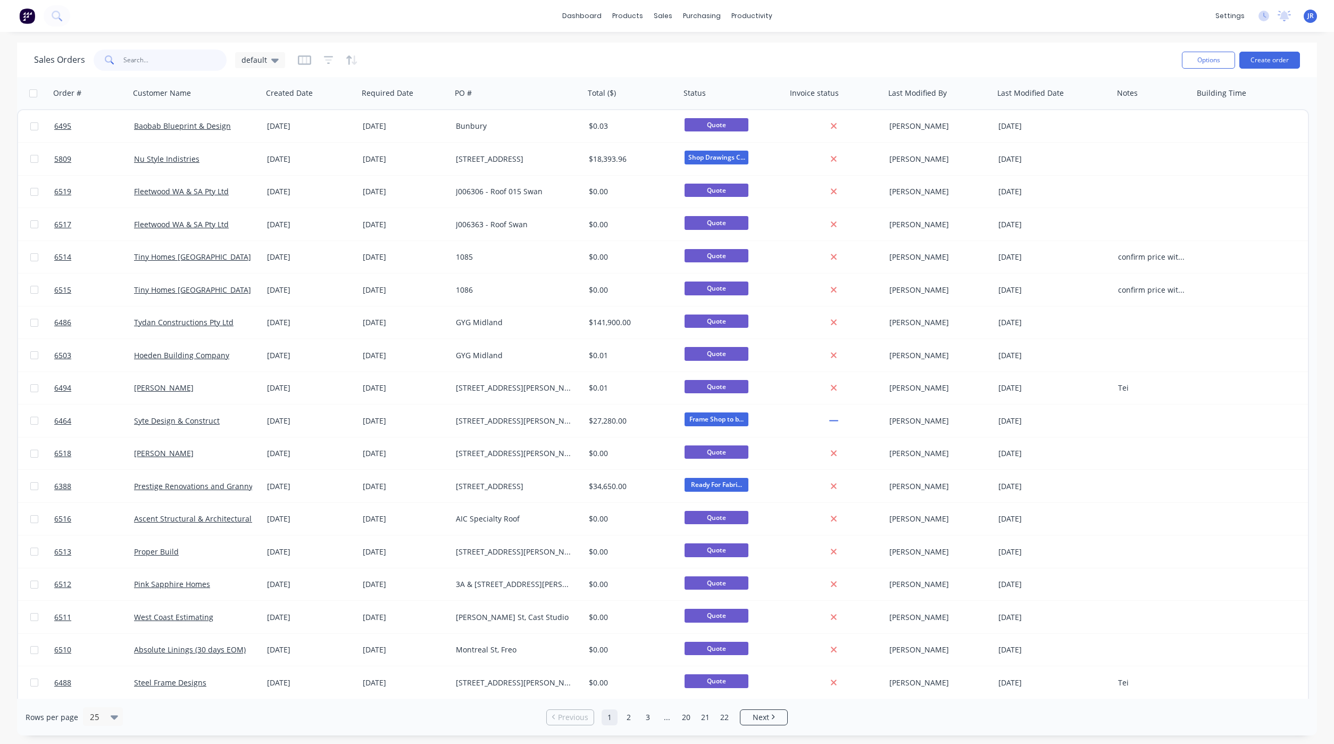
click at [133, 56] on input "text" at bounding box center [175, 59] width 104 height 21
type input "[PERSON_NAME]"
